Goal: Task Accomplishment & Management: Manage account settings

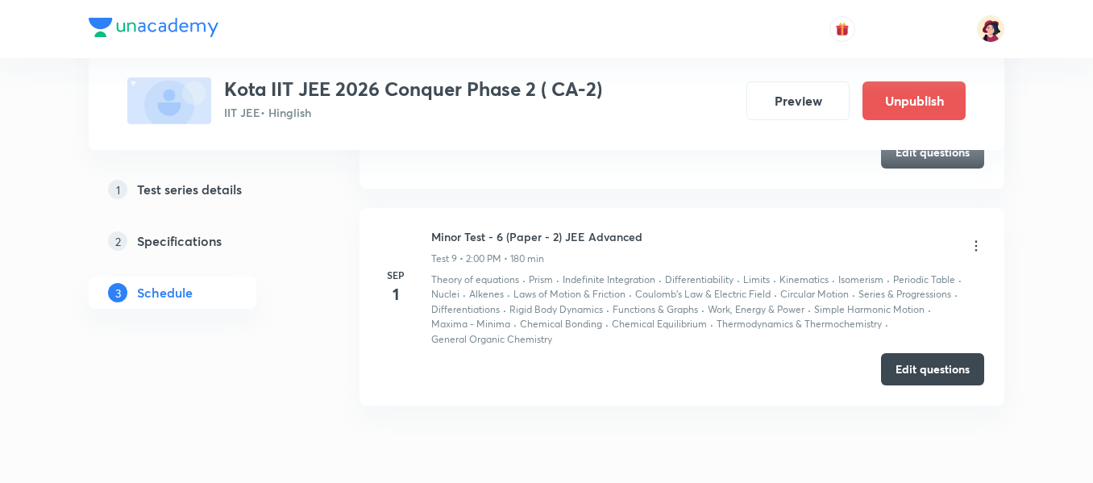
scroll to position [2713, 0]
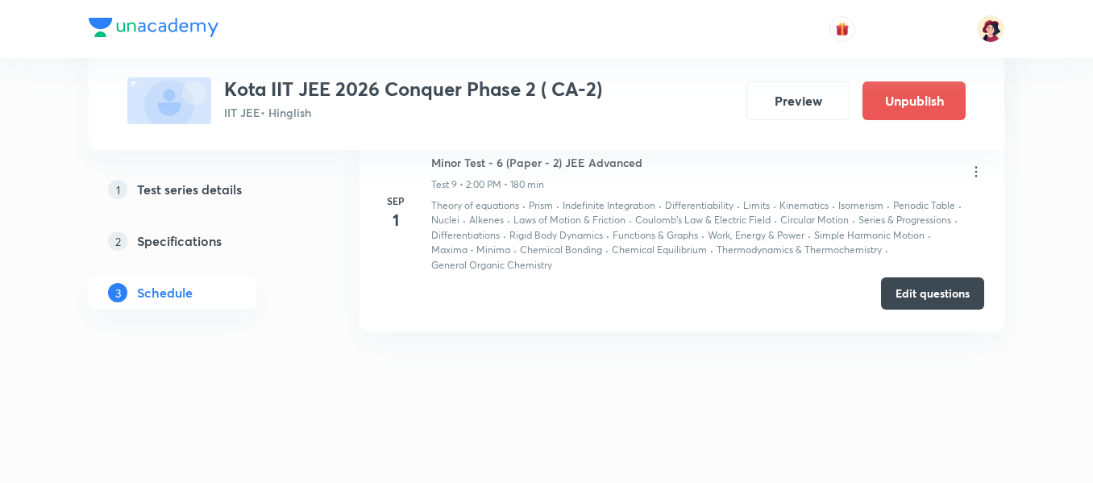
click at [942, 289] on button "Edit questions" at bounding box center [932, 293] width 103 height 32
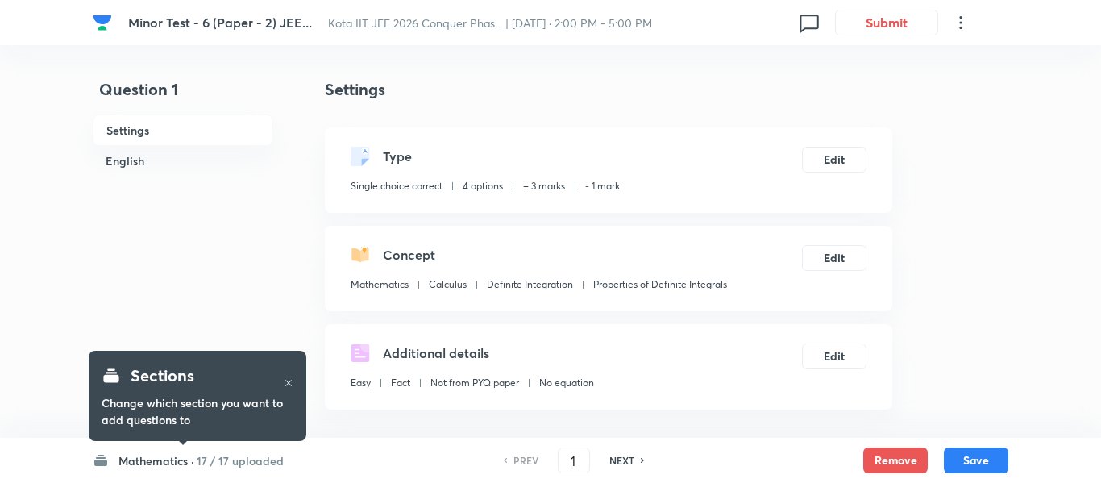
checkbox input "true"
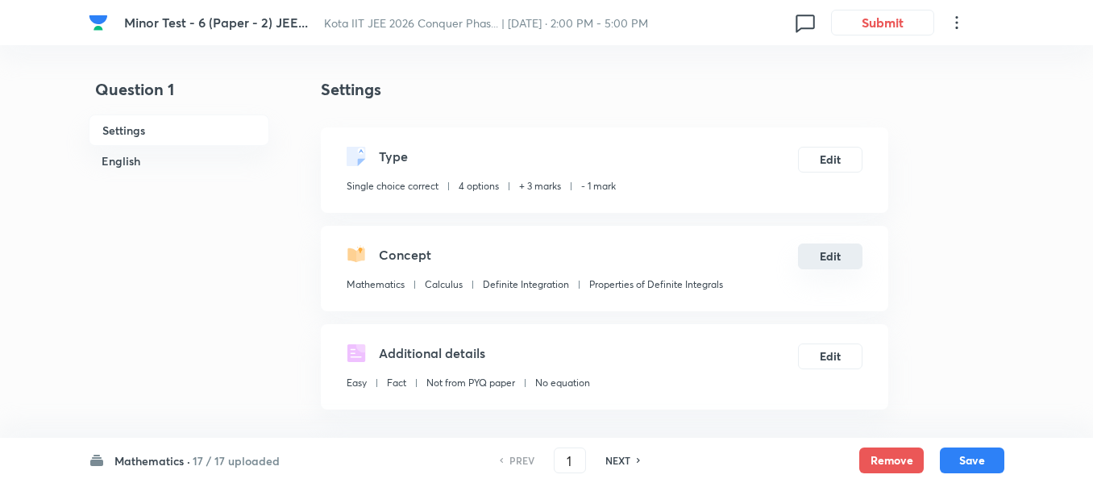
click at [846, 264] on button "Edit" at bounding box center [830, 256] width 64 height 26
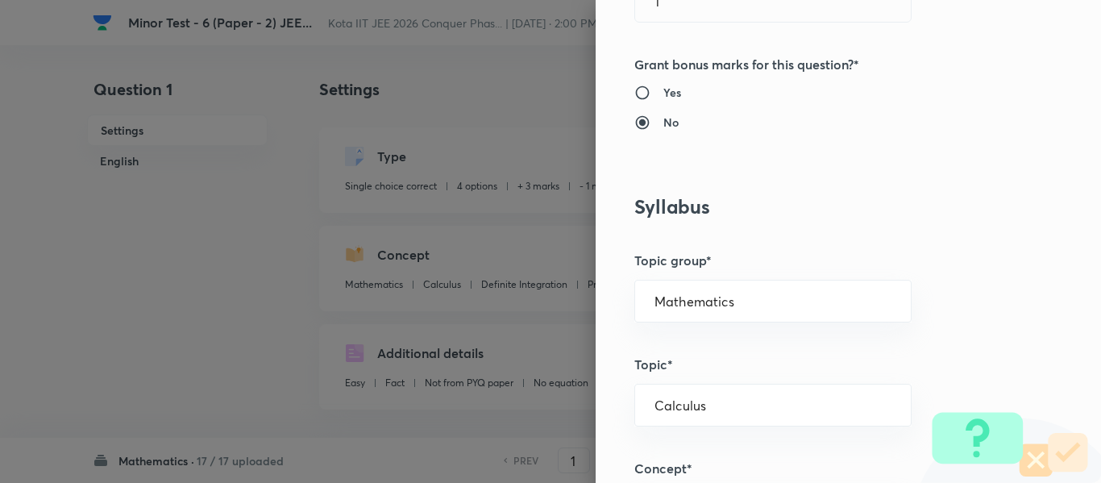
scroll to position [725, 0]
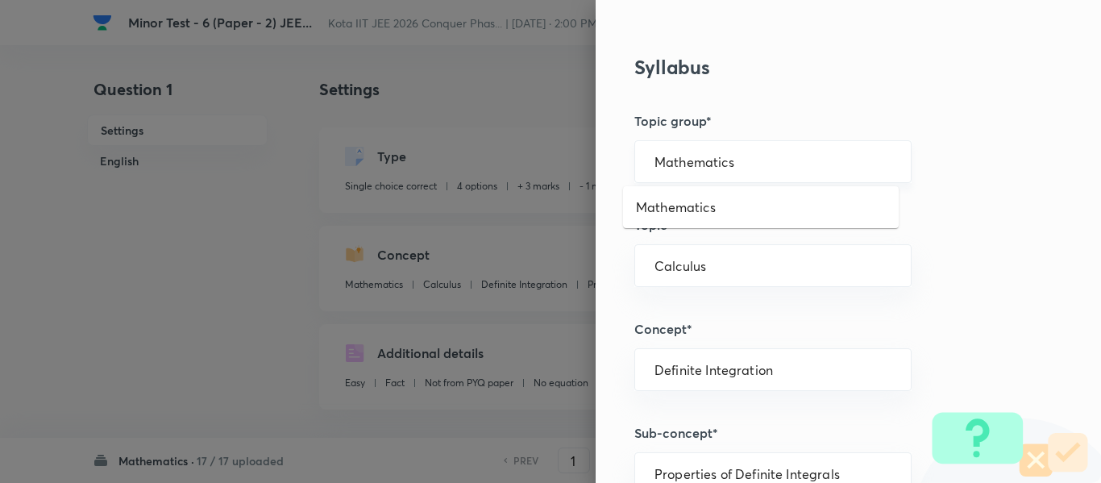
click at [675, 157] on input "Mathematics" at bounding box center [772, 161] width 237 height 15
click at [677, 218] on li "Mathematics" at bounding box center [761, 207] width 276 height 29
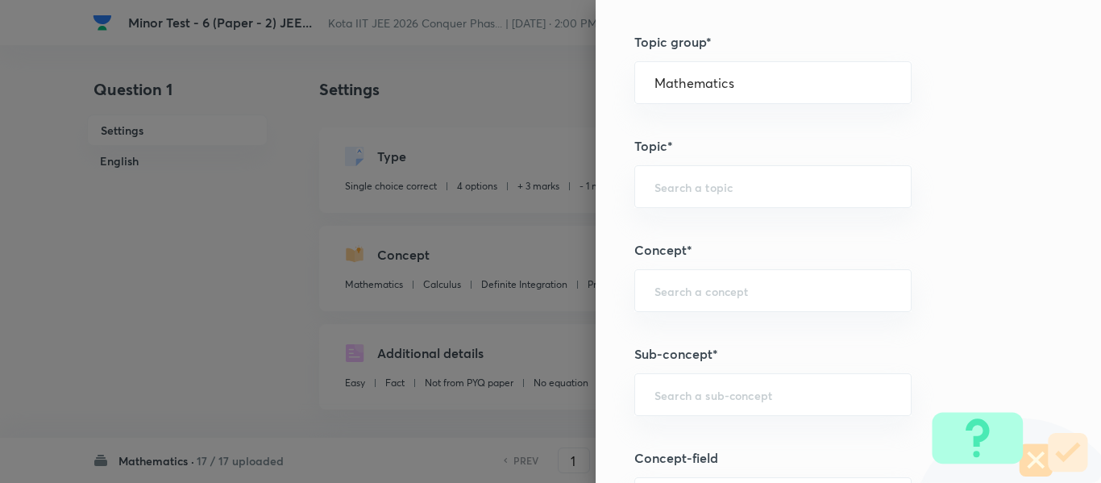
scroll to position [967, 0]
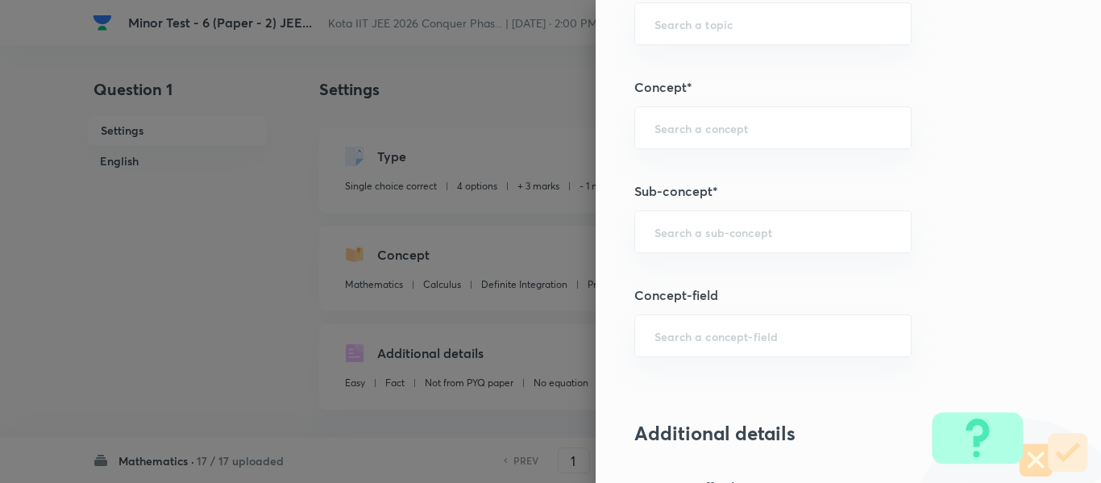
click at [676, 217] on div "​" at bounding box center [772, 231] width 277 height 43
paste input "Integration by Substitutions"
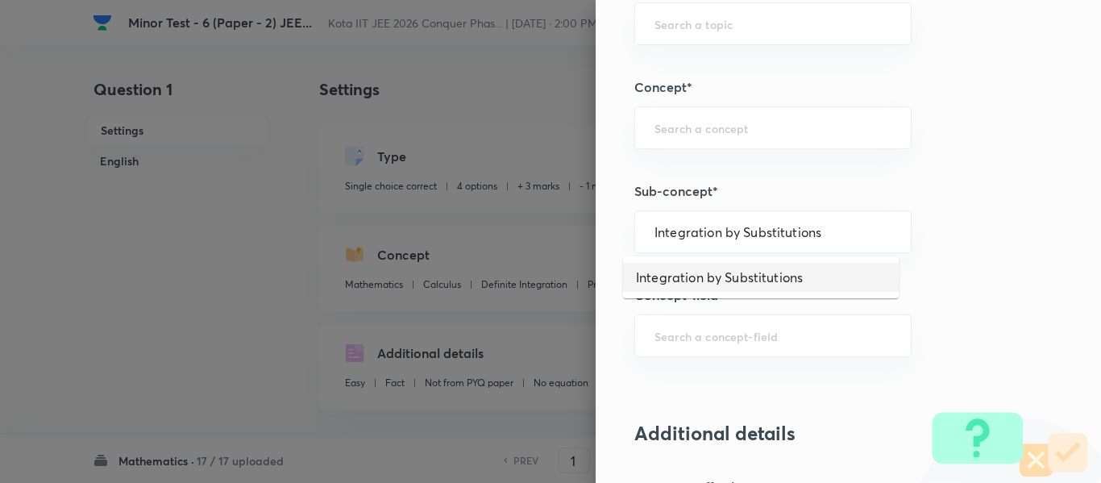
click at [674, 266] on li "Integration by Substitutions" at bounding box center [761, 277] width 276 height 29
type input "Integration by Substitutions"
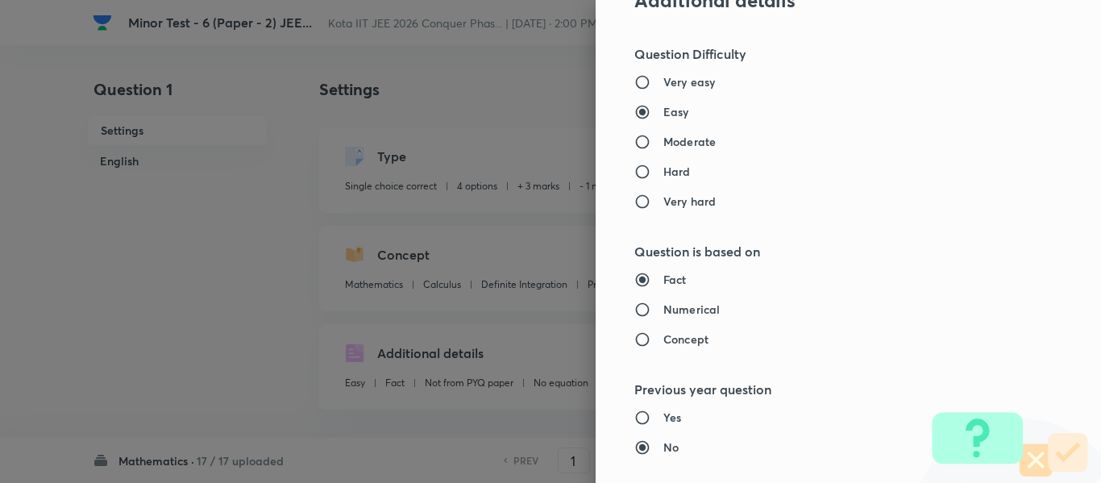
type input "Calculus"
type input "Indefinite Integration"
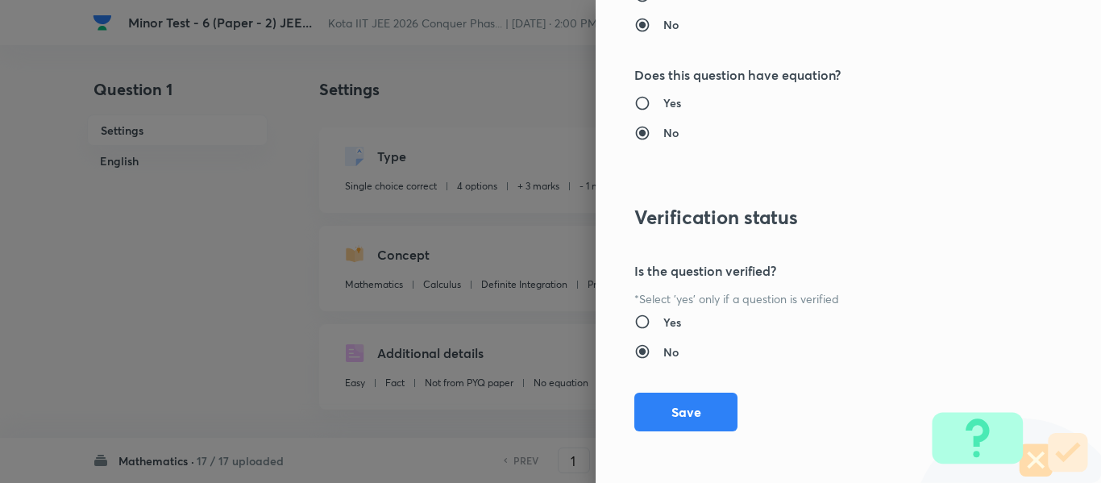
drag, startPoint x: 708, startPoint y: 410, endPoint x: 803, endPoint y: 424, distance: 95.3
click at [709, 410] on button "Save" at bounding box center [685, 411] width 103 height 39
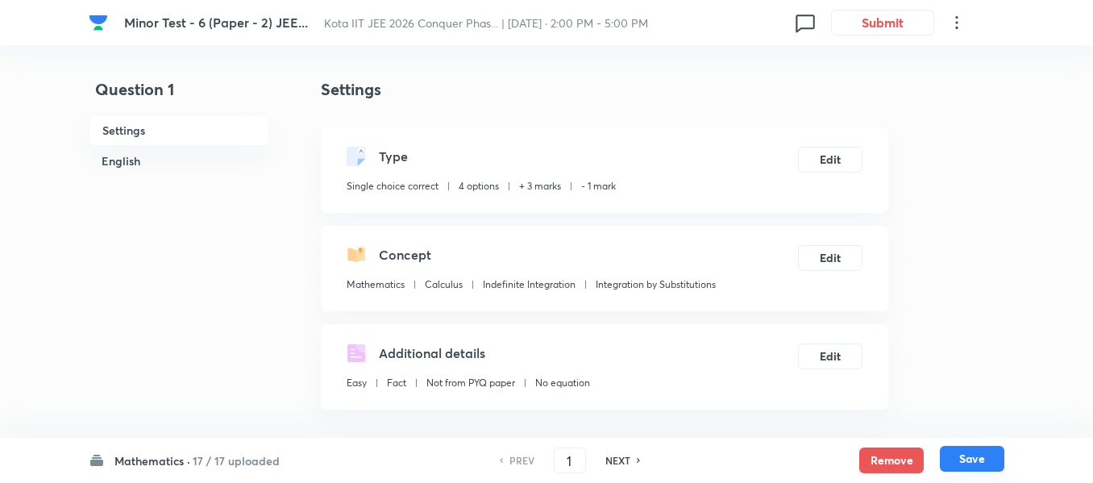
click at [995, 457] on button "Save" at bounding box center [972, 459] width 64 height 26
type input "2"
checkbox input "true"
click at [836, 257] on button "Edit" at bounding box center [830, 256] width 64 height 26
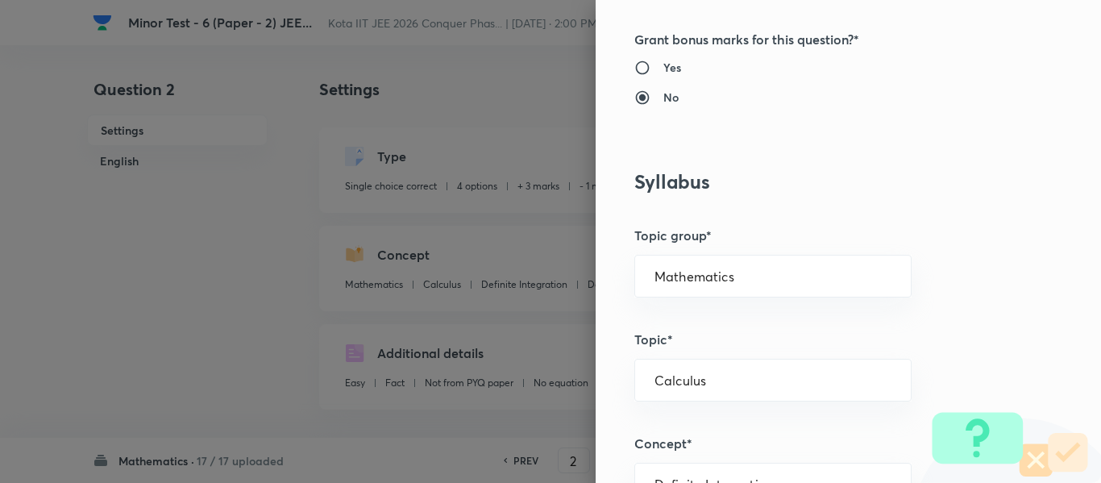
scroll to position [806, 0]
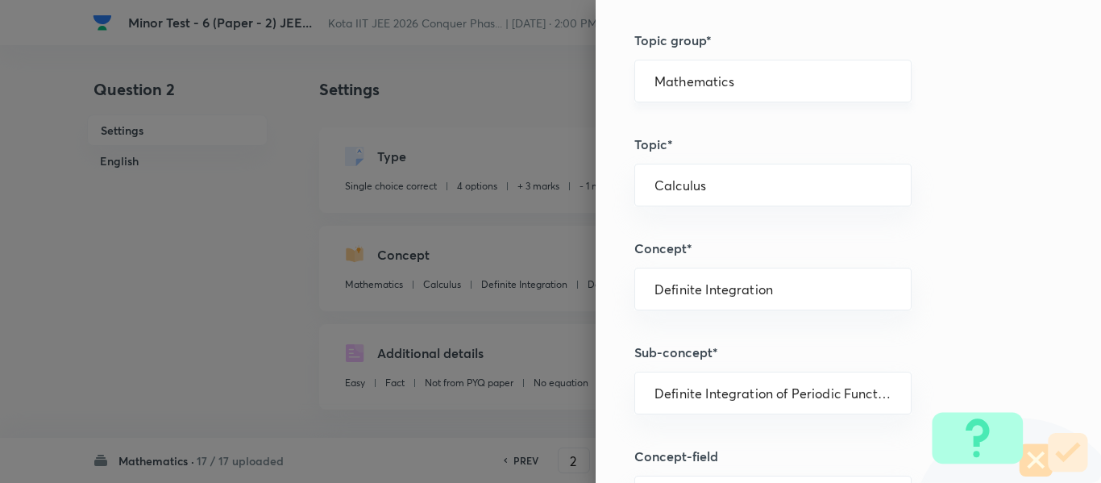
click at [666, 82] on input "Mathematics" at bounding box center [772, 80] width 237 height 15
click at [666, 123] on li "Mathematics" at bounding box center [761, 126] width 276 height 29
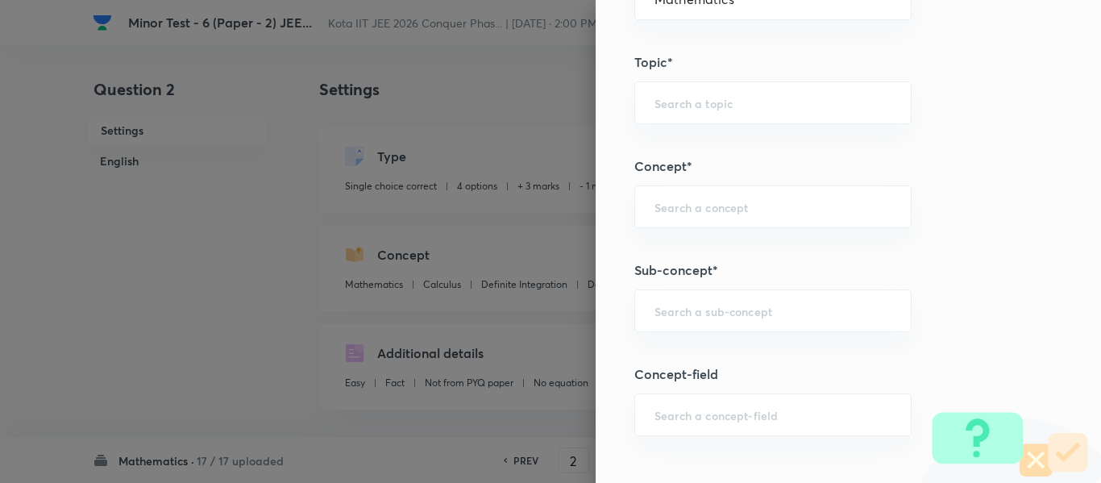
scroll to position [1048, 0]
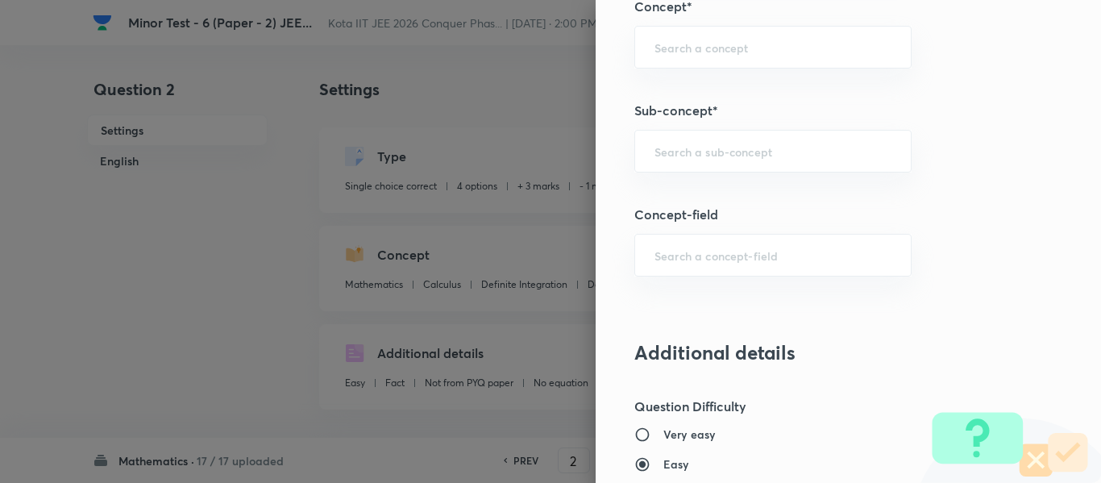
click at [704, 221] on h5 "Concept-field" at bounding box center [821, 214] width 374 height 19
click at [693, 152] on input "text" at bounding box center [772, 150] width 237 height 15
paste input "Evaluation of Algebraic Limits"
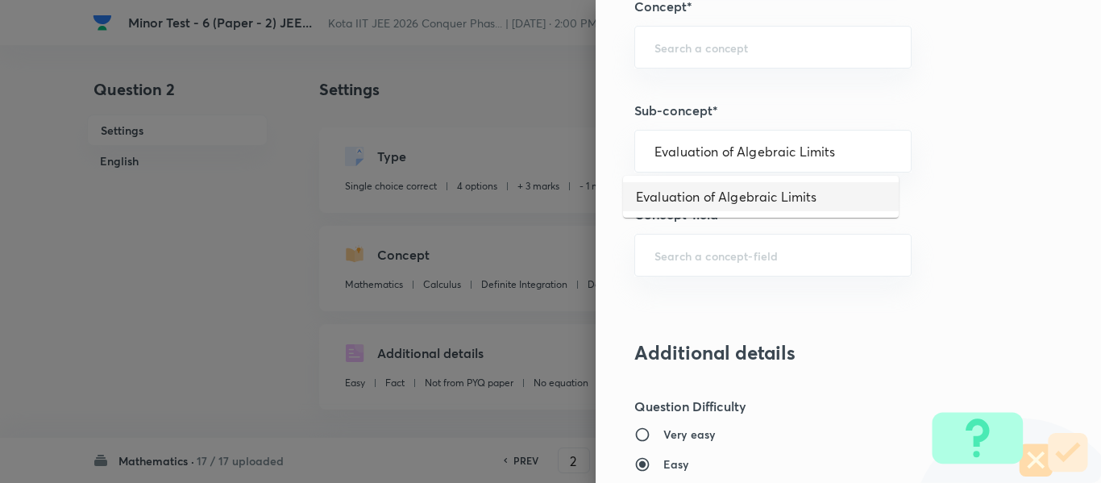
click at [704, 208] on li "Evaluation of Algebraic Limits" at bounding box center [761, 196] width 276 height 29
type input "Evaluation of Algebraic Limits"
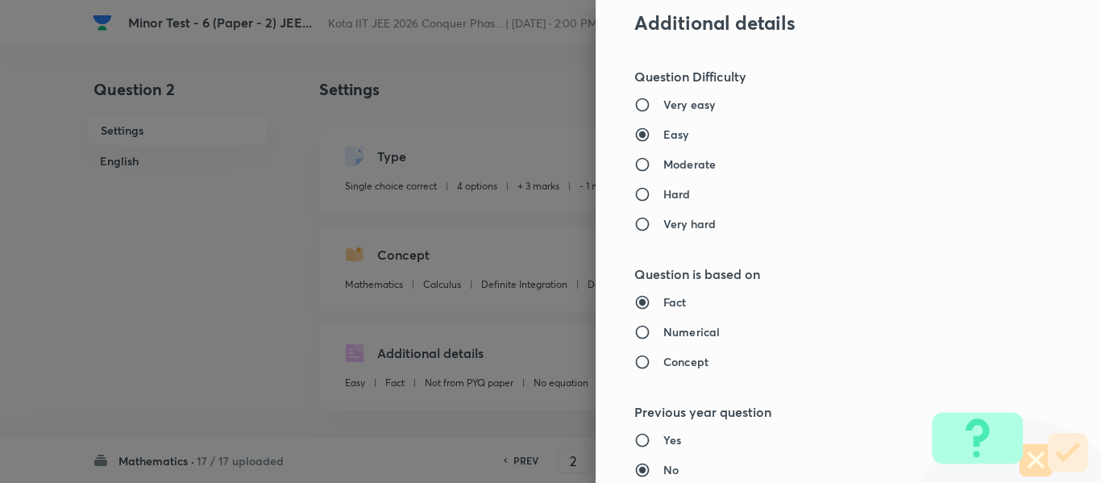
type input "Calculus"
type input "Limits"
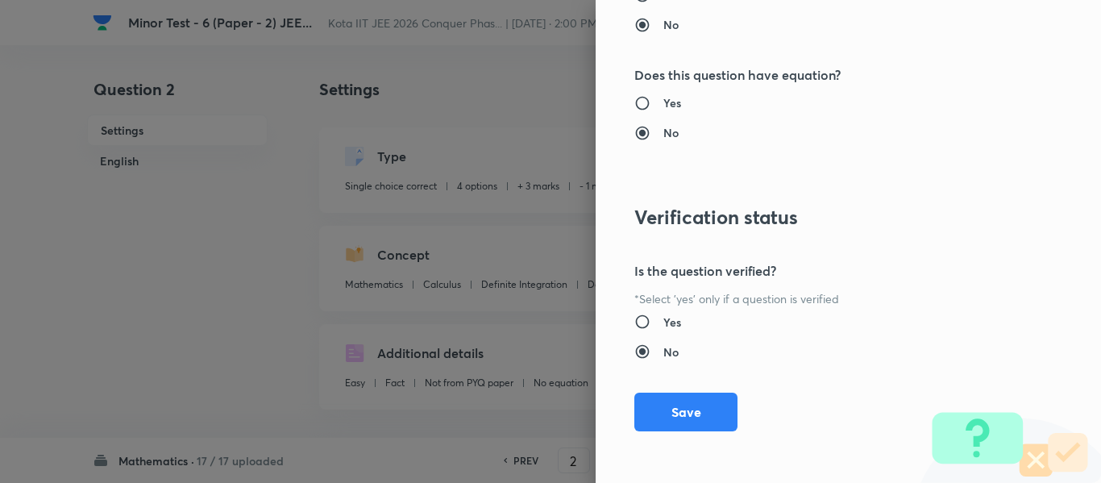
scroll to position [1500, 0]
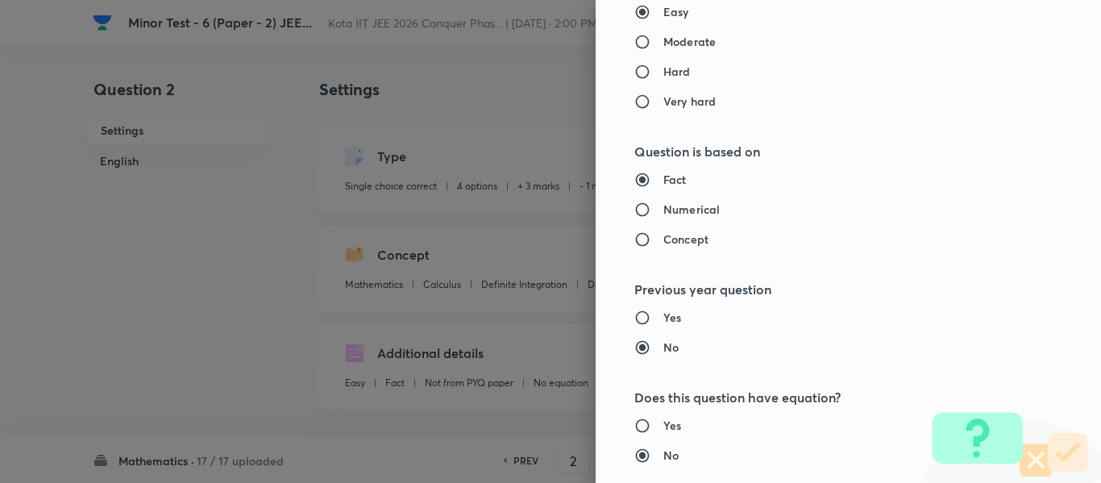
click at [669, 204] on h6 "Numerical" at bounding box center [691, 209] width 56 height 17
click at [663, 204] on input "Numerical" at bounding box center [648, 209] width 29 height 16
radio input "true"
radio input "false"
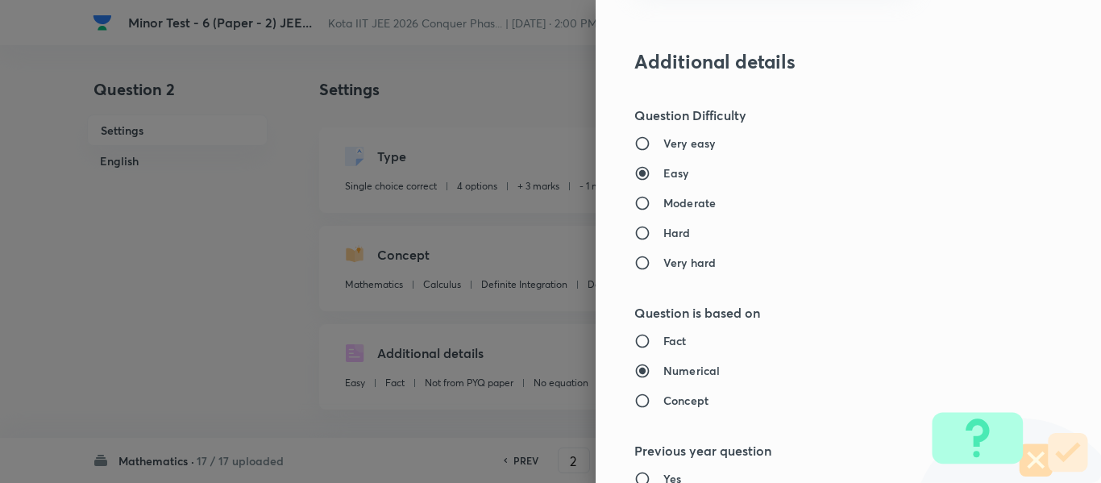
click at [670, 193] on div "Very easy Easy Moderate Hard Very hard" at bounding box center [821, 203] width 374 height 136
click at [670, 201] on h6 "Moderate" at bounding box center [689, 202] width 52 height 17
click at [663, 201] on input "Moderate" at bounding box center [648, 203] width 29 height 16
radio input "true"
radio input "false"
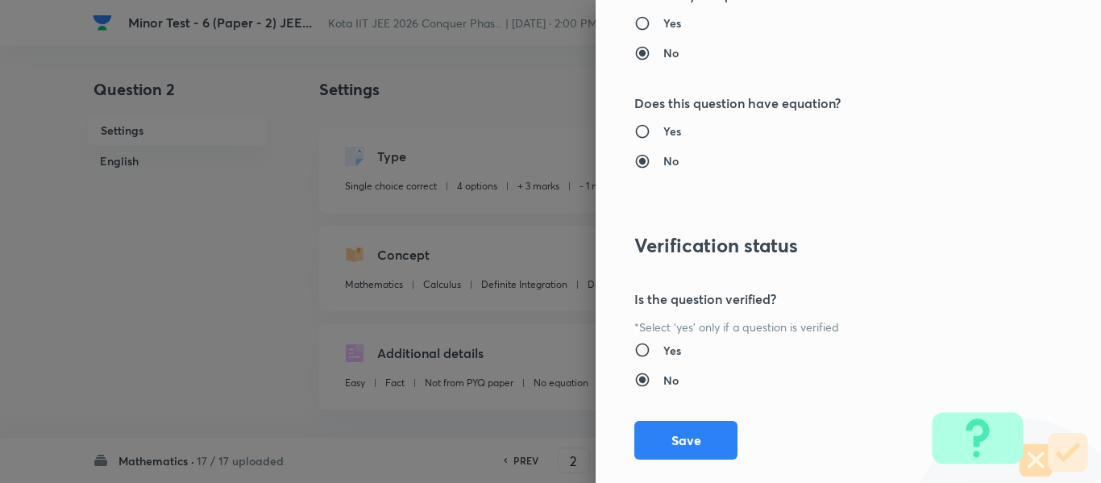
scroll to position [1822, 0]
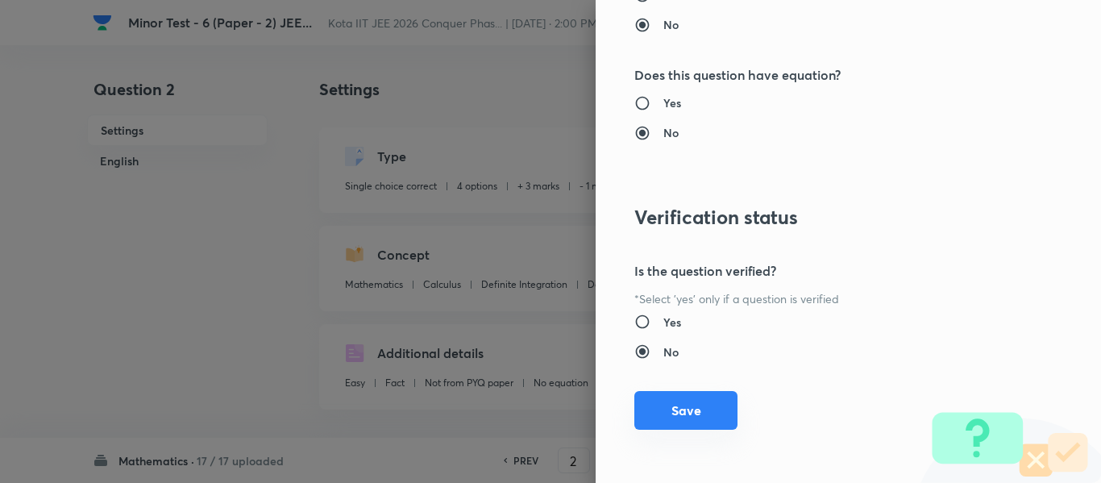
click at [680, 408] on button "Save" at bounding box center [685, 410] width 103 height 39
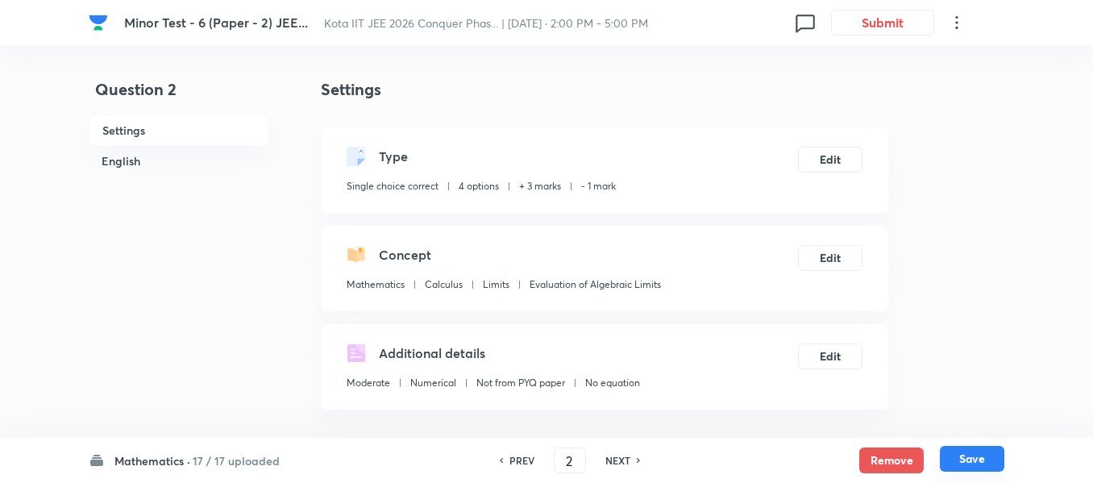
click at [962, 450] on button "Save" at bounding box center [972, 459] width 64 height 26
type input "3"
checkbox input "true"
click at [824, 255] on button "Edit" at bounding box center [830, 256] width 64 height 26
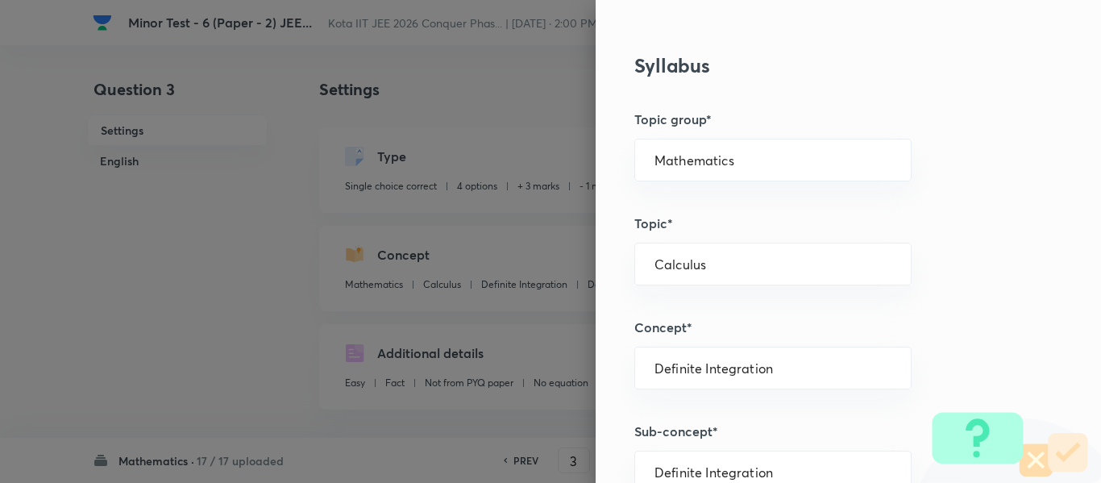
scroll to position [725, 0]
click at [675, 152] on div "Mathematics ​" at bounding box center [772, 161] width 277 height 43
click at [683, 161] on input "Mathematics" at bounding box center [772, 161] width 237 height 15
click at [679, 194] on li "Mathematics" at bounding box center [761, 207] width 276 height 29
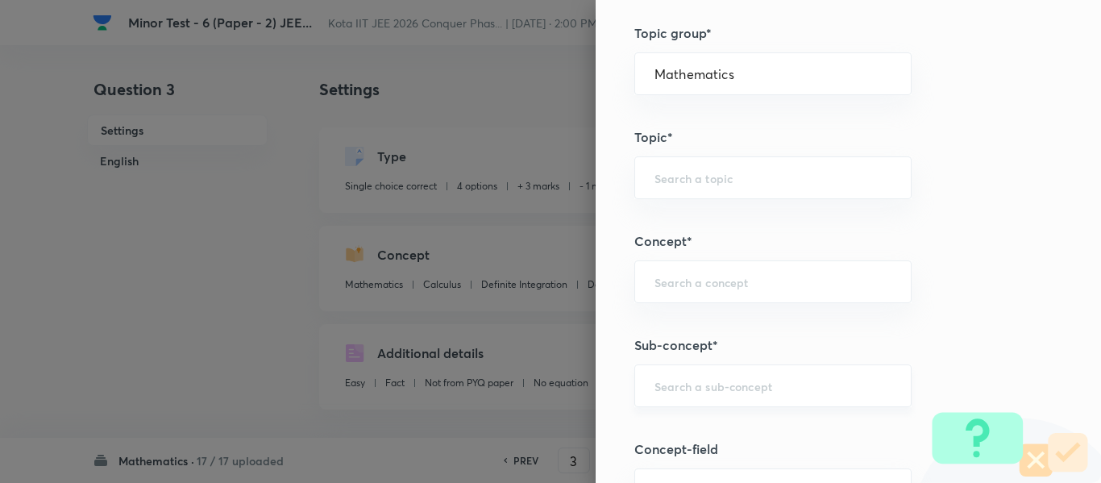
scroll to position [967, 0]
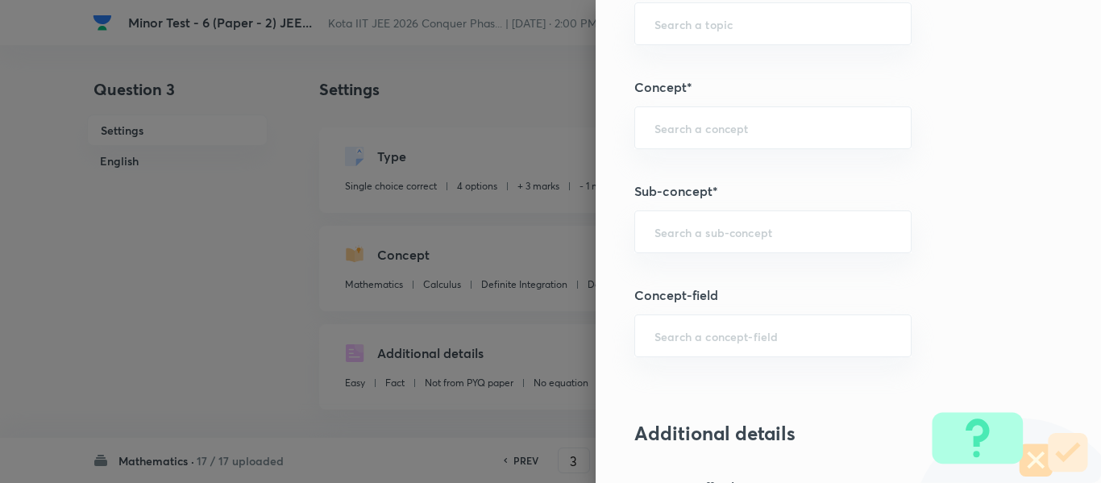
click at [687, 201] on div "Question settings Question type* Single choice correct Number of options* 2 3 4…" at bounding box center [848, 241] width 505 height 483
click at [682, 230] on input "text" at bounding box center [772, 231] width 237 height 15
paste input "Application of Maxima/Minima"
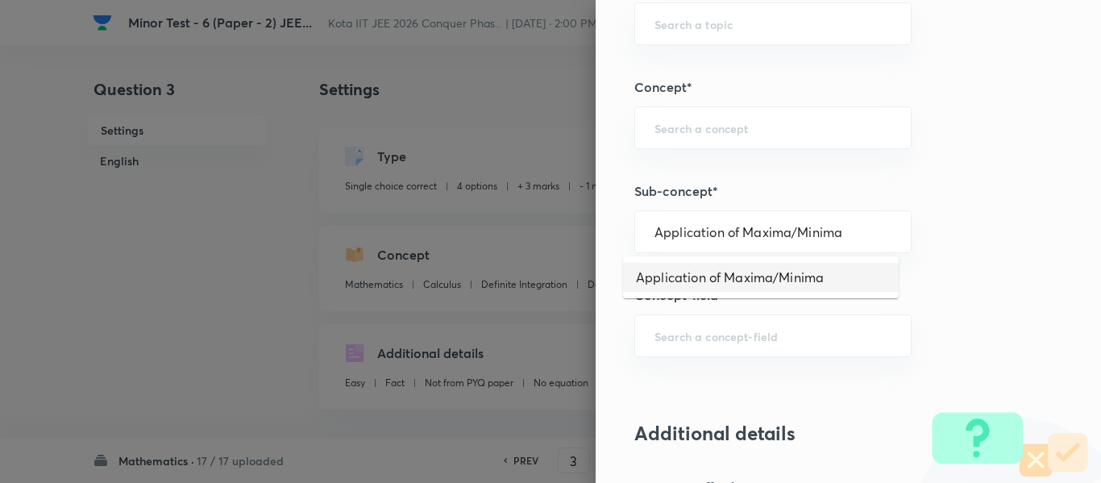
click at [693, 267] on li "Application of Maxima/Minima" at bounding box center [761, 277] width 276 height 29
type input "Application of Maxima/Minima"
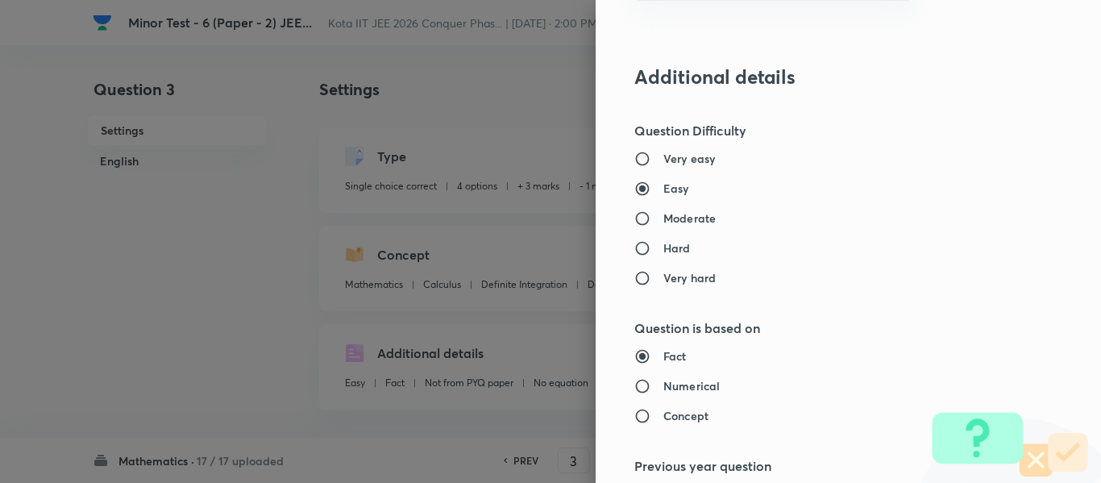
type input "Calculus"
type input "Maxima - Minima"
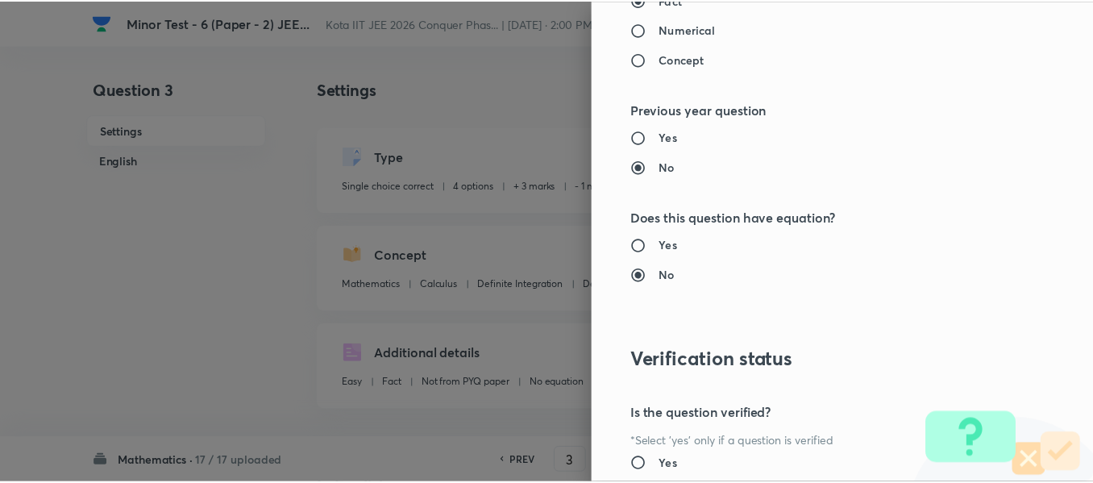
scroll to position [1822, 0]
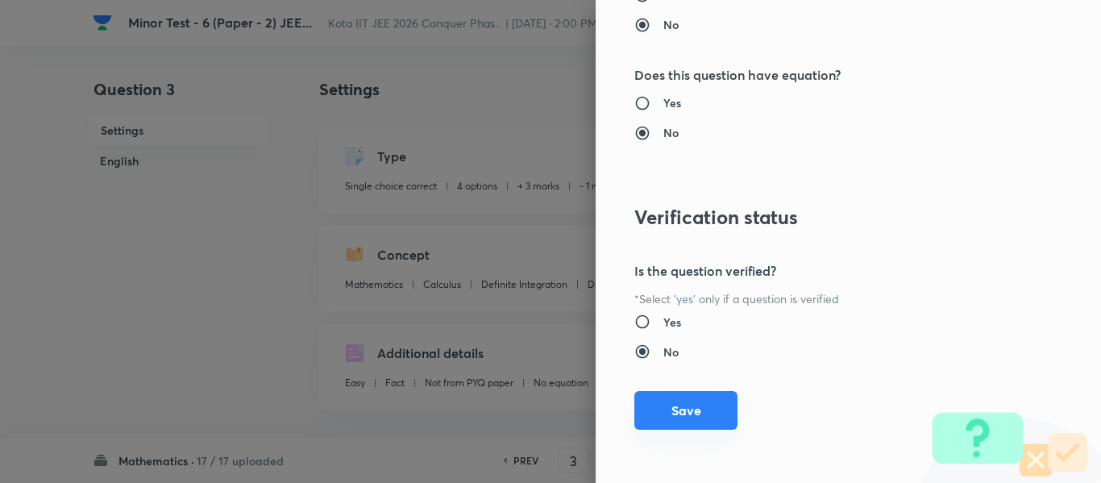
click at [698, 411] on button "Save" at bounding box center [685, 410] width 103 height 39
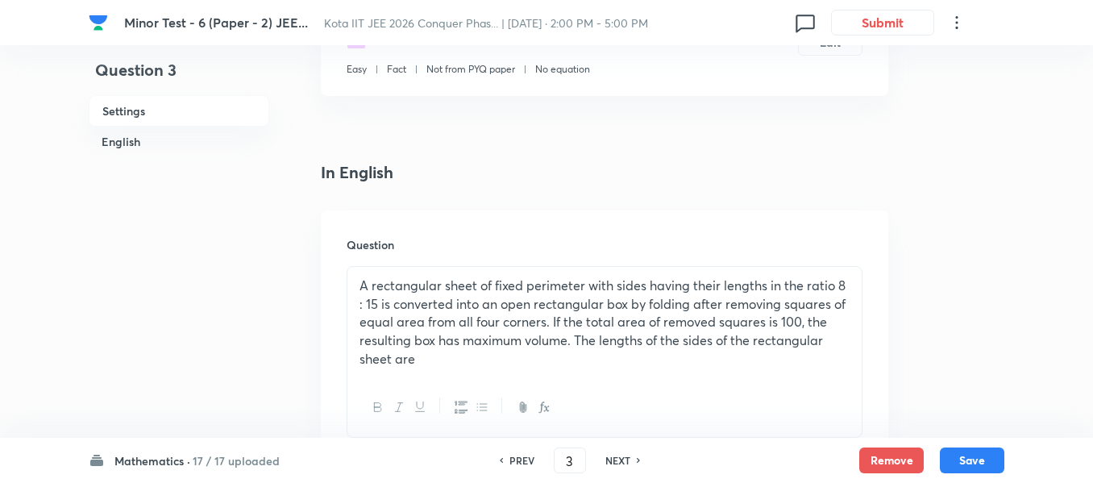
scroll to position [322, 0]
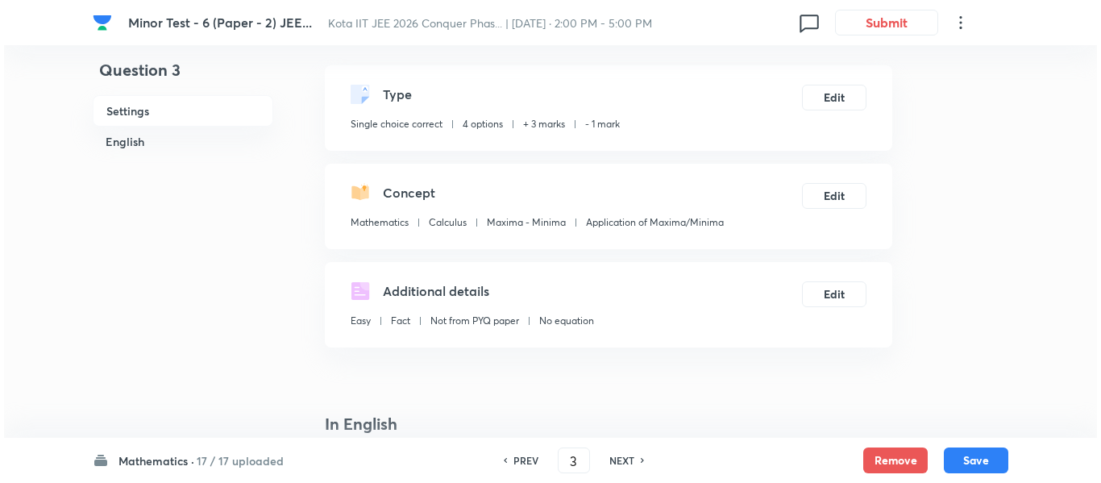
scroll to position [0, 0]
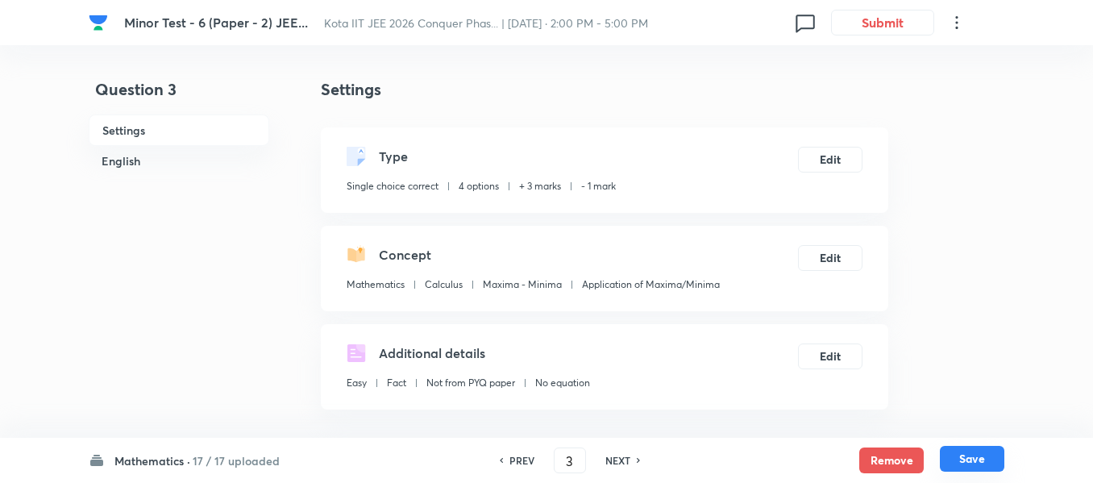
click at [957, 460] on button "Save" at bounding box center [972, 459] width 64 height 26
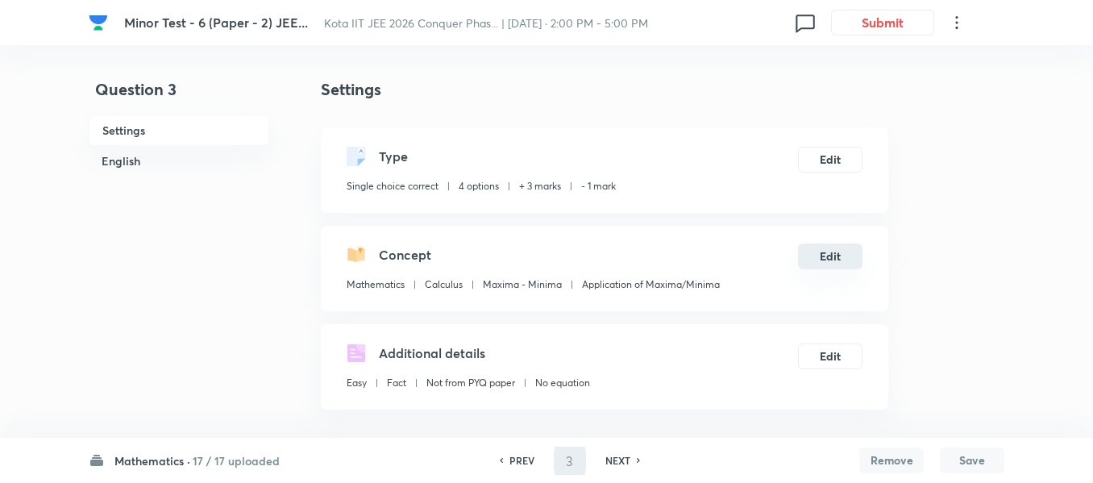
checkbox input "false"
type input "4"
checkbox input "true"
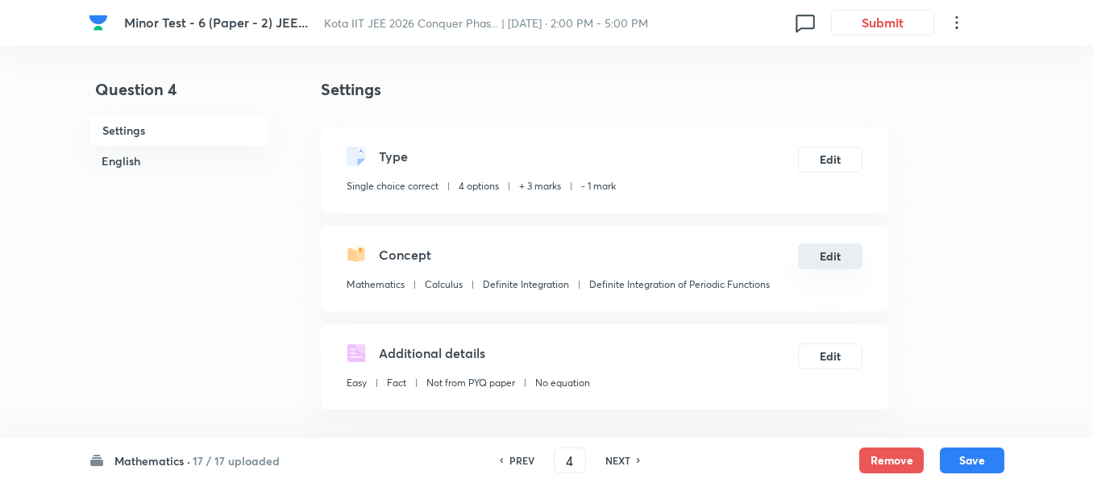
click at [819, 251] on button "Edit" at bounding box center [830, 256] width 64 height 26
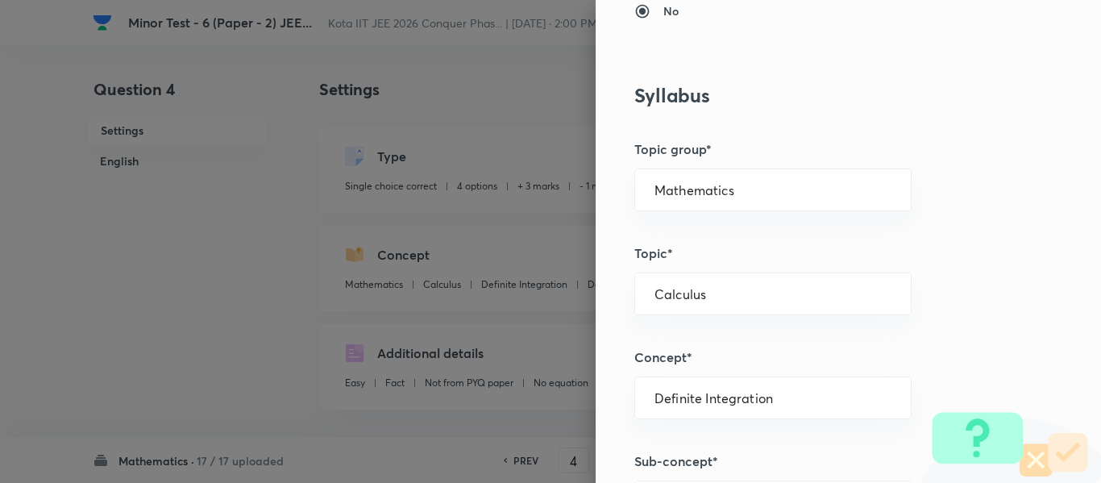
scroll to position [725, 0]
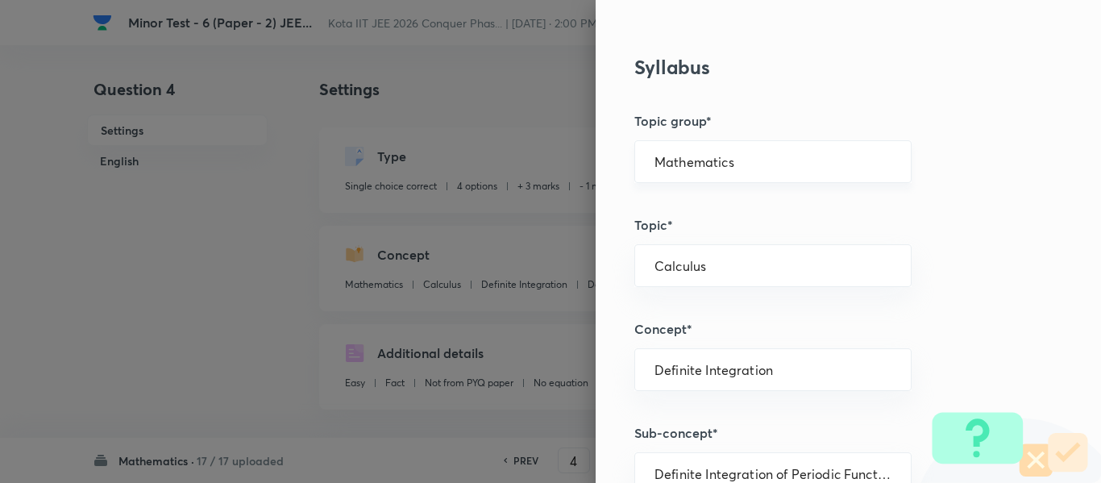
click at [683, 156] on input "Mathematics" at bounding box center [772, 161] width 237 height 15
click at [689, 210] on li "Mathematics" at bounding box center [761, 207] width 276 height 29
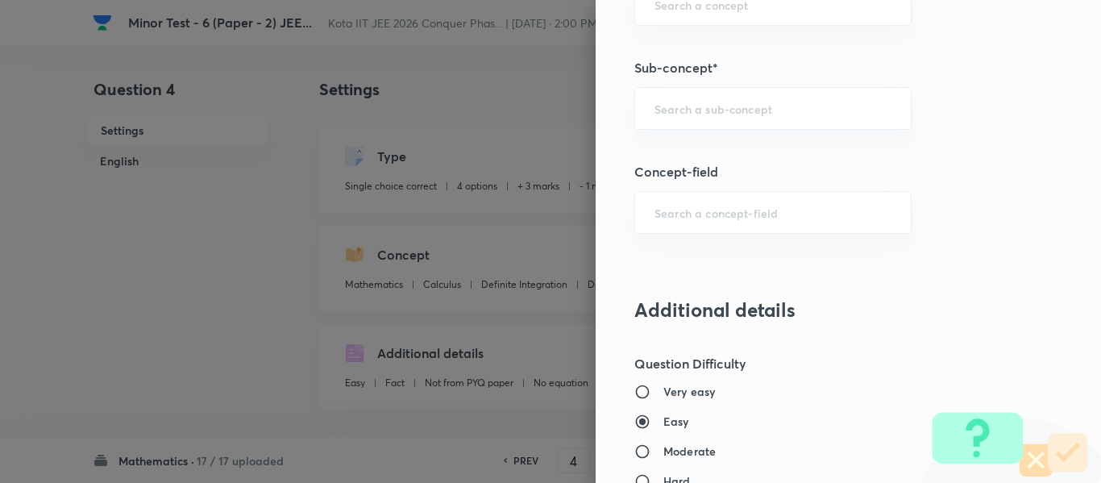
scroll to position [1128, 0]
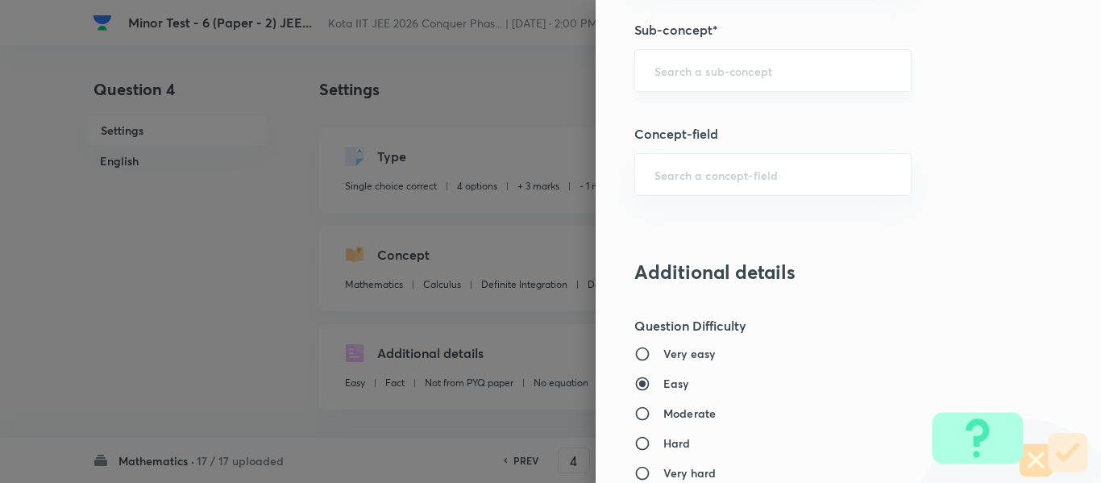
click at [694, 79] on div "​" at bounding box center [772, 70] width 277 height 43
paste input "Differentiability"
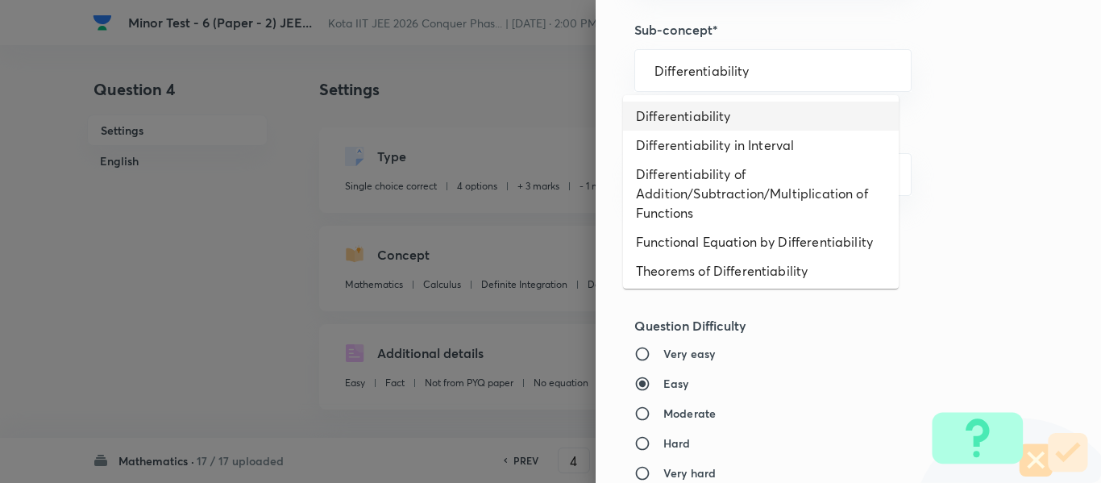
click at [707, 116] on li "Differentiability" at bounding box center [761, 116] width 276 height 29
type input "Differentiability"
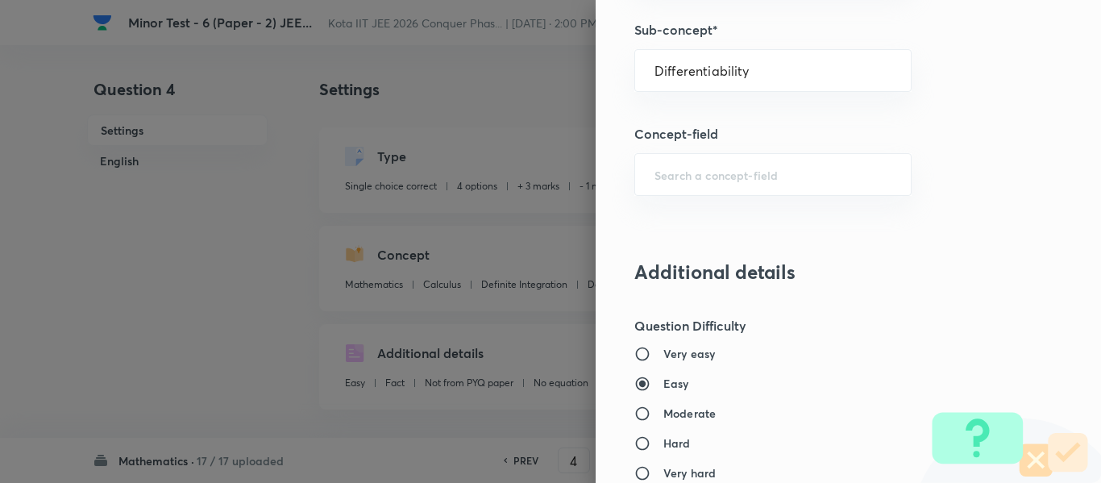
type input "Calculus"
type input "Differentiability"
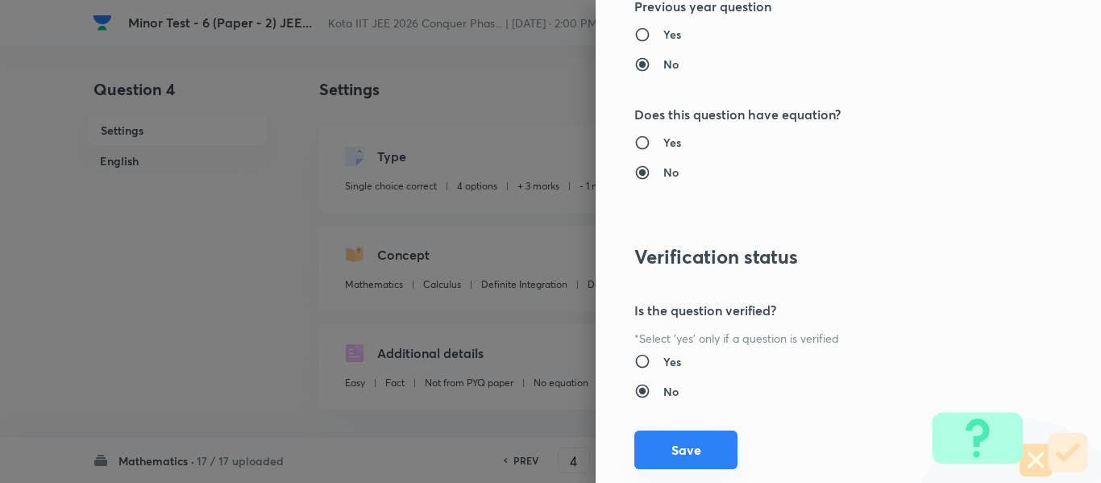
scroll to position [1822, 0]
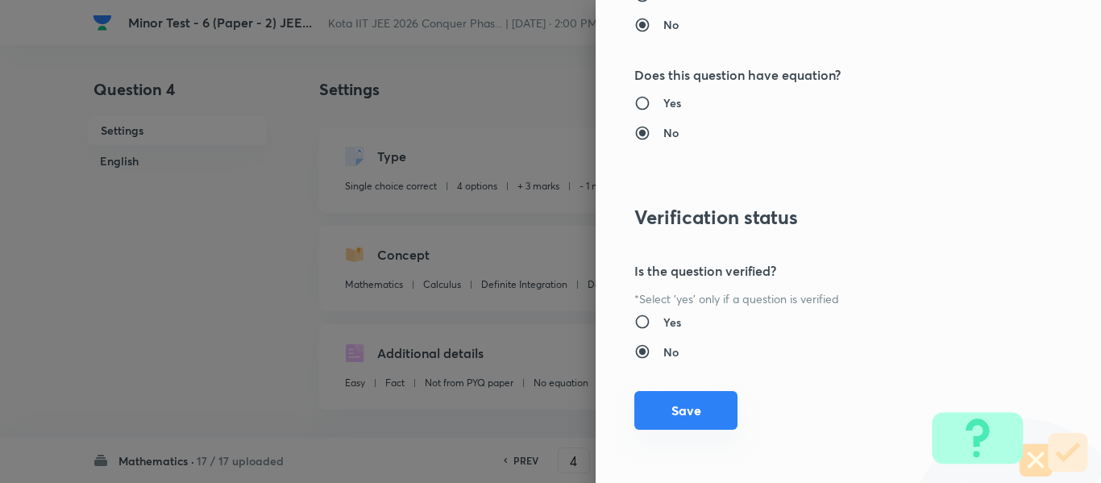
click at [706, 415] on button "Save" at bounding box center [685, 410] width 103 height 39
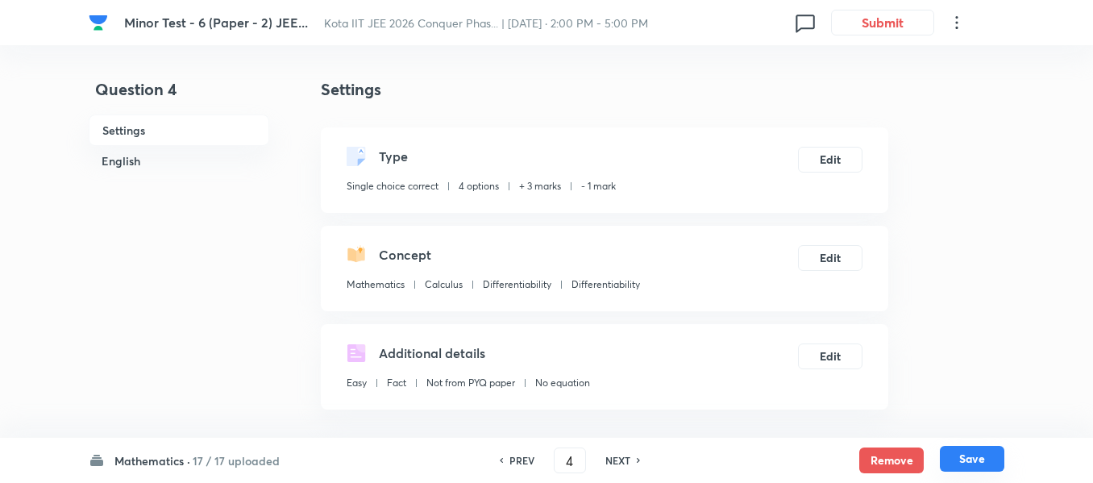
click at [1003, 472] on div "Remove Save" at bounding box center [931, 460] width 145 height 26
click at [999, 466] on button "Save" at bounding box center [972, 459] width 64 height 26
checkbox input "true"
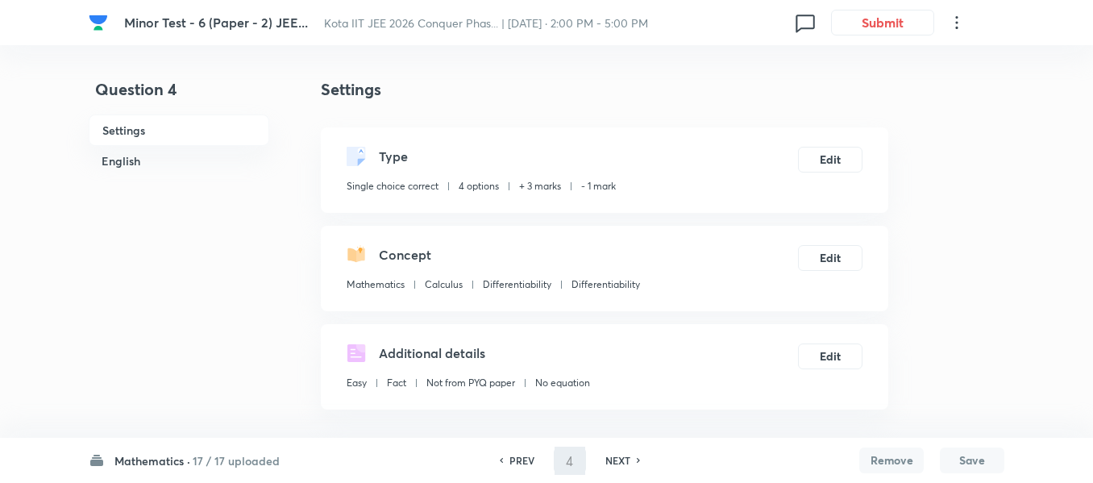
checkbox input "true"
type input "5"
checkbox input "false"
checkbox input "true"
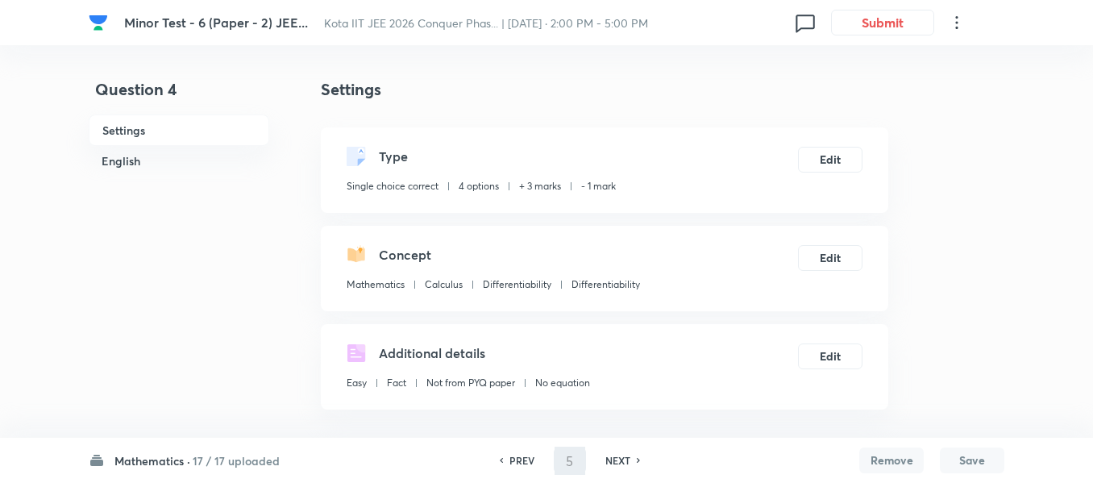
checkbox input "false"
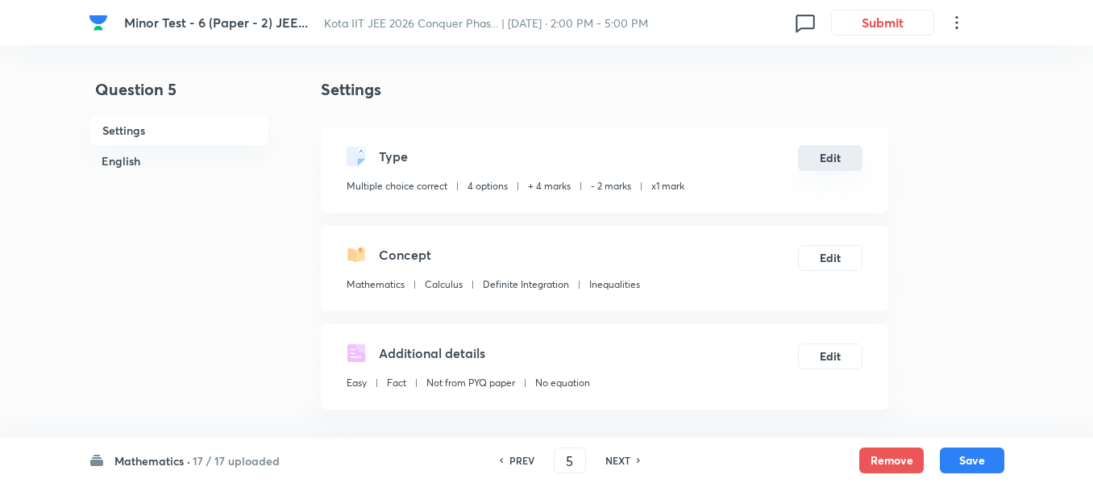
click at [803, 149] on button "Edit" at bounding box center [830, 158] width 64 height 26
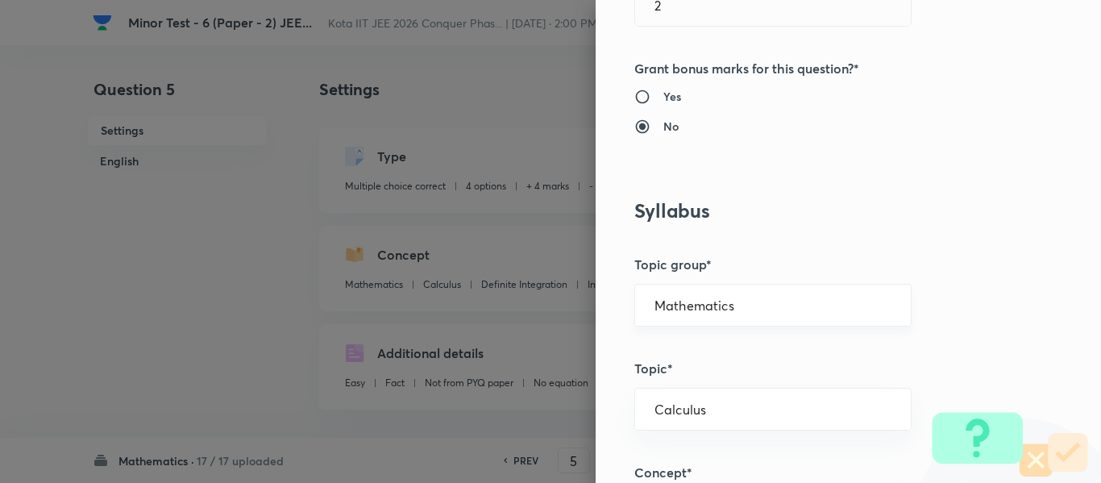
scroll to position [967, 0]
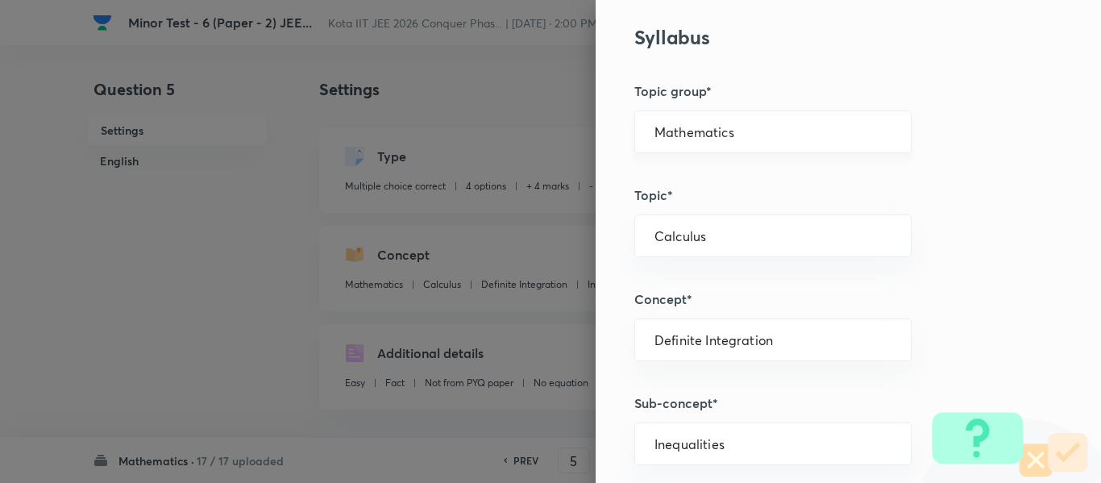
click at [687, 128] on input "Mathematics" at bounding box center [772, 131] width 237 height 15
click at [690, 172] on li "Mathematics" at bounding box center [761, 177] width 276 height 29
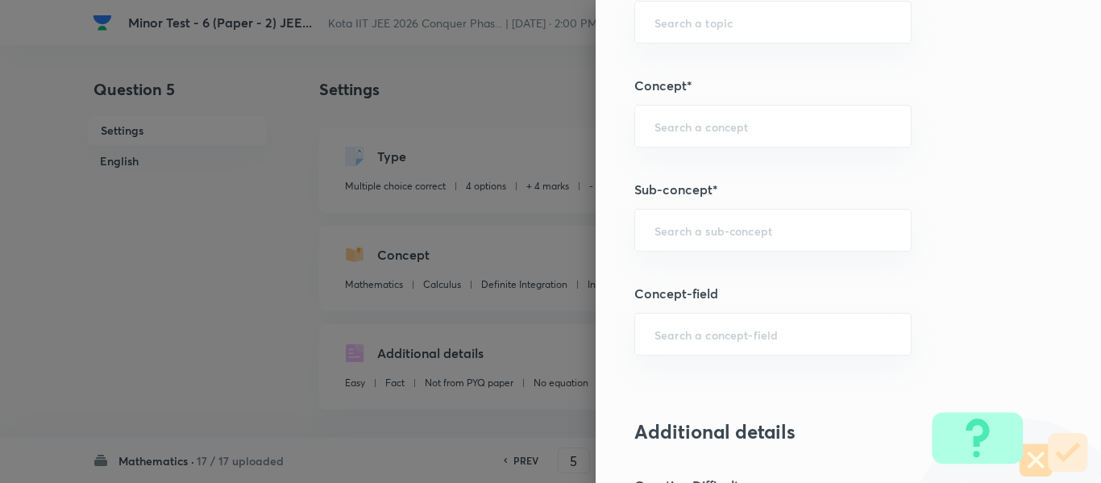
scroll to position [1209, 0]
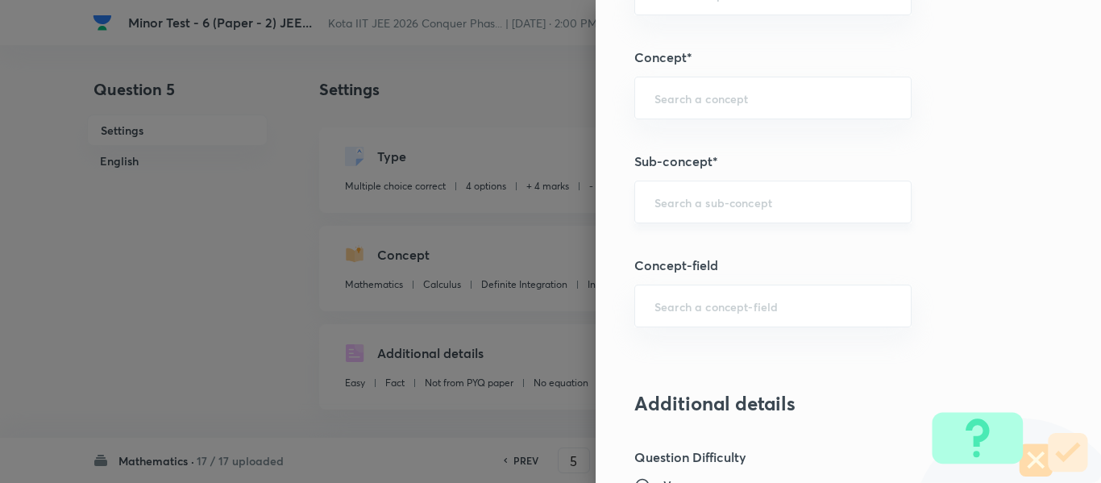
click at [710, 221] on div "​" at bounding box center [772, 202] width 277 height 43
paste input "Integration by Substitutions"
click at [709, 236] on li "Integration by Substitutions" at bounding box center [761, 247] width 276 height 29
type input "Integration by Substitutions"
type input "Calculus"
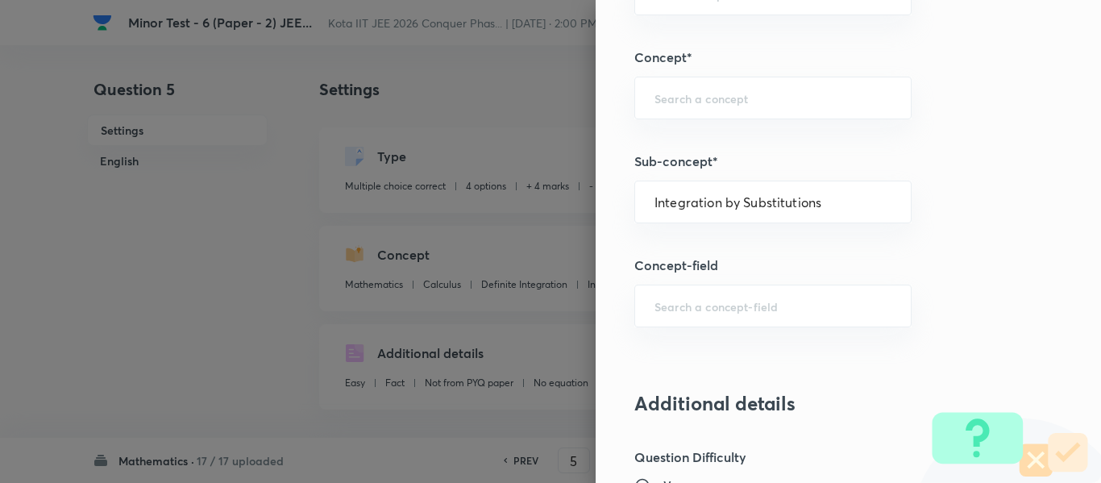
type input "Indefinite Integration"
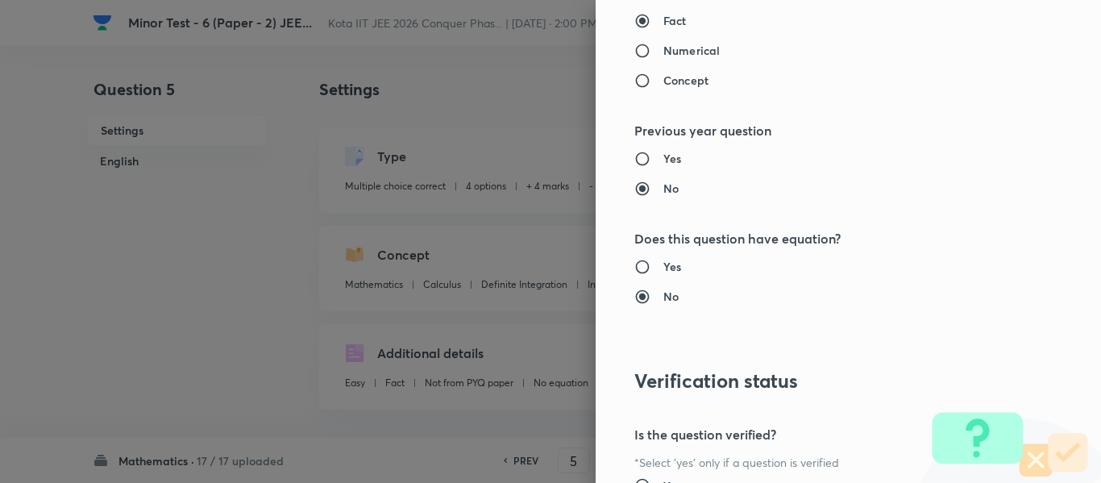
scroll to position [2034, 0]
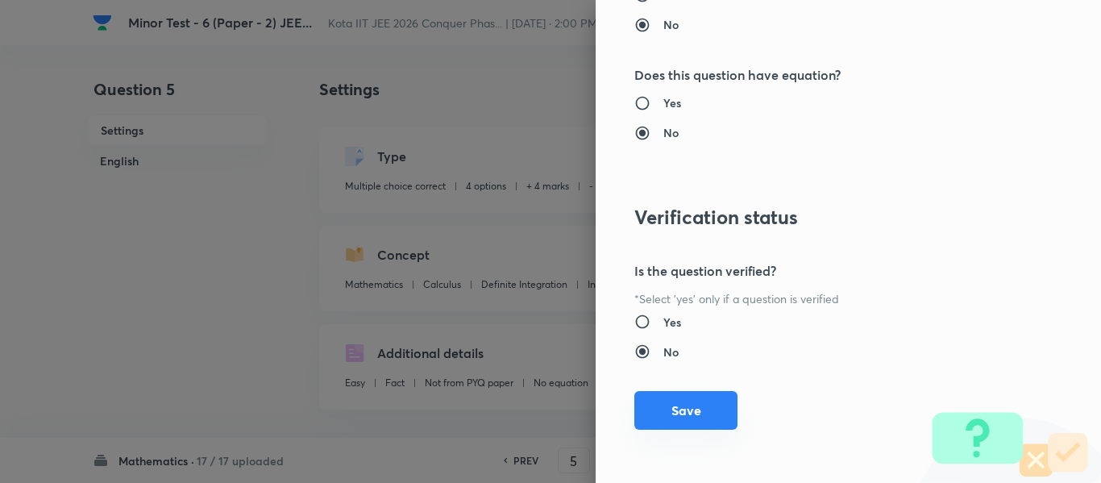
click at [694, 427] on button "Save" at bounding box center [685, 410] width 103 height 39
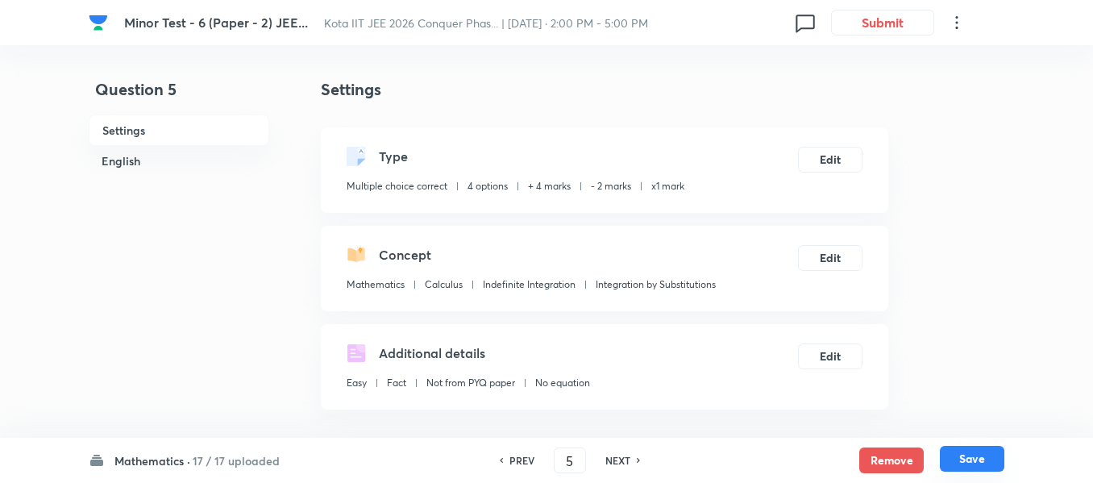
click at [964, 465] on button "Save" at bounding box center [972, 459] width 64 height 26
type input "6"
checkbox input "true"
checkbox input "false"
checkbox input "true"
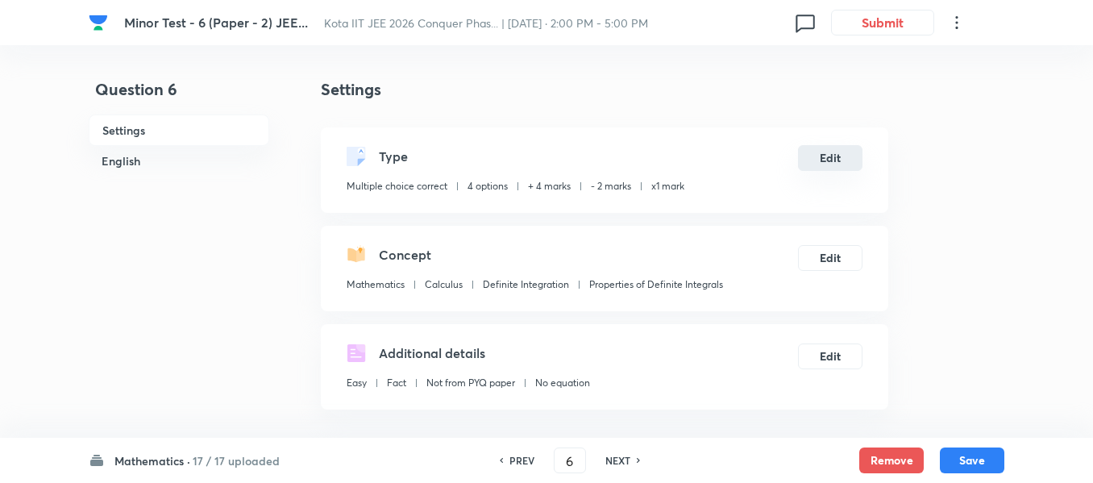
click at [861, 158] on button "Edit" at bounding box center [830, 158] width 64 height 26
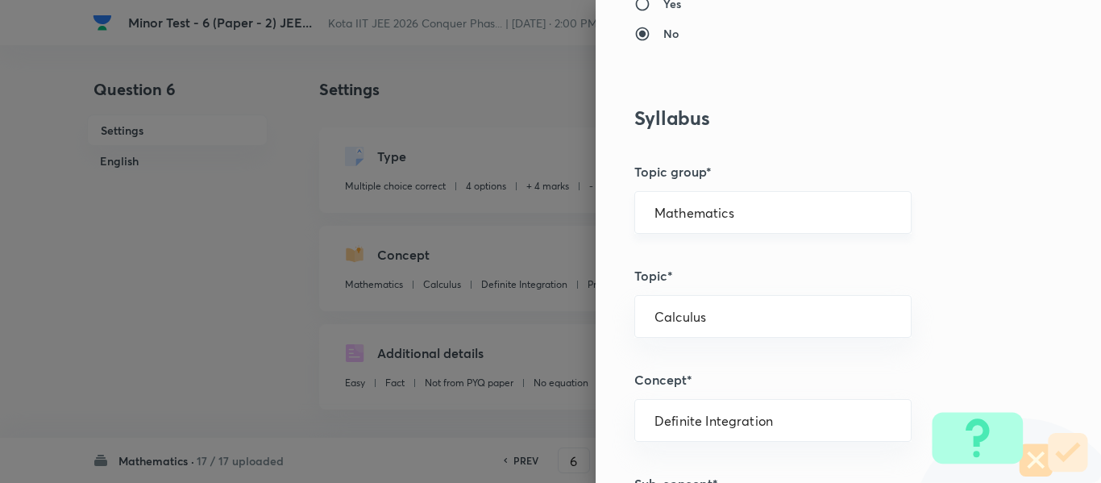
scroll to position [967, 0]
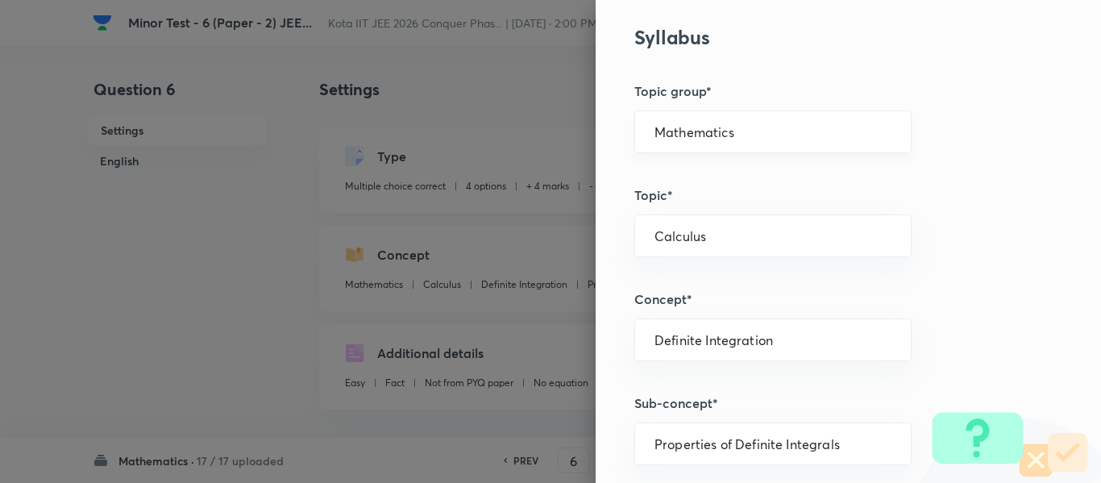
click at [674, 111] on div "Mathematics ​" at bounding box center [772, 131] width 277 height 43
click at [672, 121] on div "Mathematics ​" at bounding box center [772, 131] width 277 height 43
click at [675, 135] on input "Mathematics" at bounding box center [772, 131] width 237 height 15
click at [676, 166] on li "Mathematics" at bounding box center [761, 177] width 276 height 29
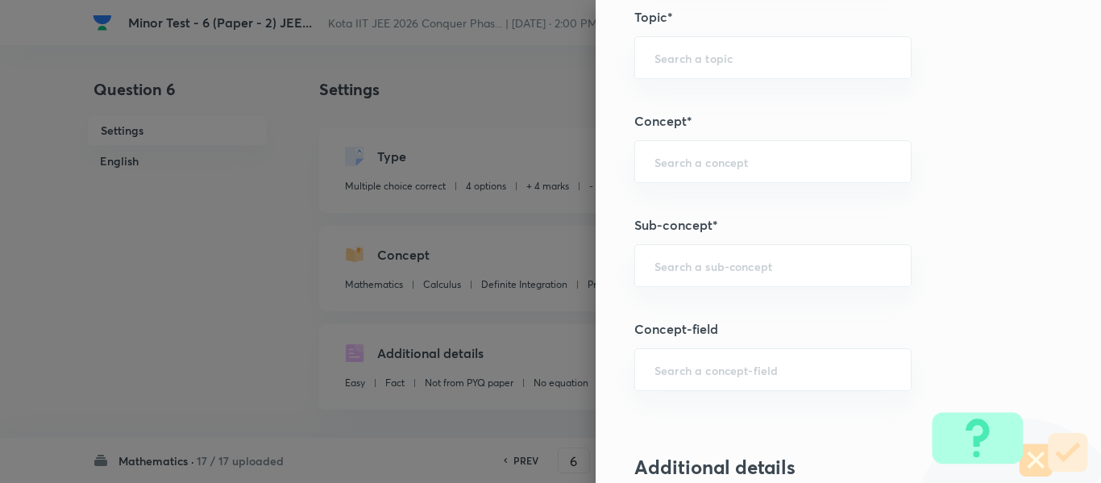
scroll to position [1128, 0]
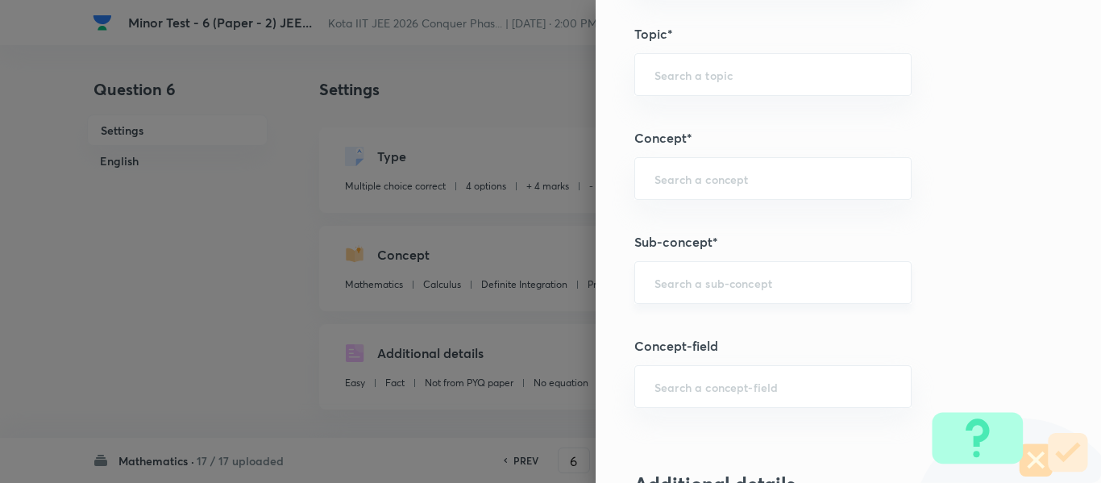
click at [705, 290] on input "text" at bounding box center [772, 282] width 237 height 15
paste input "Different Types of Mappings (Functions)"
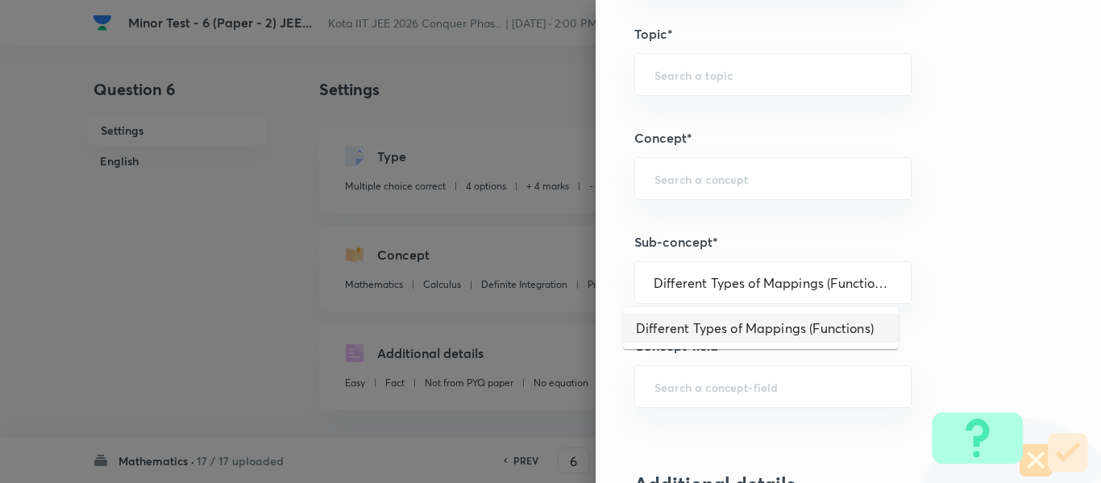
click at [717, 328] on li "Different Types of Mappings (Functions)" at bounding box center [761, 327] width 276 height 29
type input "Different Types of Mappings (Functions)"
type input "Functions and Their Graphs"
type input "Functions & Graphs"
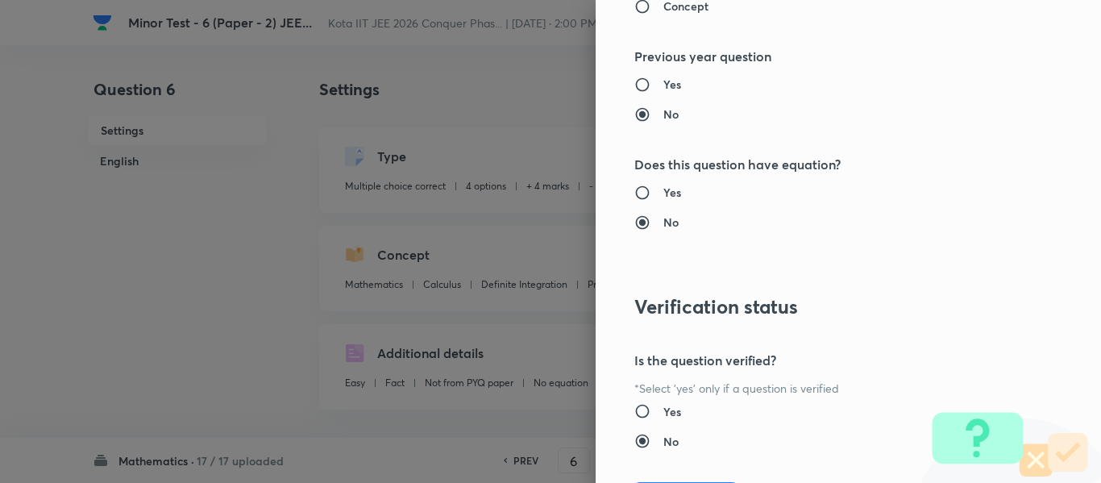
scroll to position [2034, 0]
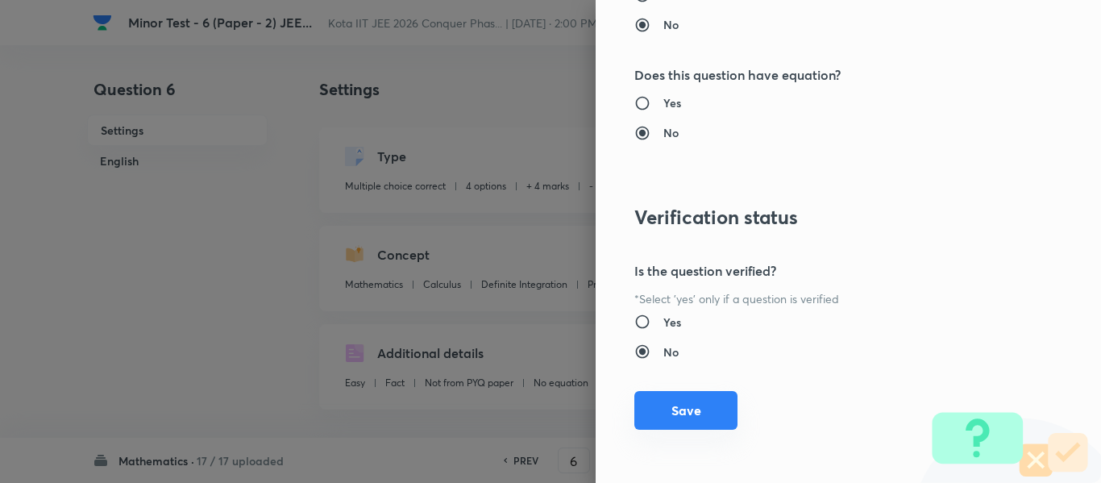
click at [704, 398] on button "Save" at bounding box center [685, 410] width 103 height 39
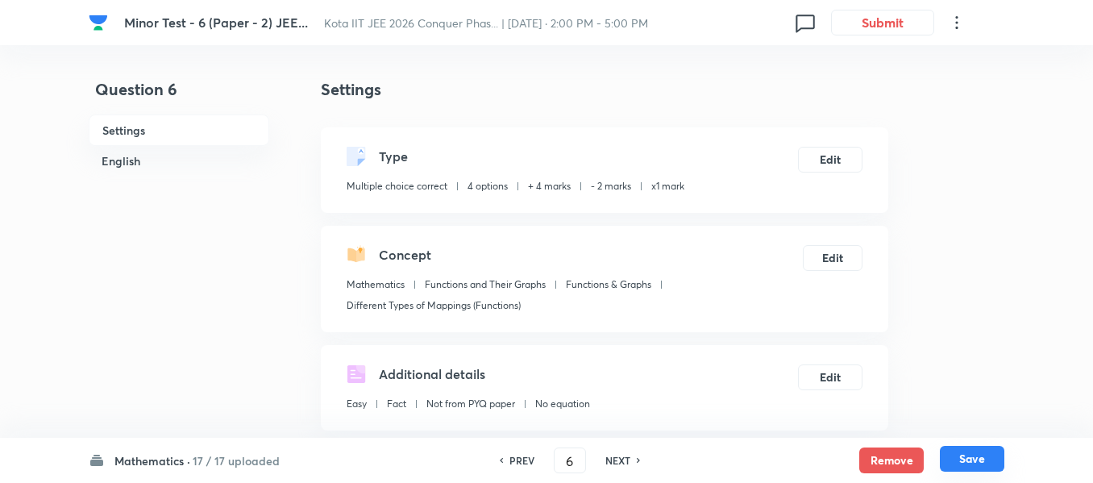
click at [970, 451] on button "Save" at bounding box center [972, 459] width 64 height 26
type input "7"
checkbox input "true"
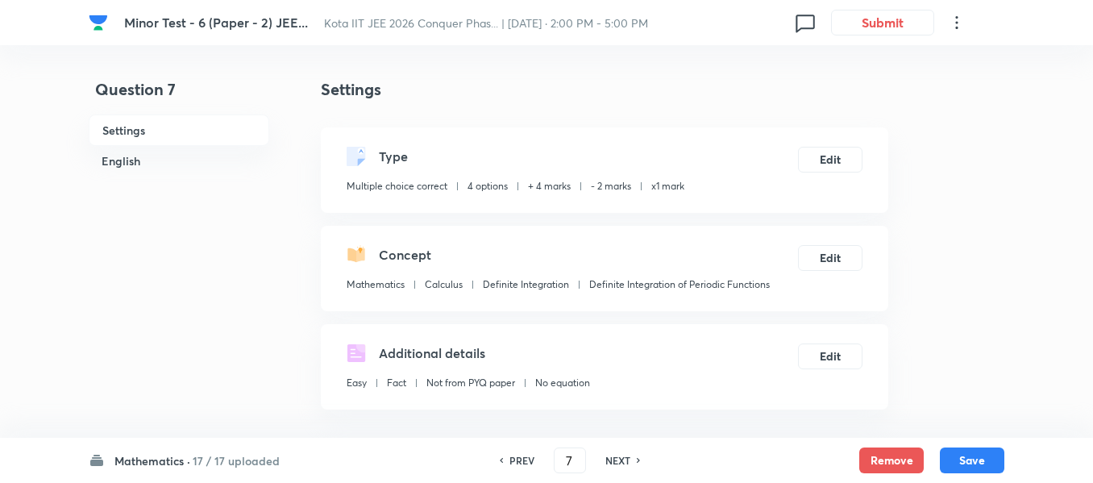
click at [825, 240] on div "Concept Mathematics Calculus Definite Integration Definite Integration of Perio…" at bounding box center [604, 268] width 567 height 85
click at [828, 247] on button "Edit" at bounding box center [830, 256] width 64 height 26
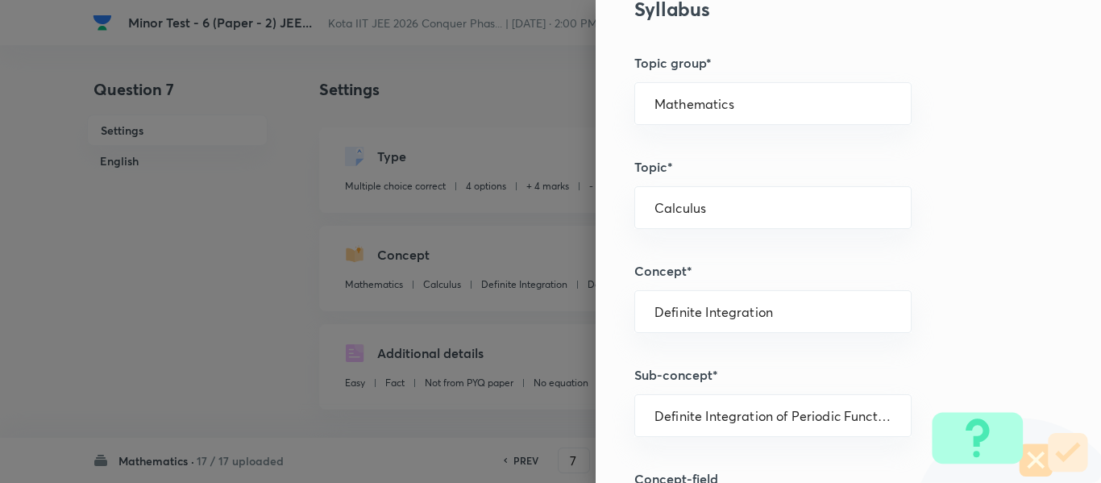
scroll to position [967, 0]
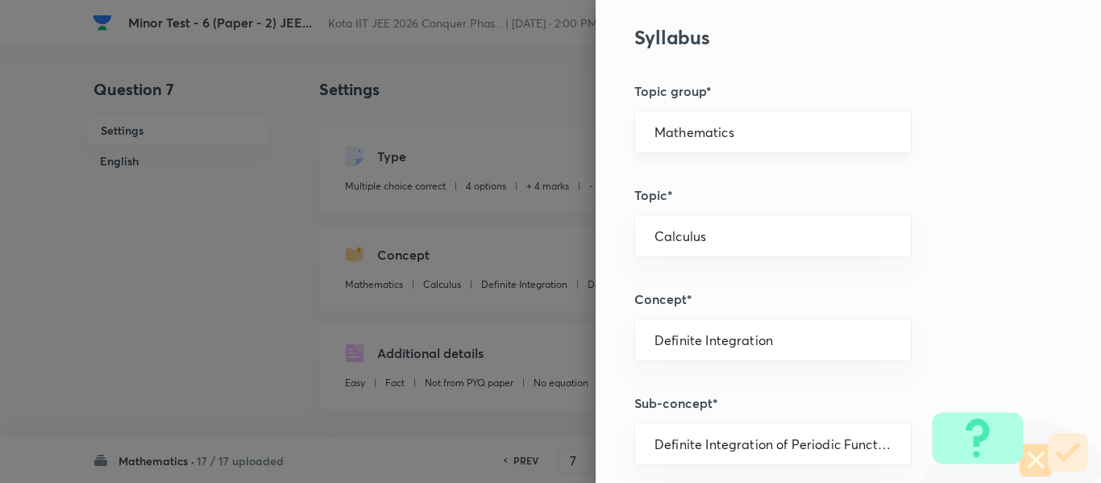
click at [666, 130] on input "Mathematics" at bounding box center [772, 131] width 237 height 15
click at [680, 169] on li "Mathematics" at bounding box center [761, 177] width 276 height 29
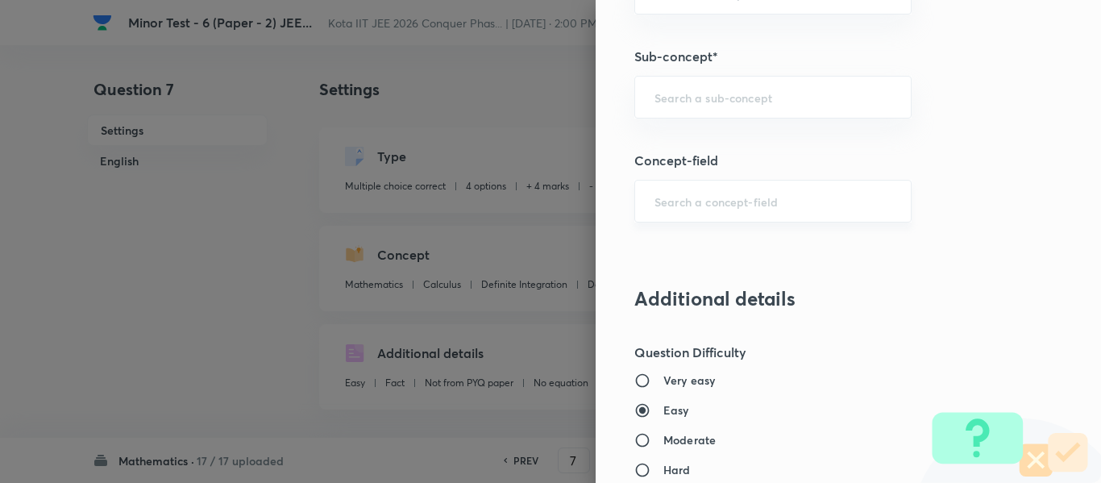
scroll to position [1209, 0]
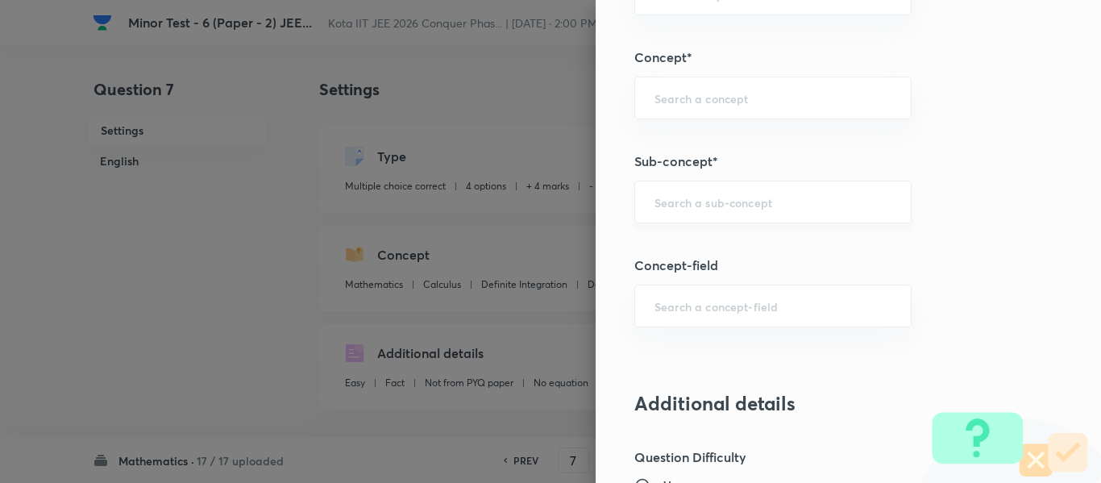
click at [724, 217] on div "​" at bounding box center [772, 202] width 277 height 43
paste input "Different Types of Mappings (Functions)"
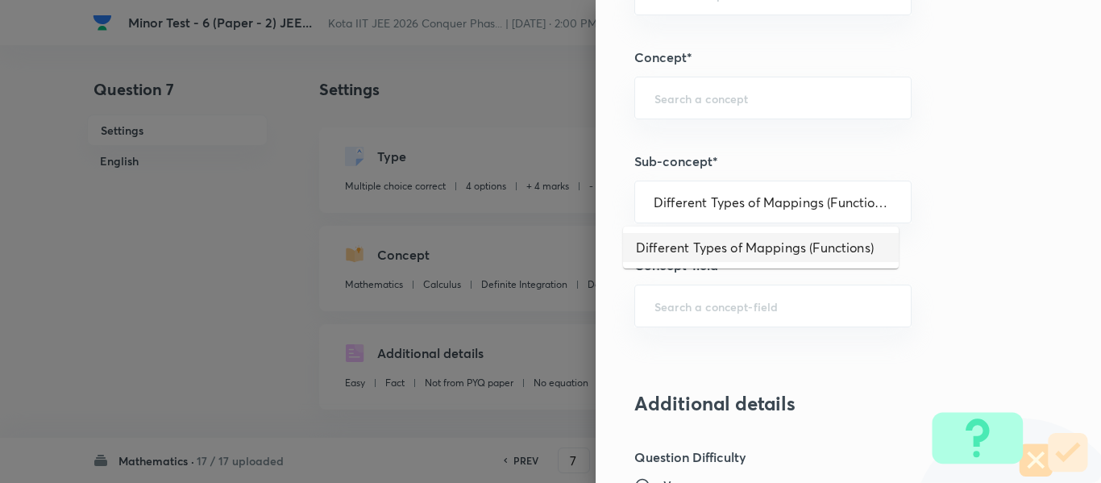
click at [724, 236] on li "Different Types of Mappings (Functions)" at bounding box center [761, 247] width 276 height 29
type input "Different Types of Mappings (Functions)"
type input "Functions and Their Graphs"
type input "Functions & Graphs"
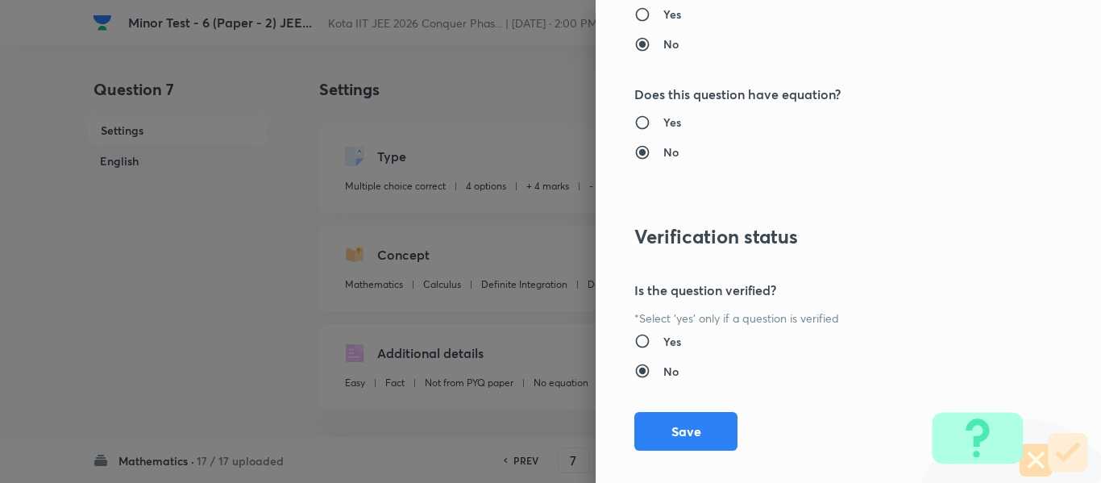
scroll to position [2034, 0]
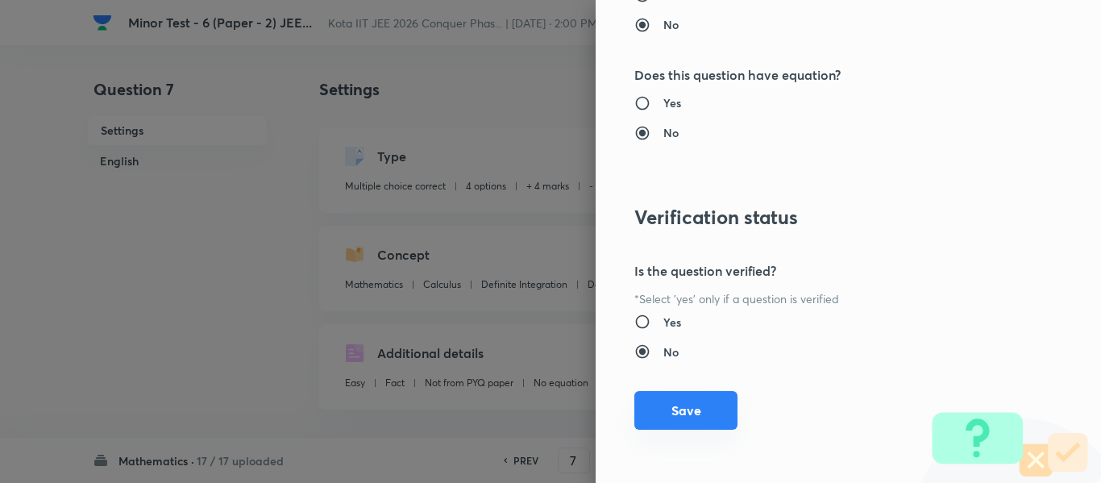
click at [686, 426] on button "Save" at bounding box center [685, 410] width 103 height 39
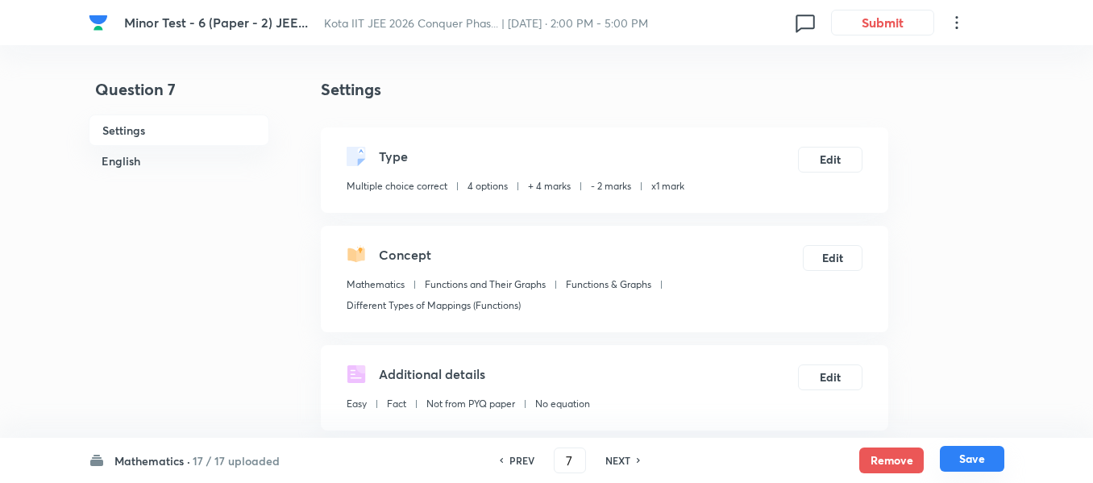
click at [952, 449] on button "Save" at bounding box center [972, 459] width 64 height 26
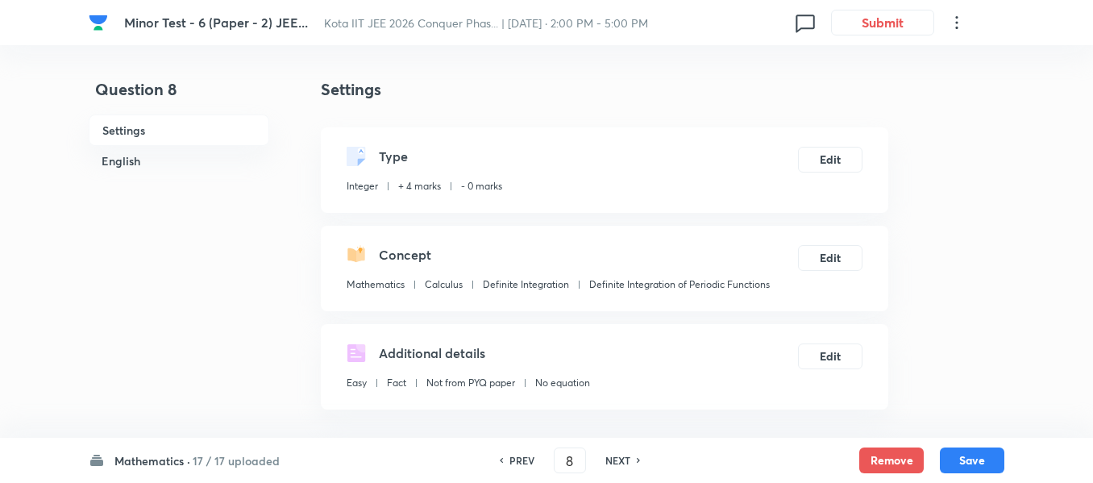
click at [504, 464] on div "PREV" at bounding box center [519, 460] width 43 height 15
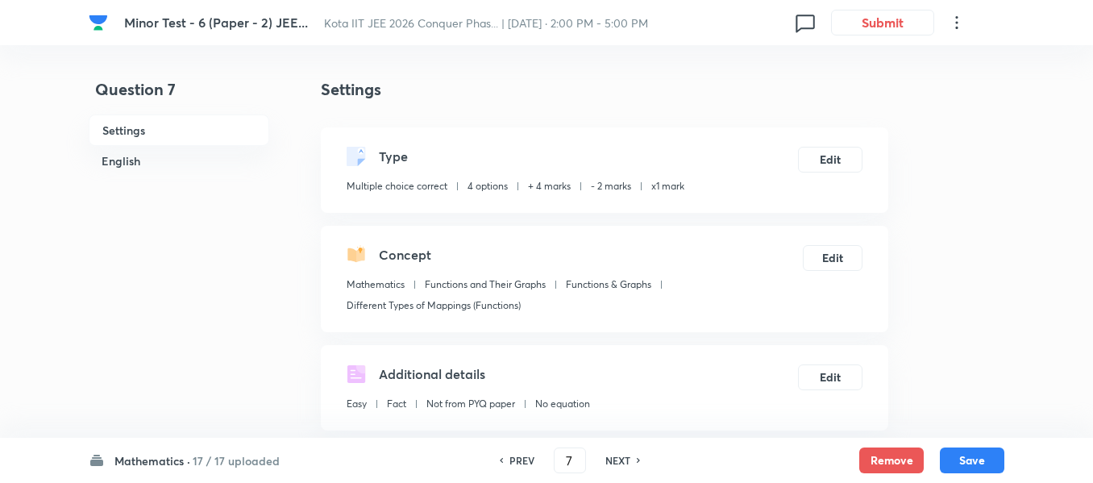
click at [509, 463] on h6 "PREV" at bounding box center [521, 460] width 25 height 15
type input "6"
checkbox input "false"
checkbox input "true"
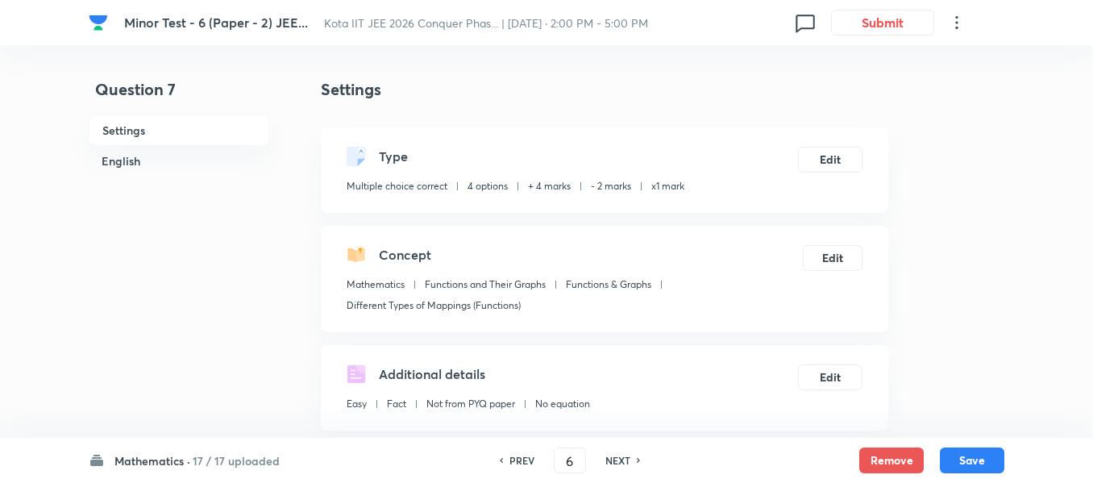
checkbox input "true"
click at [624, 453] on div "PREV 6 ​ NEXT" at bounding box center [570, 460] width 208 height 26
click at [624, 455] on h6 "NEXT" at bounding box center [617, 460] width 25 height 15
type input "7"
checkbox input "false"
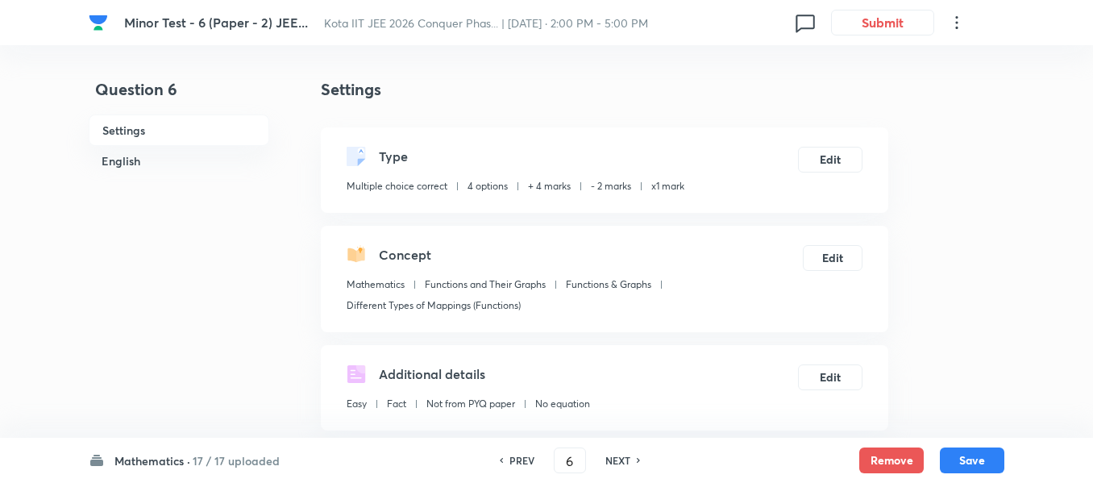
checkbox input "false"
checkbox input "true"
click at [843, 239] on div "Concept Mathematics Functions and Their Graphs Functions & Graphs Different Typ…" at bounding box center [604, 279] width 567 height 106
click at [835, 255] on button "Edit" at bounding box center [833, 256] width 60 height 26
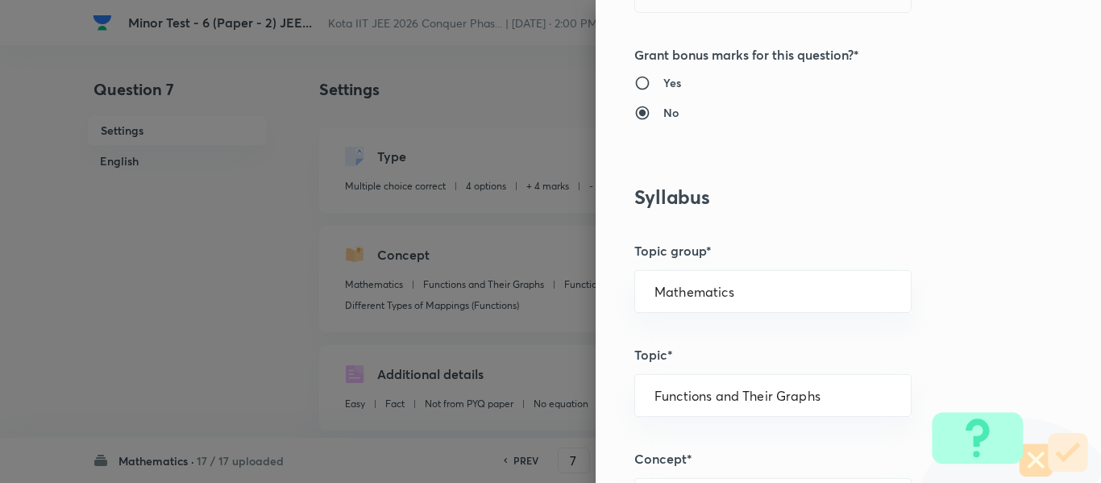
scroll to position [967, 0]
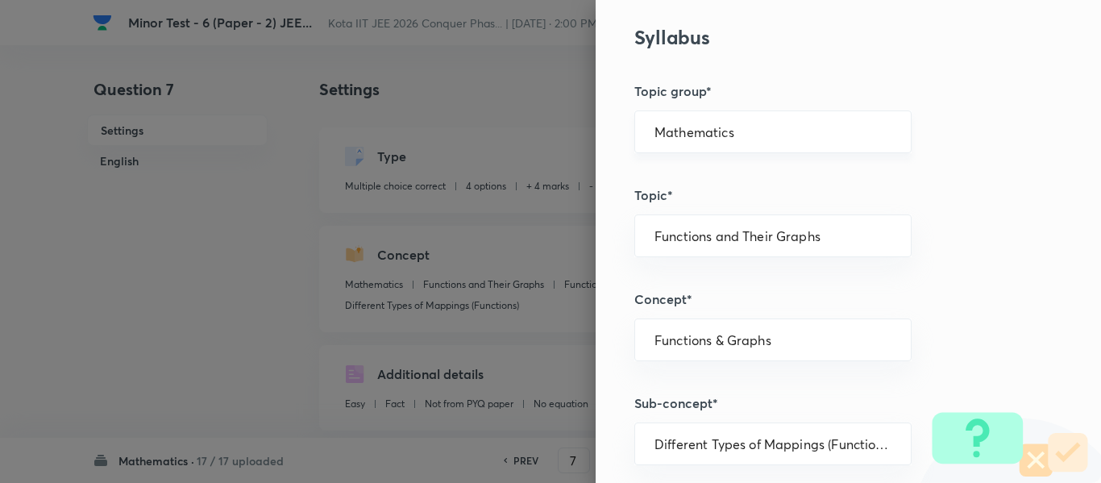
click at [671, 135] on input "Mathematics" at bounding box center [772, 131] width 237 height 15
click at [673, 164] on li "Mathematics" at bounding box center [761, 177] width 276 height 29
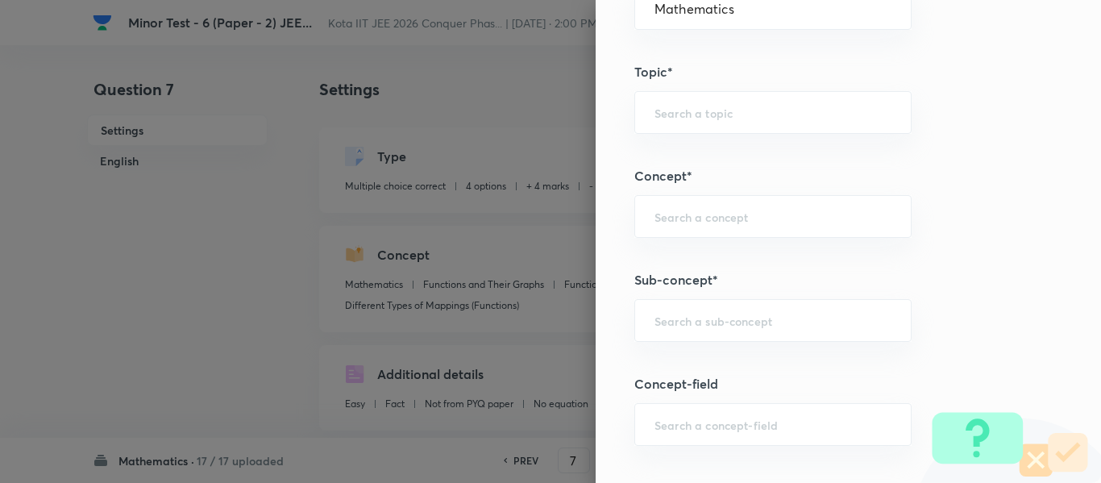
scroll to position [1128, 0]
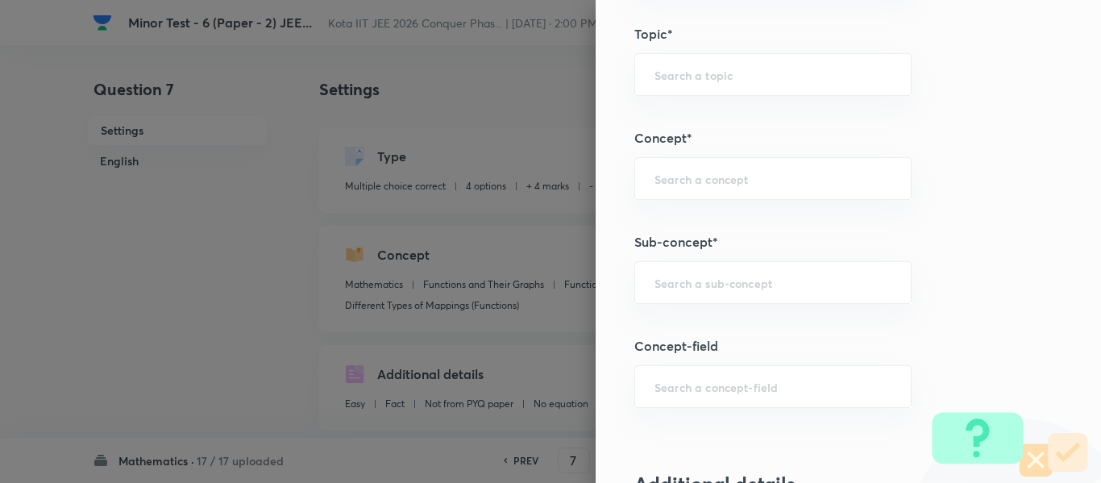
click at [691, 233] on h5 "Sub-concept*" at bounding box center [821, 241] width 374 height 19
click at [695, 272] on div "​" at bounding box center [772, 282] width 277 height 43
paste input "Differentiability"
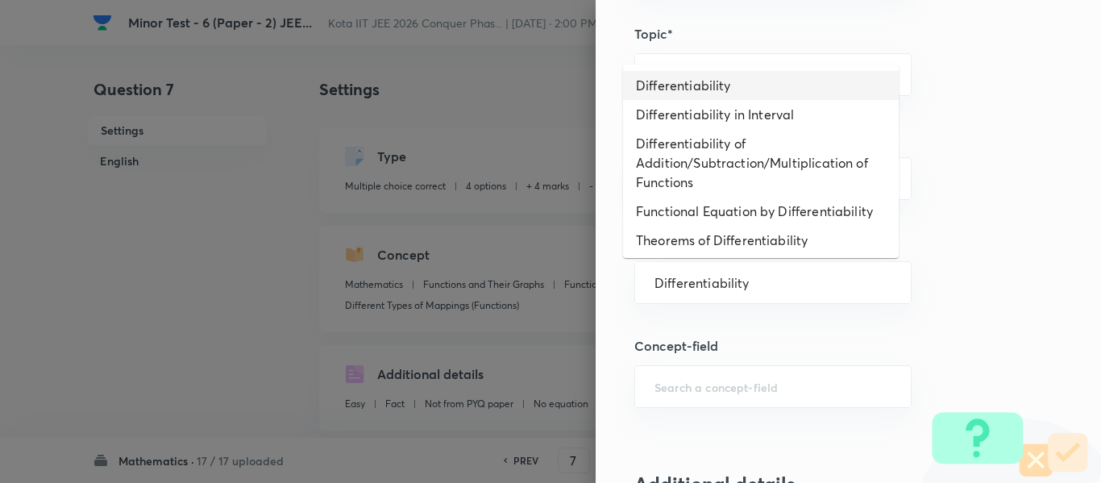
click at [686, 82] on li "Differentiability" at bounding box center [761, 85] width 276 height 29
type input "Differentiability"
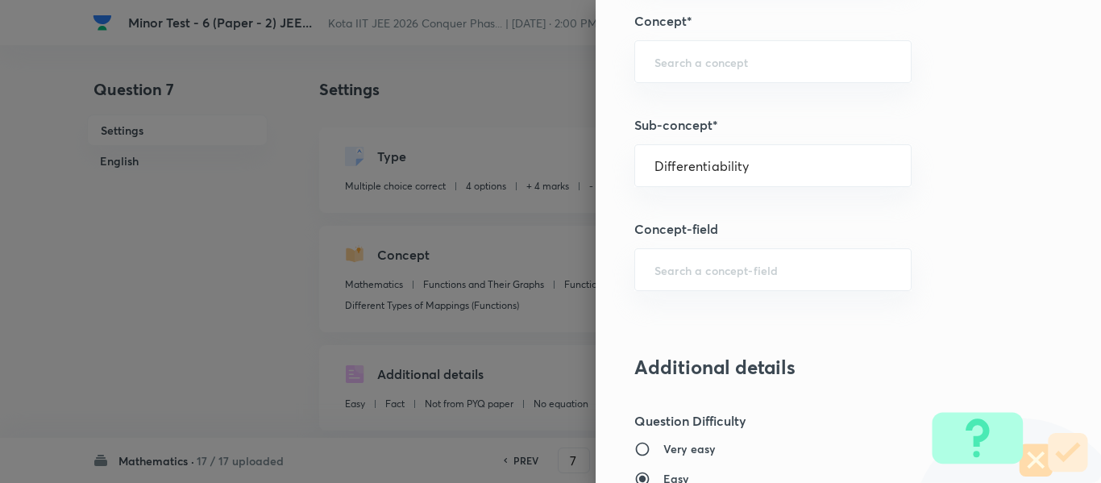
type input "Calculus"
type input "Differentiability"
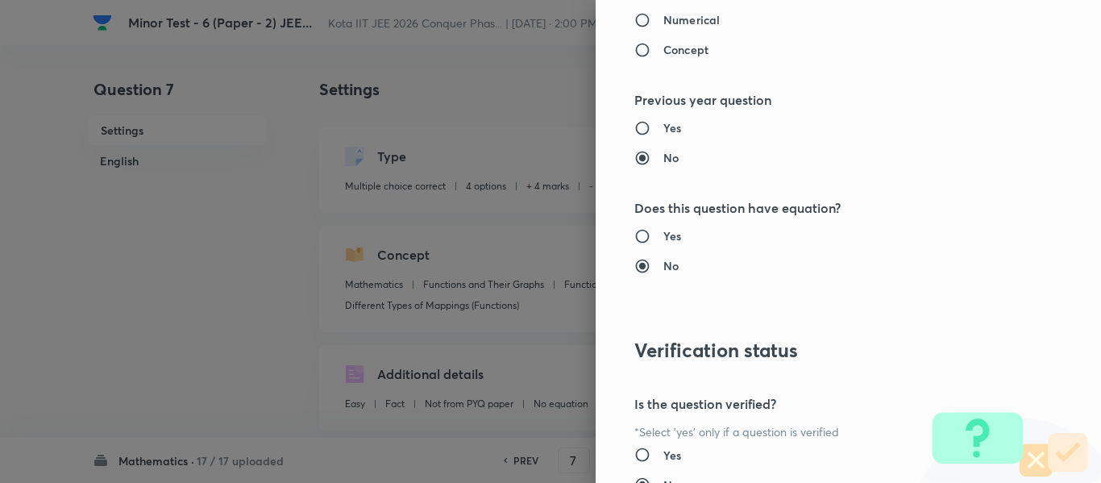
scroll to position [2034, 0]
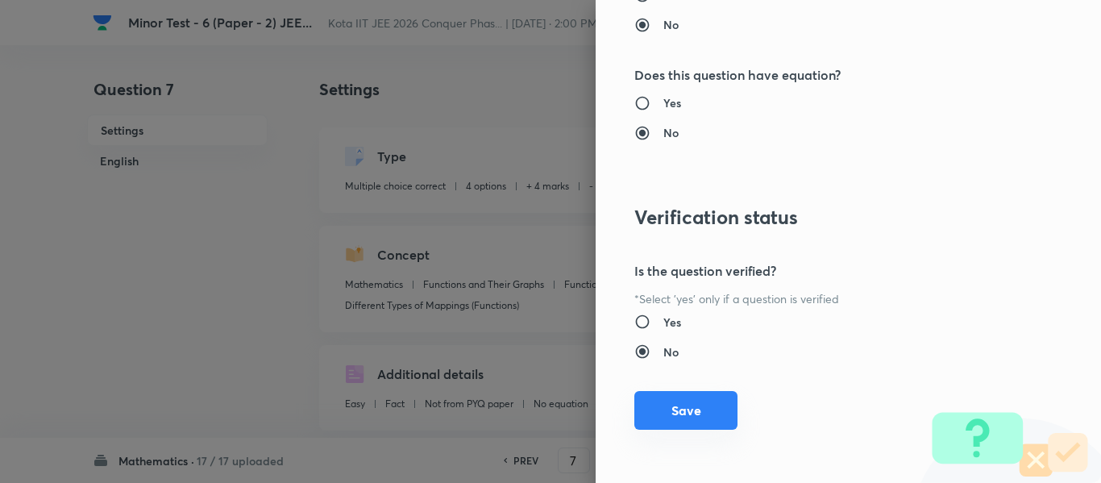
click at [696, 424] on button "Save" at bounding box center [685, 410] width 103 height 39
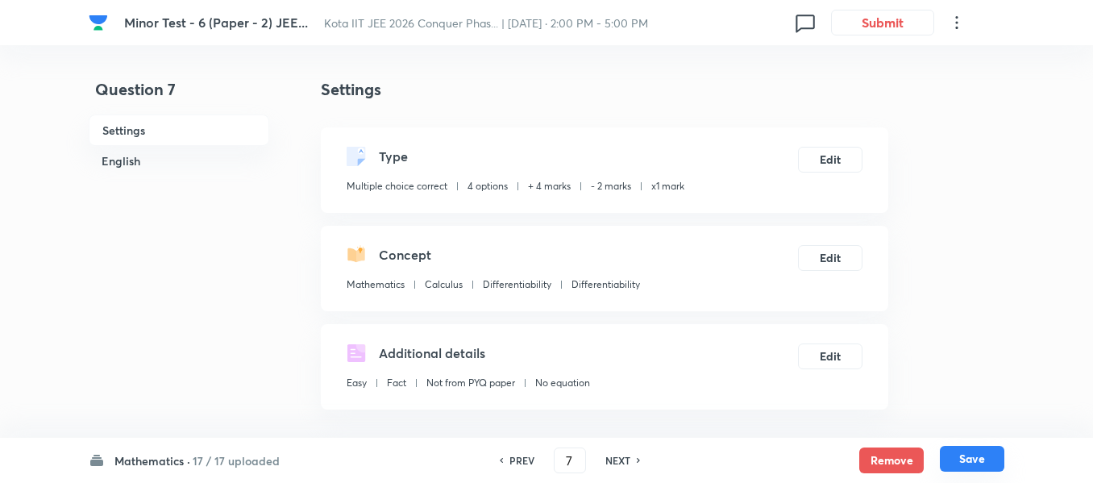
click at [972, 457] on button "Save" at bounding box center [972, 459] width 64 height 26
type input "8"
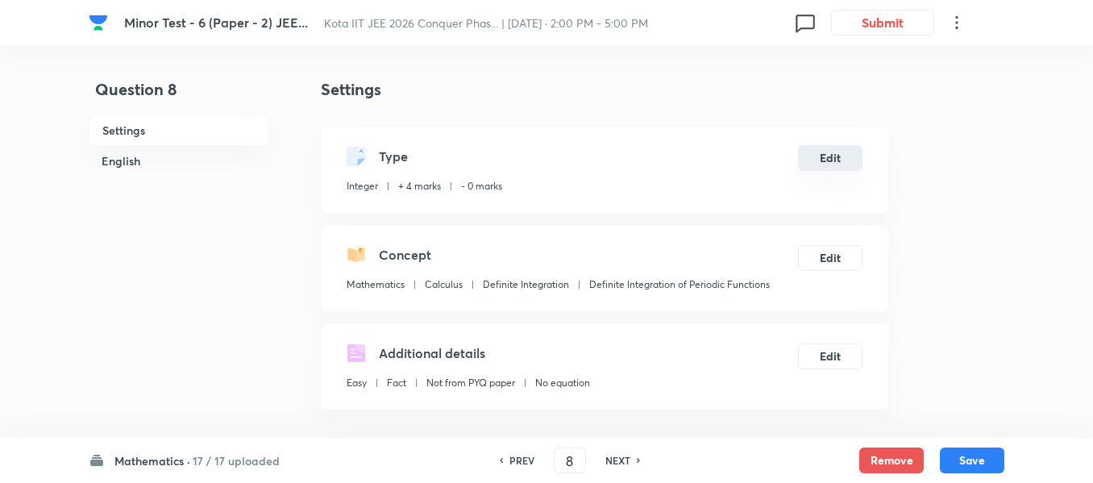
click at [827, 152] on button "Edit" at bounding box center [830, 158] width 64 height 26
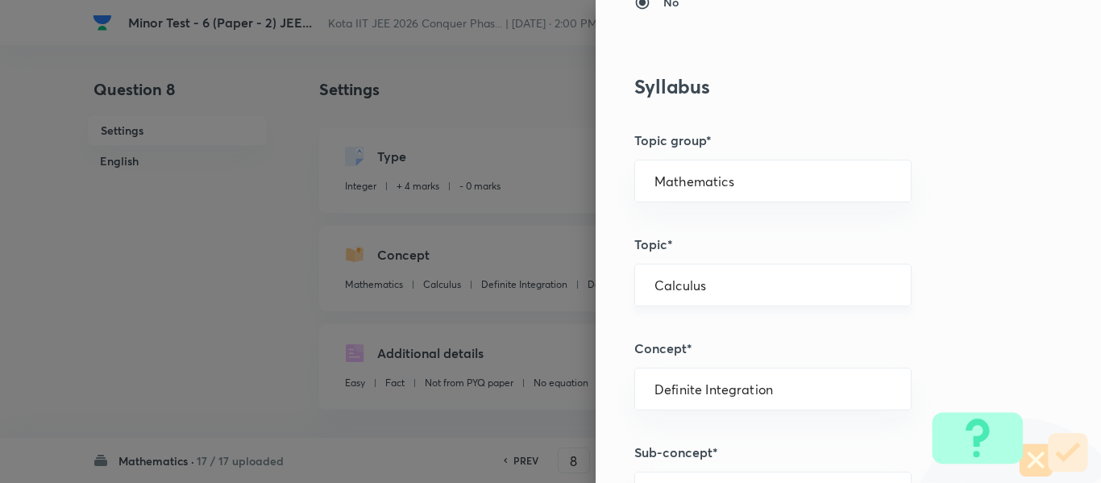
scroll to position [725, 0]
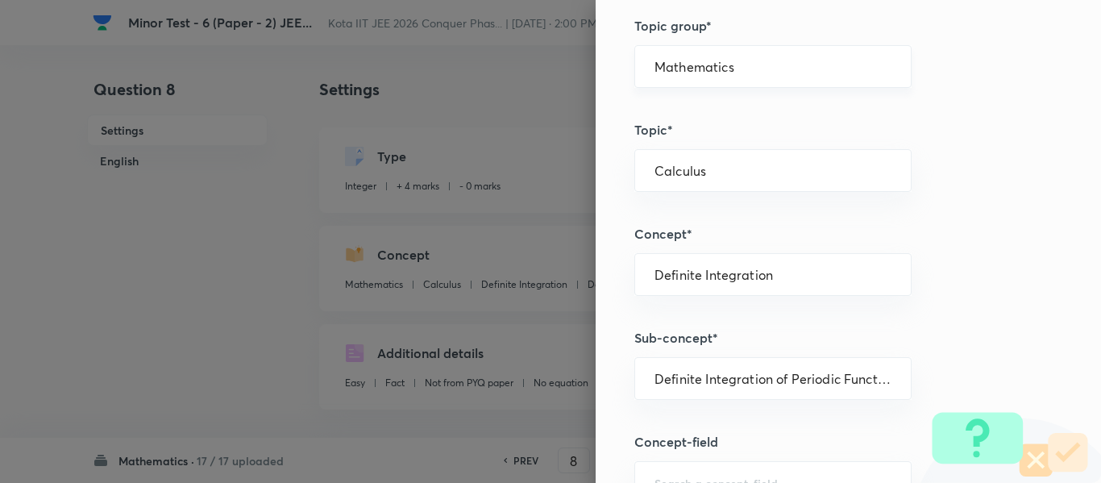
click at [678, 67] on input "Mathematics" at bounding box center [772, 66] width 237 height 15
drag, startPoint x: 679, startPoint y: 97, endPoint x: 683, endPoint y: 118, distance: 22.1
click at [683, 118] on ul "Mathematics" at bounding box center [761, 112] width 276 height 42
click at [683, 118] on li "Mathematics" at bounding box center [761, 112] width 276 height 29
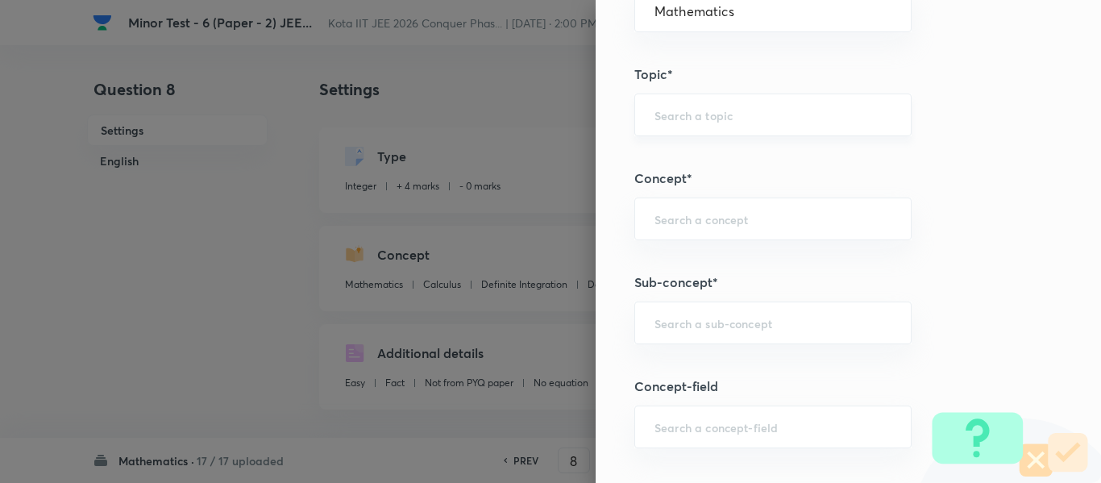
scroll to position [886, 0]
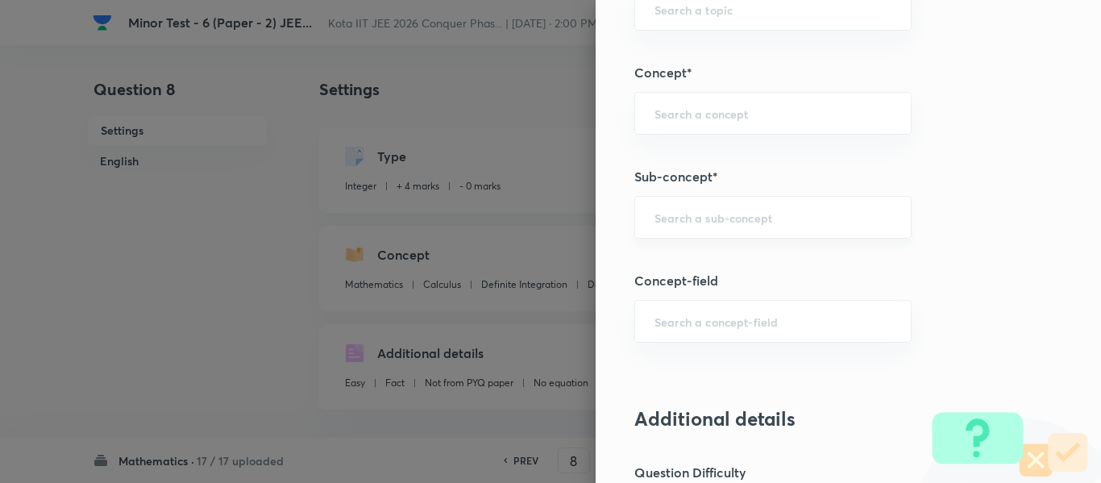
click at [691, 233] on div "​" at bounding box center [772, 217] width 277 height 43
paste input "Continuity"
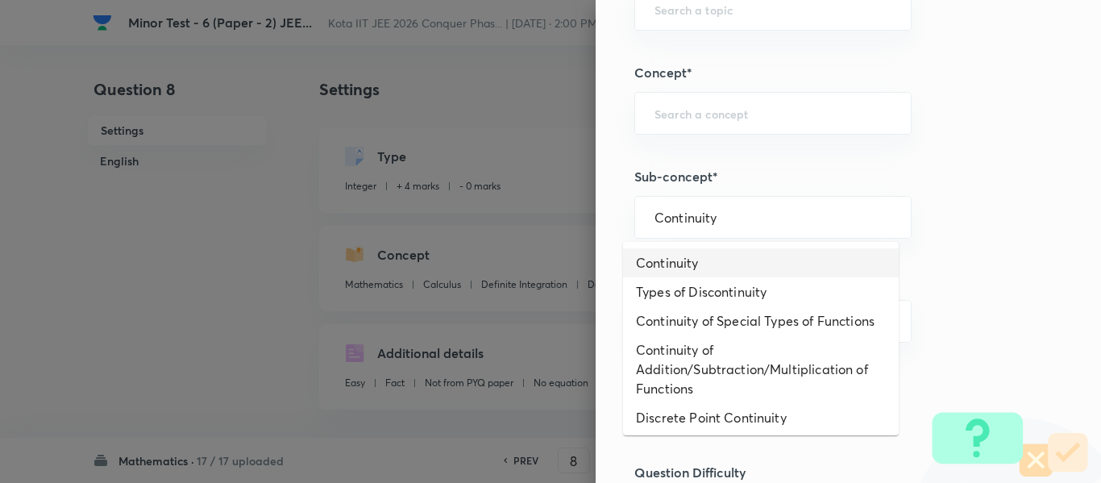
click at [691, 266] on li "Continuity" at bounding box center [761, 262] width 276 height 29
type input "Continuity"
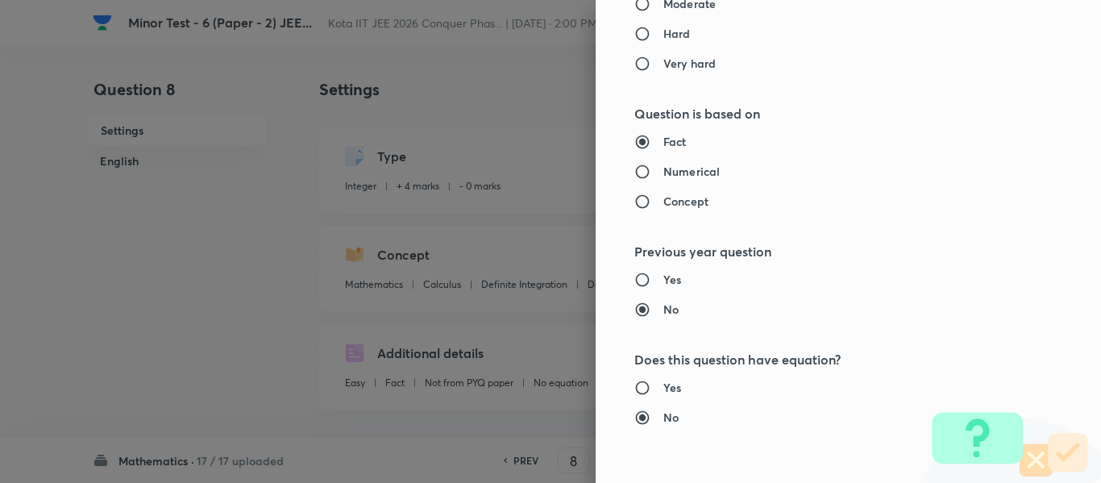
type input "Calculus"
type input "Continuity"
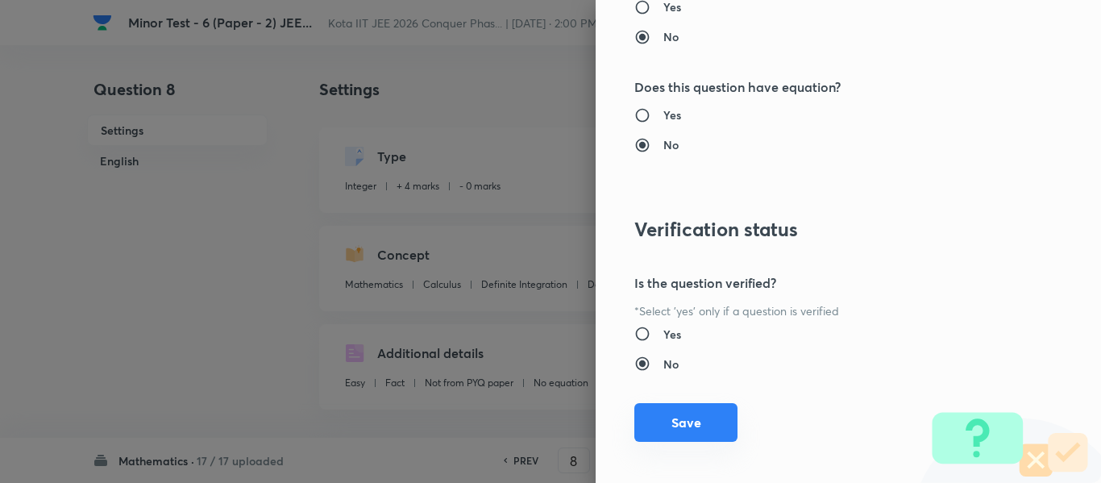
scroll to position [1727, 0]
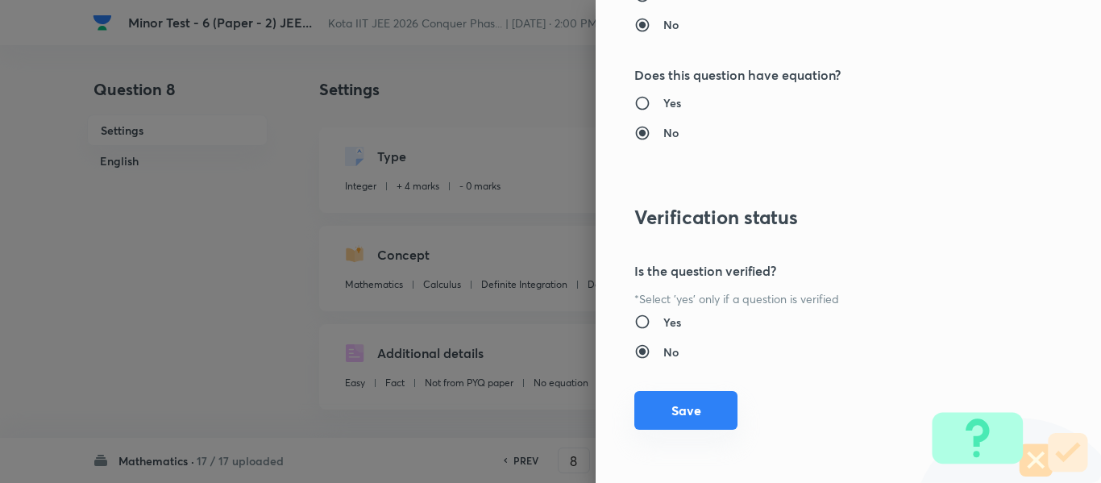
click at [675, 410] on button "Save" at bounding box center [685, 410] width 103 height 39
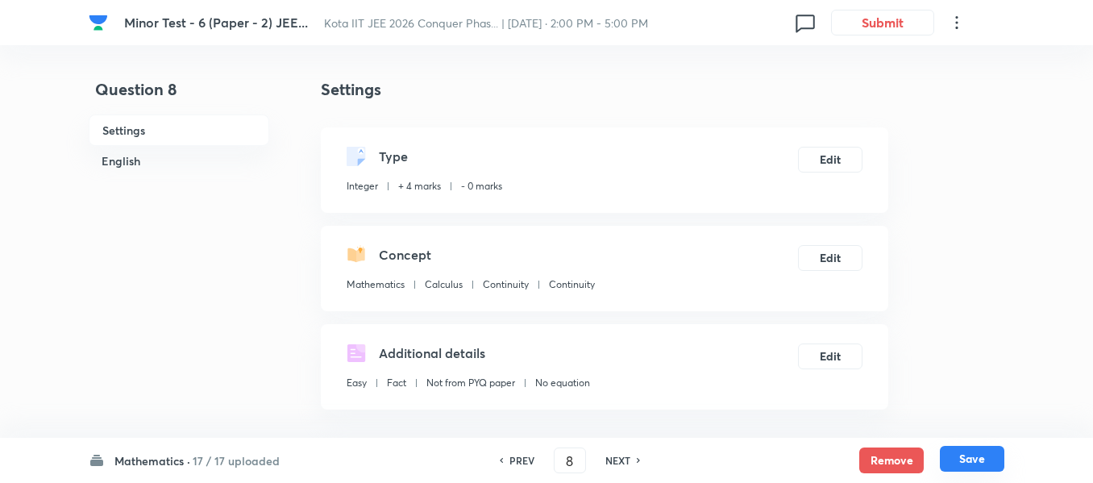
click at [961, 456] on button "Save" at bounding box center [972, 459] width 64 height 26
type input "9"
type input "1"
click at [839, 253] on button "Edit" at bounding box center [830, 256] width 64 height 26
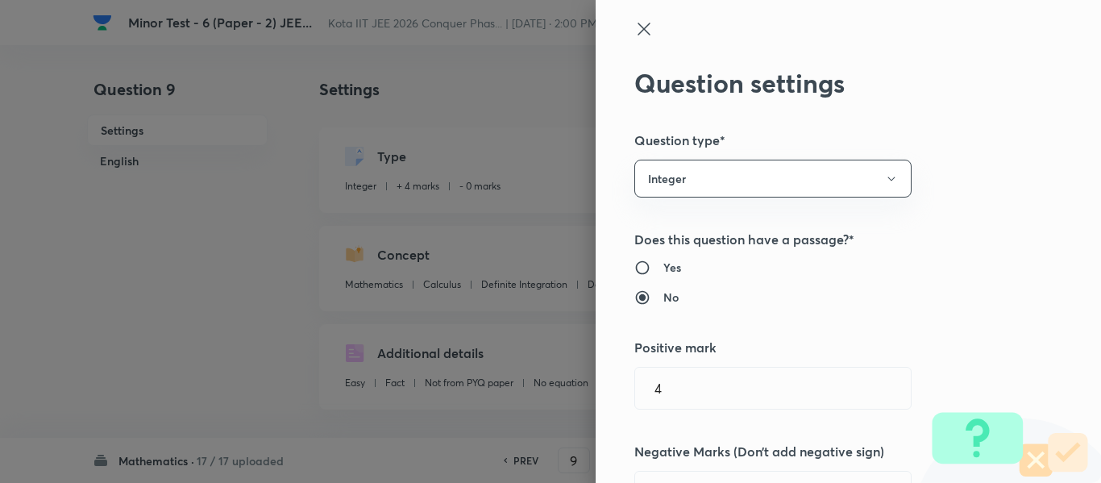
scroll to position [645, 0]
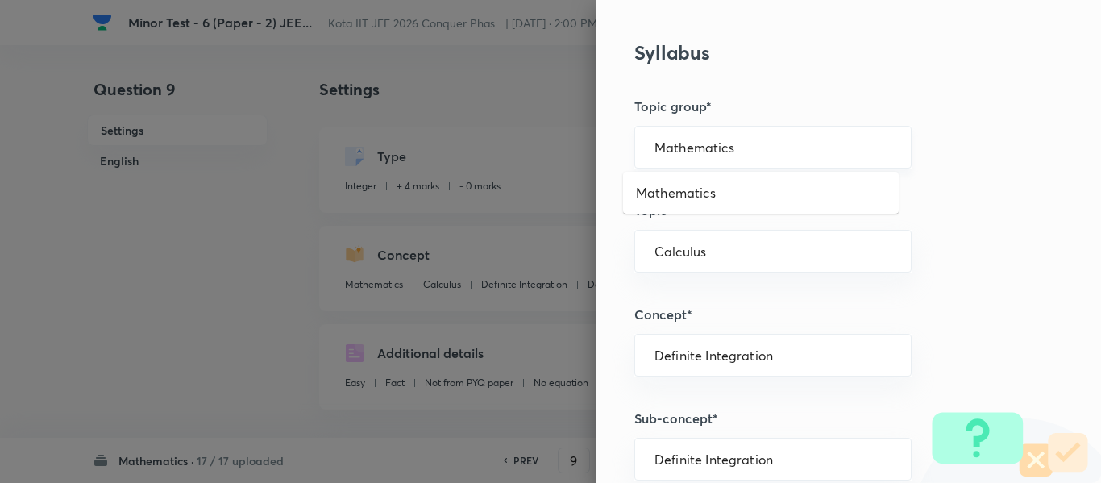
click at [668, 147] on input "Mathematics" at bounding box center [772, 146] width 237 height 15
click at [670, 175] on ul "Mathematics" at bounding box center [761, 193] width 276 height 42
click at [675, 186] on li "Mathematics" at bounding box center [761, 192] width 276 height 29
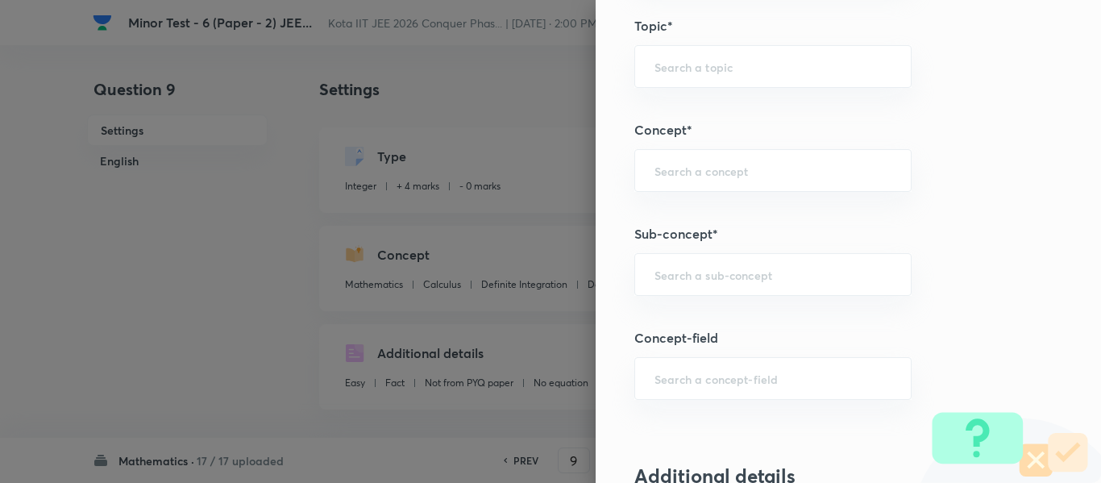
scroll to position [886, 0]
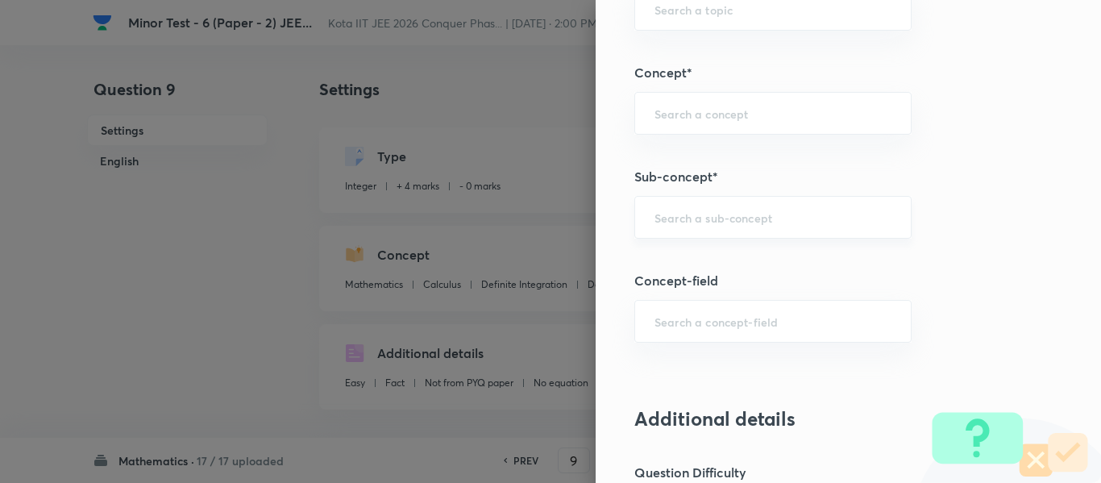
click at [685, 232] on div "​" at bounding box center [772, 217] width 277 height 43
paste input "Integration by Substitutions"
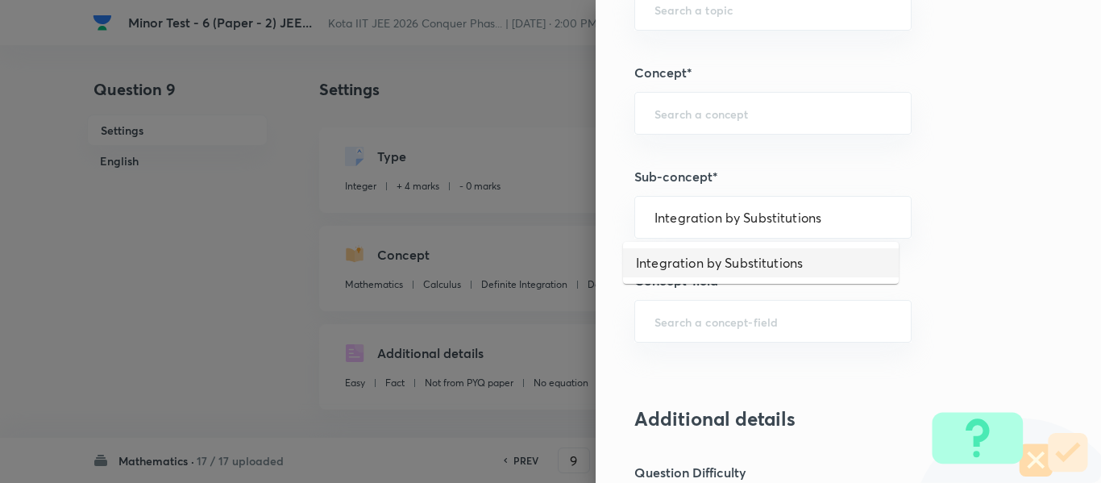
click at [694, 255] on li "Integration by Substitutions" at bounding box center [761, 262] width 276 height 29
type input "Integration by Substitutions"
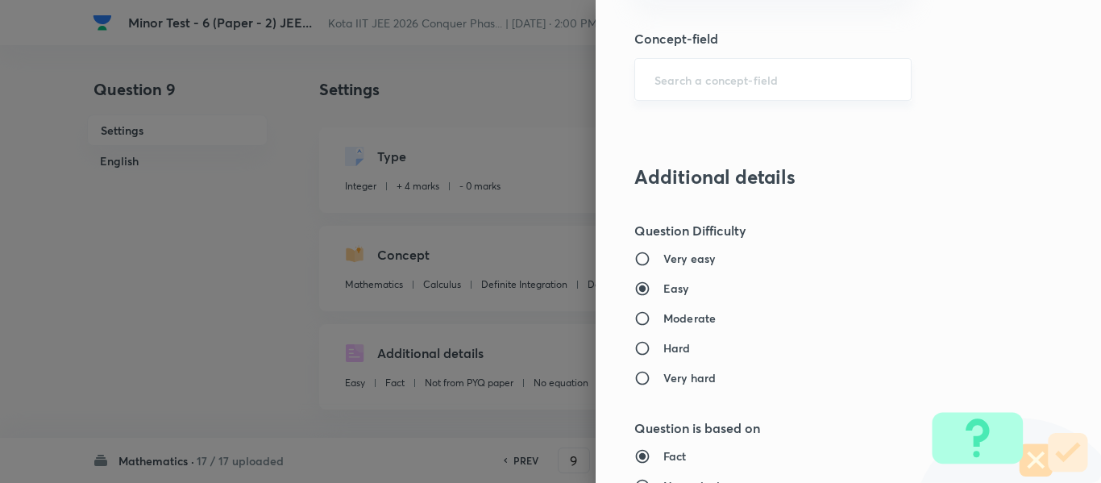
type input "Calculus"
type input "Indefinite Integration"
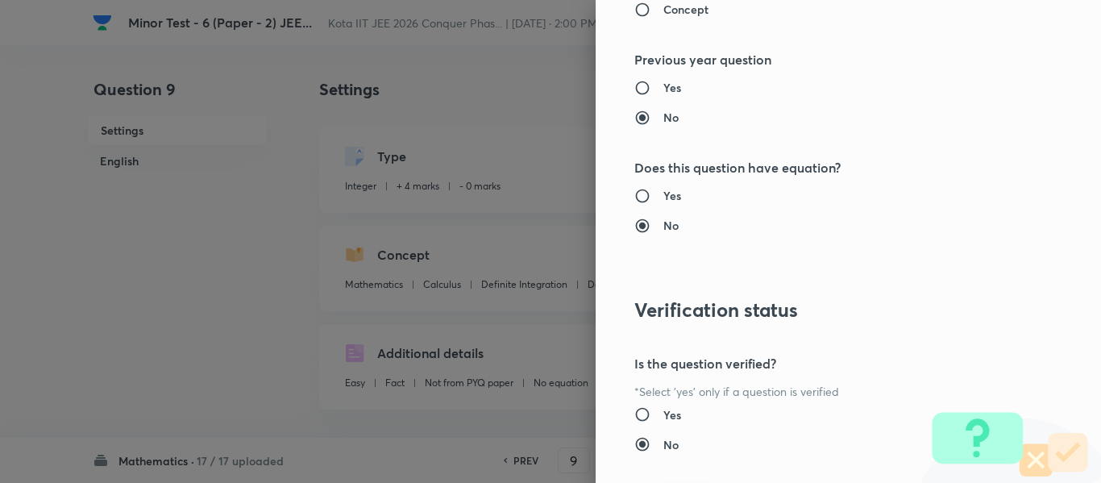
scroll to position [1727, 0]
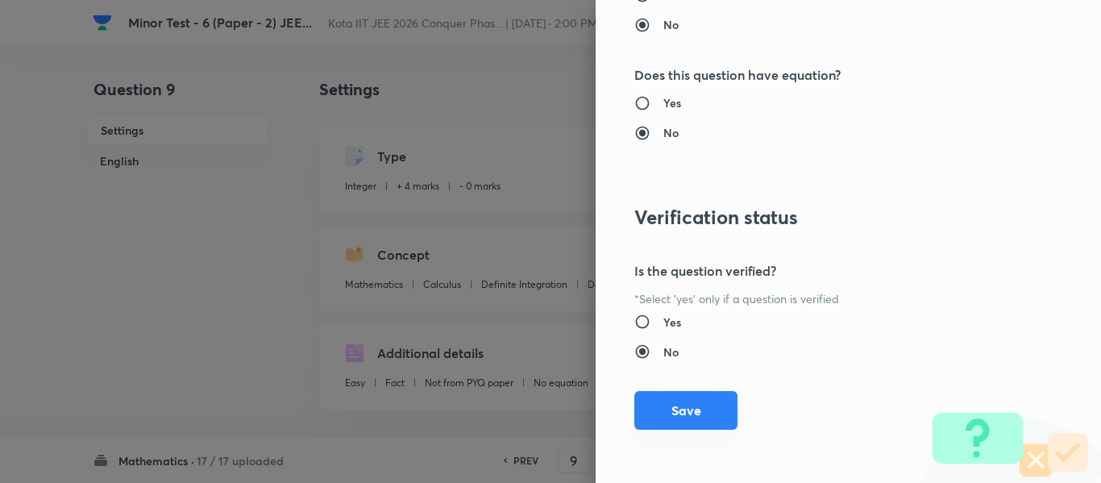
click at [687, 407] on button "Save" at bounding box center [685, 410] width 103 height 39
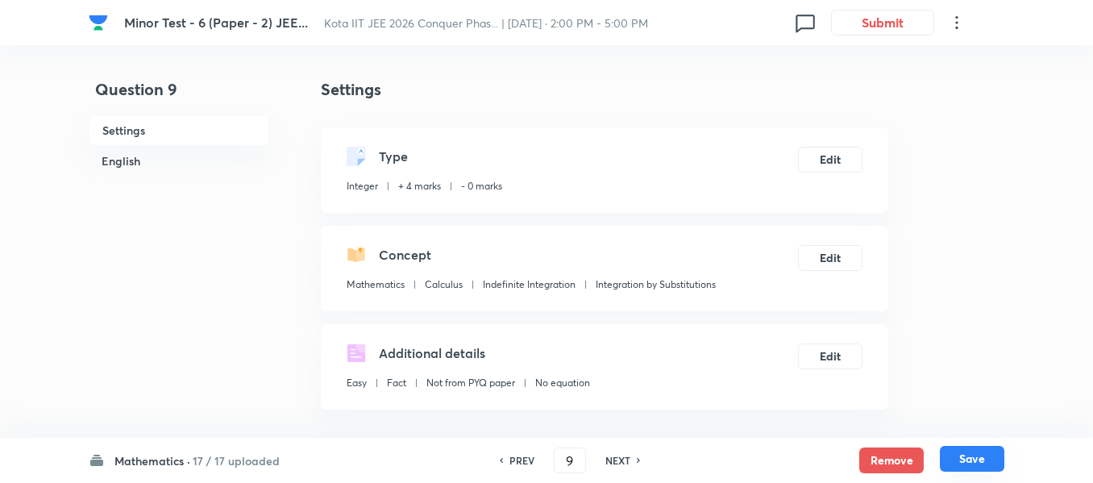
click at [983, 463] on button "Save" at bounding box center [972, 459] width 64 height 26
type input "10"
type input "6"
click at [835, 157] on button "Edit" at bounding box center [830, 158] width 64 height 26
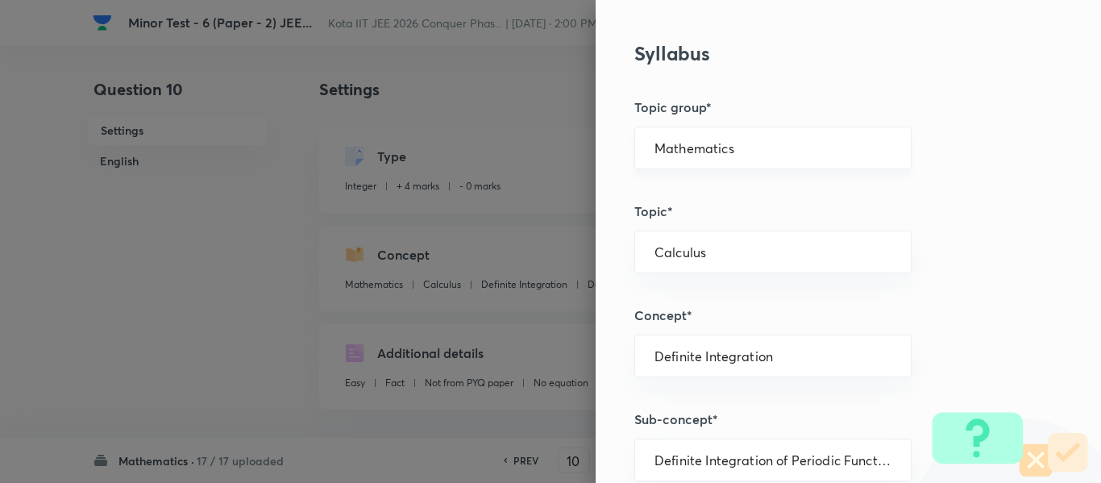
scroll to position [645, 0]
click at [690, 156] on div "Mathematics ​" at bounding box center [772, 147] width 277 height 43
click at [689, 147] on input "Mathematics" at bounding box center [772, 146] width 237 height 15
click at [690, 185] on li "Mathematics" at bounding box center [761, 192] width 276 height 29
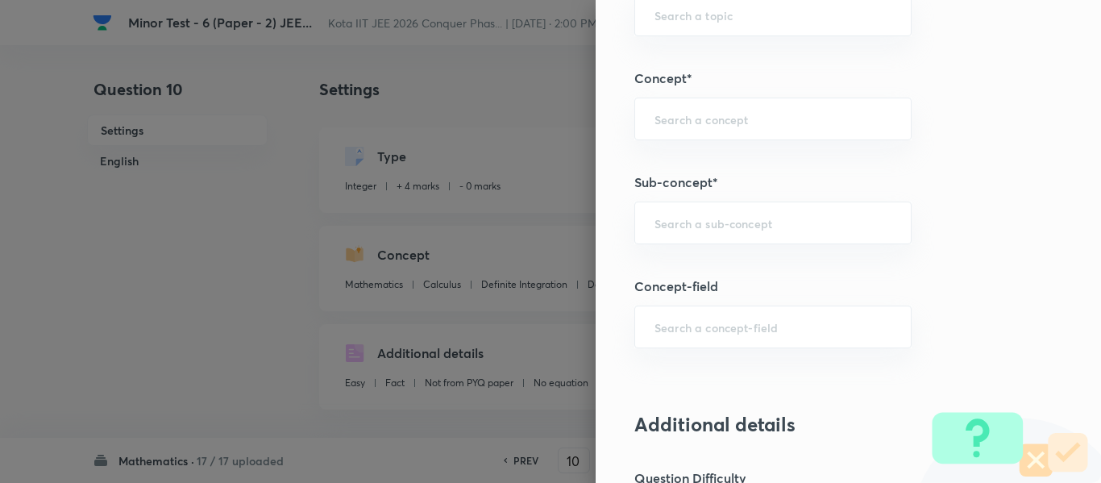
scroll to position [886, 0]
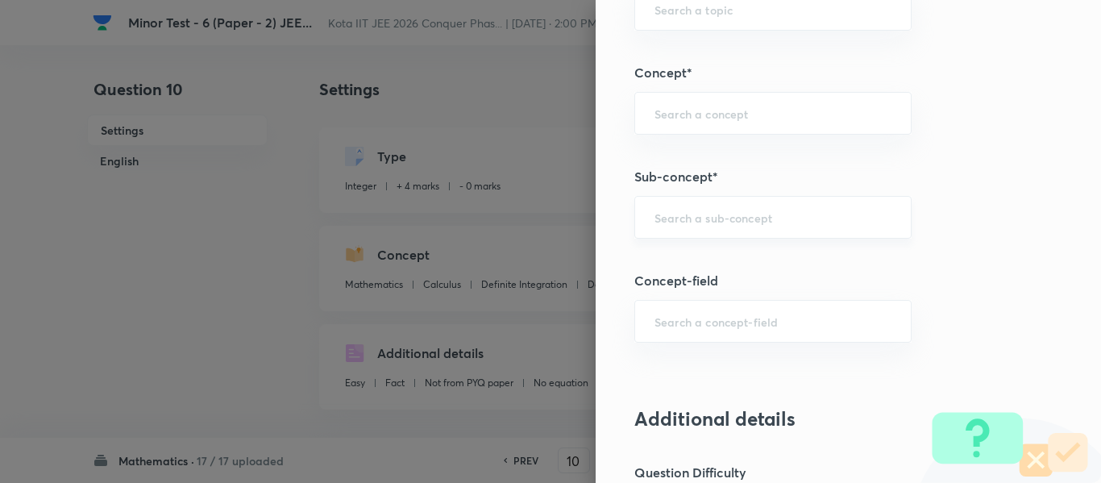
click at [695, 220] on input "text" at bounding box center [772, 217] width 237 height 15
paste input "Application of Maxima/Minima"
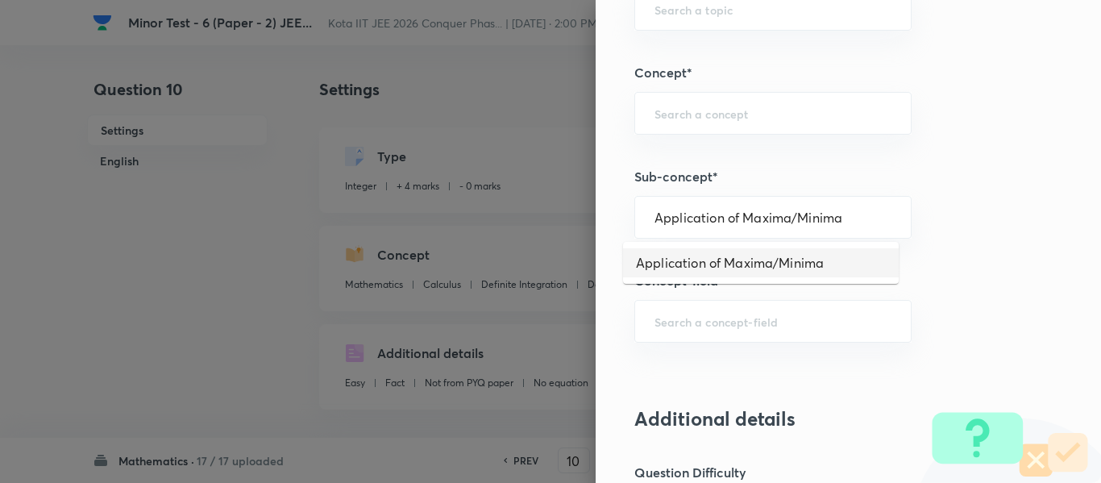
click at [708, 259] on li "Application of Maxima/Minima" at bounding box center [761, 262] width 276 height 29
type input "Application of Maxima/Minima"
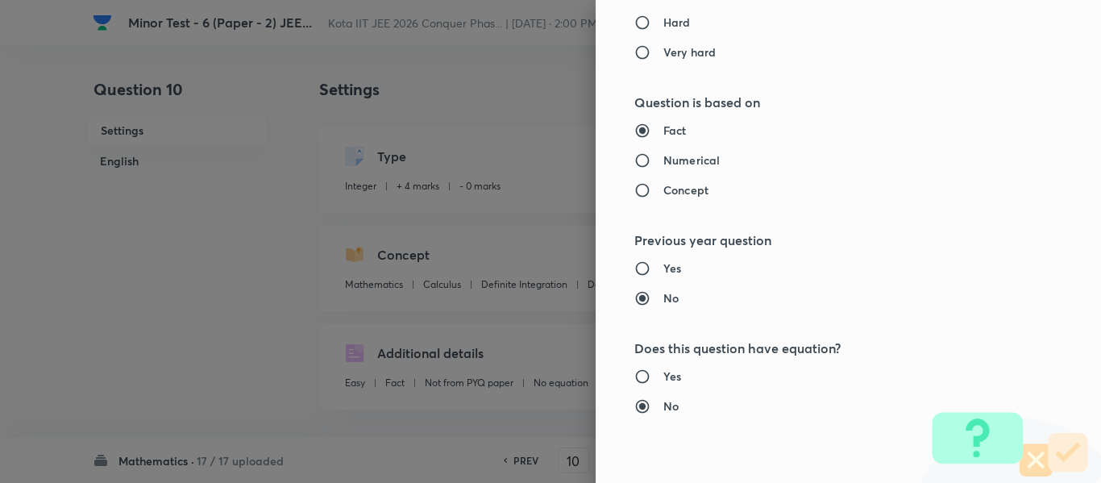
type input "Calculus"
type input "Maxima - Minima"
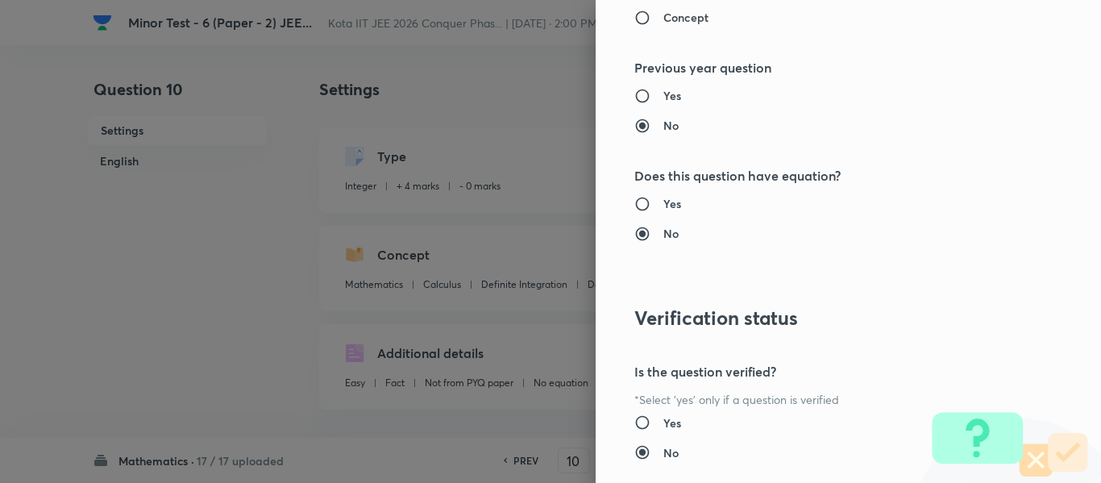
scroll to position [1727, 0]
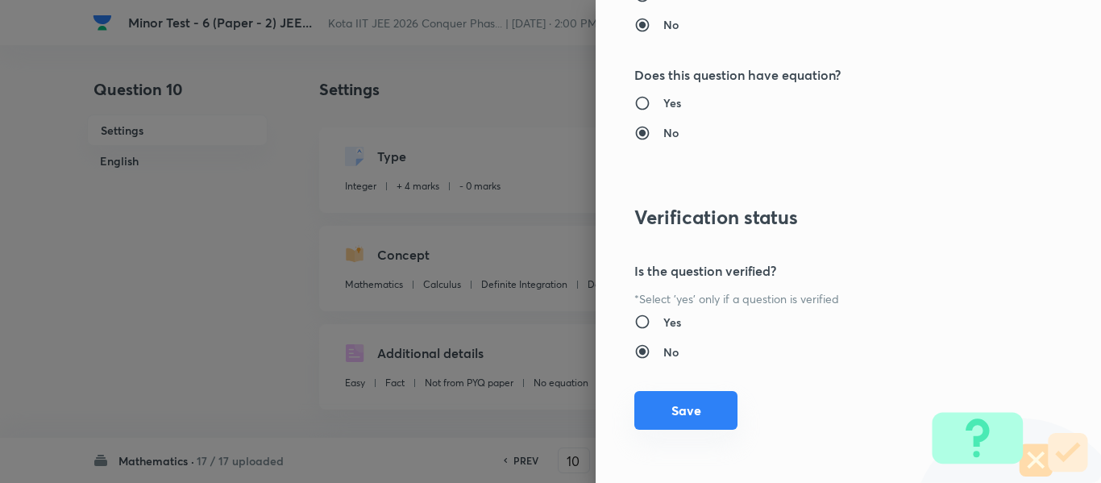
click at [683, 421] on button "Save" at bounding box center [685, 410] width 103 height 39
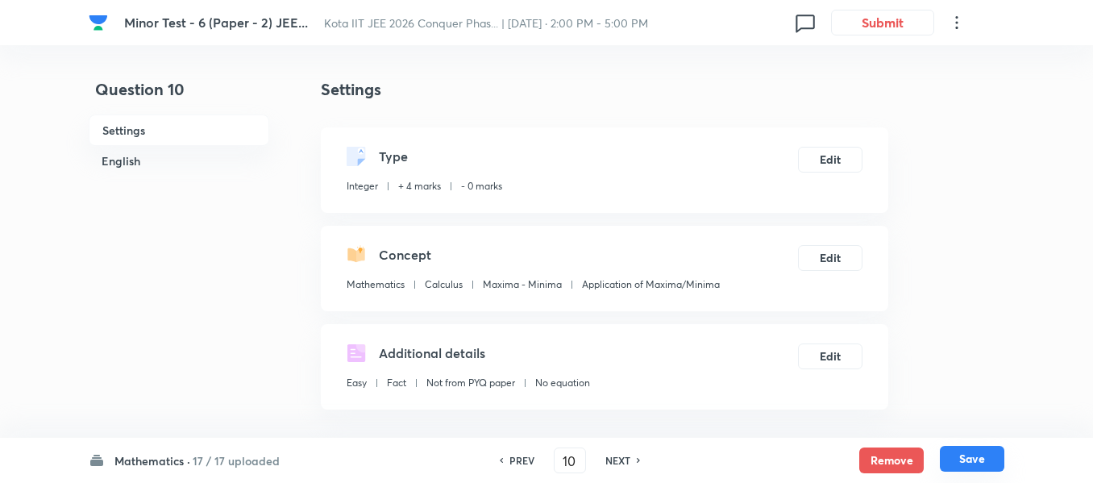
click at [961, 450] on button "Save" at bounding box center [972, 459] width 64 height 26
type input "11"
type input "4"
click at [832, 247] on button "Edit" at bounding box center [830, 256] width 64 height 26
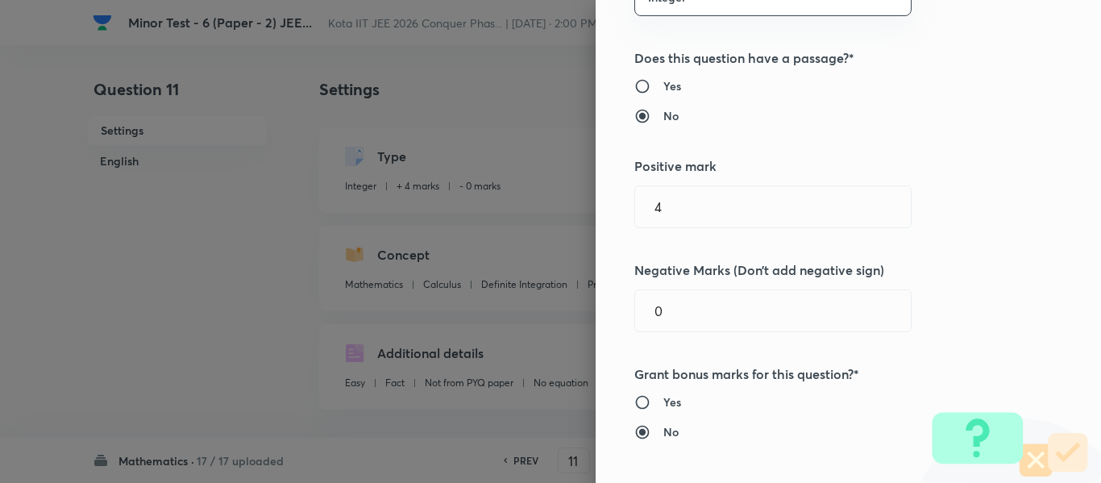
scroll to position [564, 0]
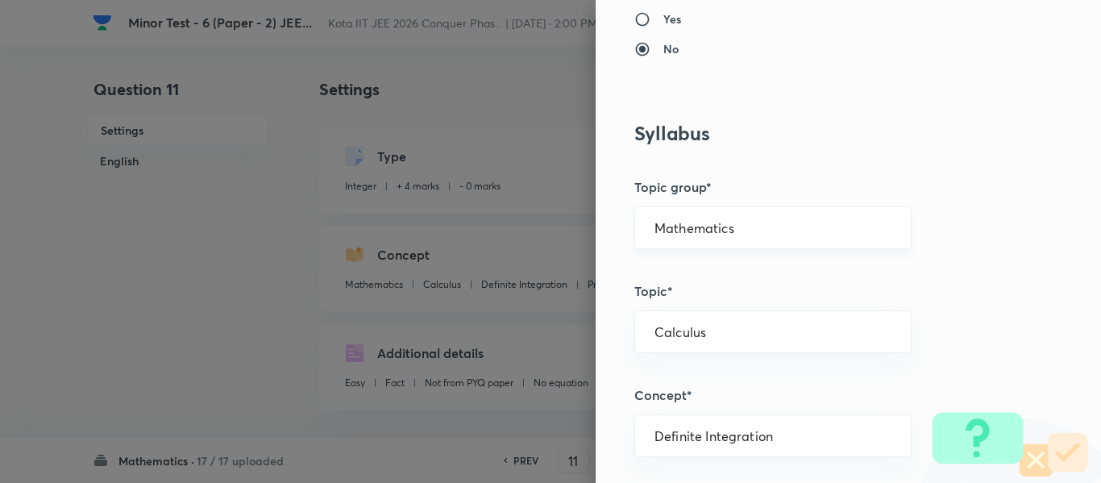
click at [675, 229] on input "Mathematics" at bounding box center [772, 227] width 237 height 15
click at [690, 272] on li "Mathematics" at bounding box center [761, 273] width 276 height 29
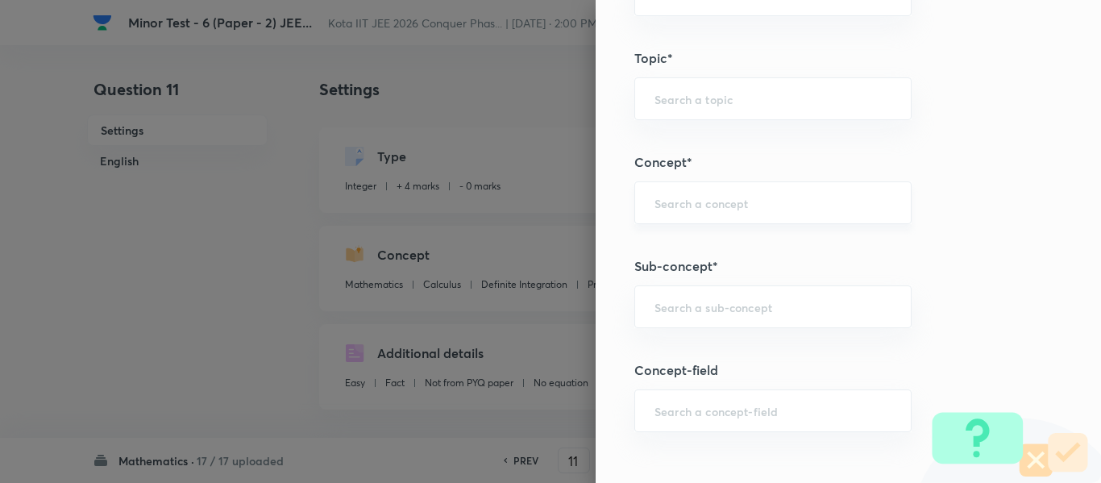
scroll to position [806, 0]
click at [707, 211] on div "​" at bounding box center [772, 193] width 277 height 43
click at [708, 298] on input "text" at bounding box center [772, 297] width 237 height 15
paste input "Application of Maxima/Minima"
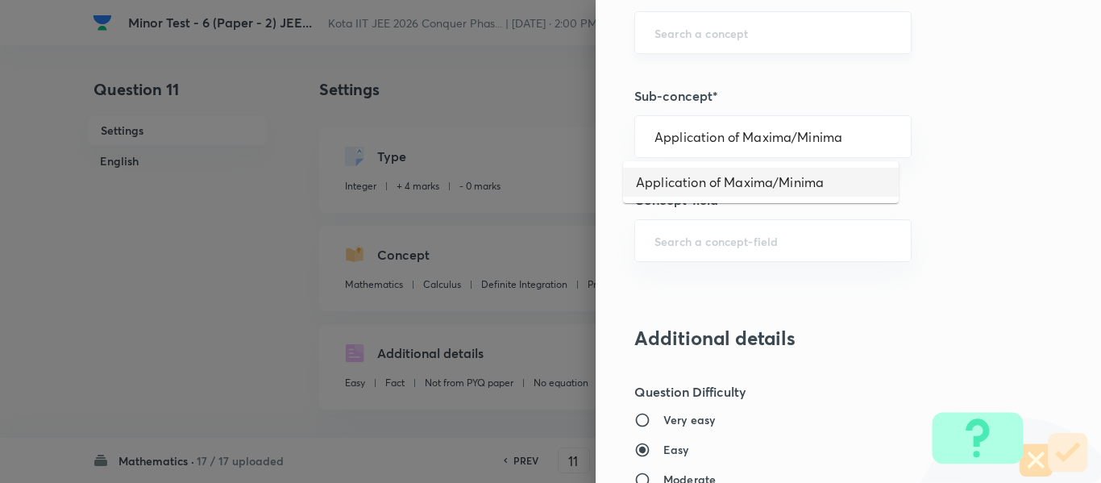
click at [707, 186] on li "Application of Maxima/Minima" at bounding box center [761, 182] width 276 height 29
type input "Application of Maxima/Minima"
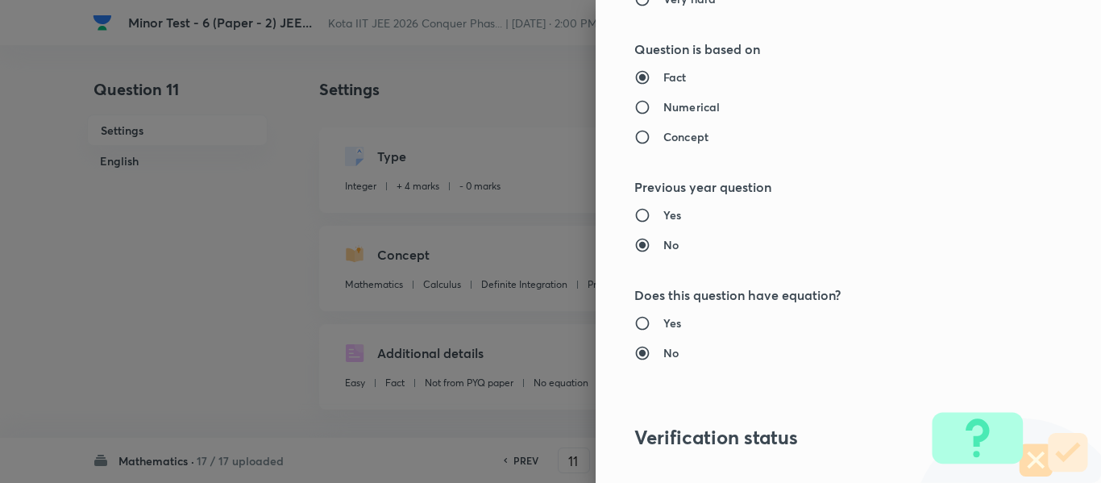
type input "Calculus"
type input "Maxima - Minima"
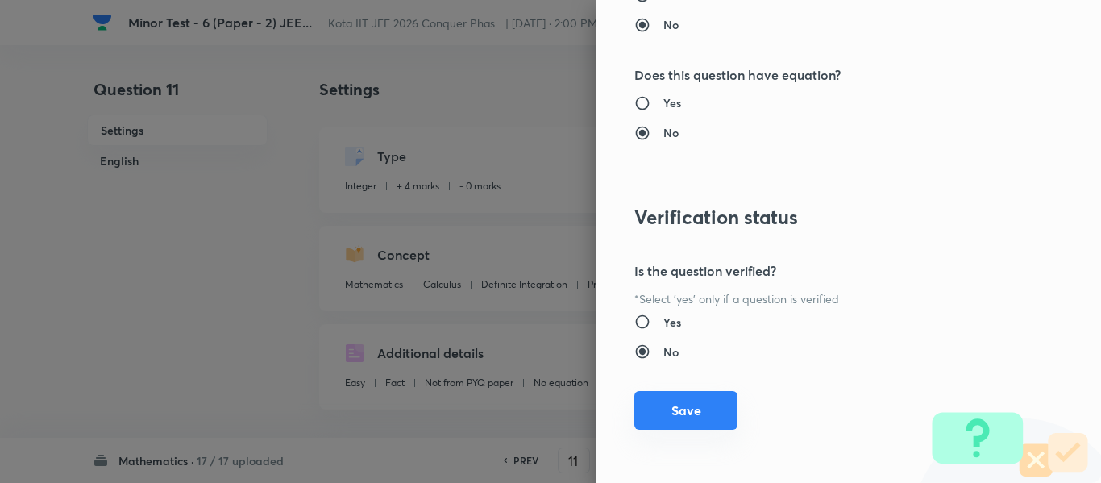
click at [698, 426] on button "Save" at bounding box center [685, 410] width 103 height 39
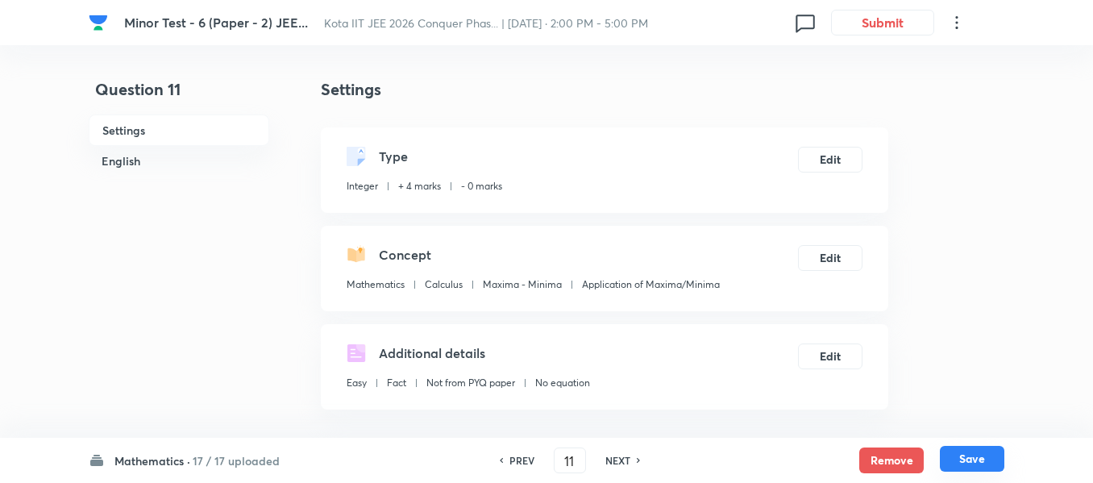
click at [970, 469] on button "Save" at bounding box center [972, 459] width 64 height 26
type input "12"
type input "8"
click at [809, 164] on button "Edit" at bounding box center [830, 158] width 64 height 26
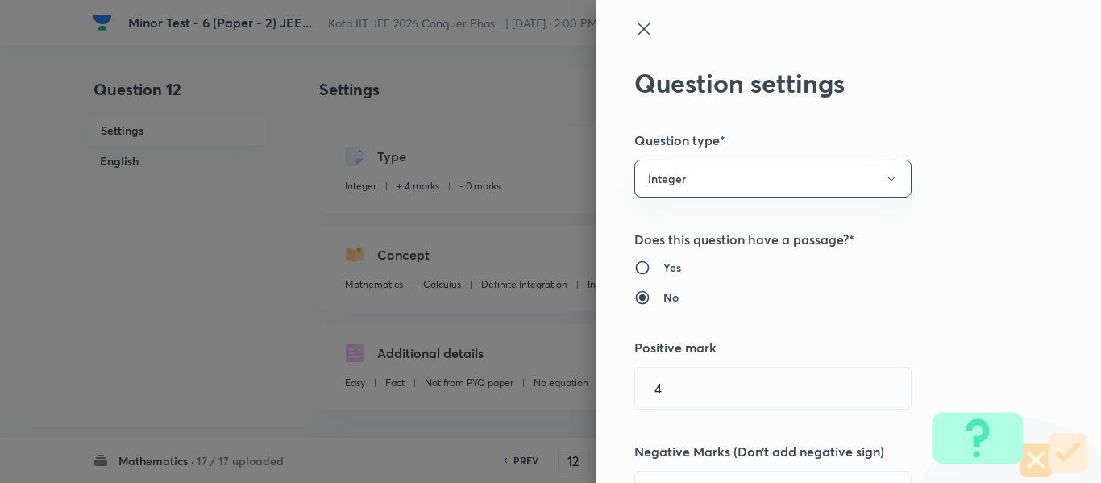
scroll to position [564, 0]
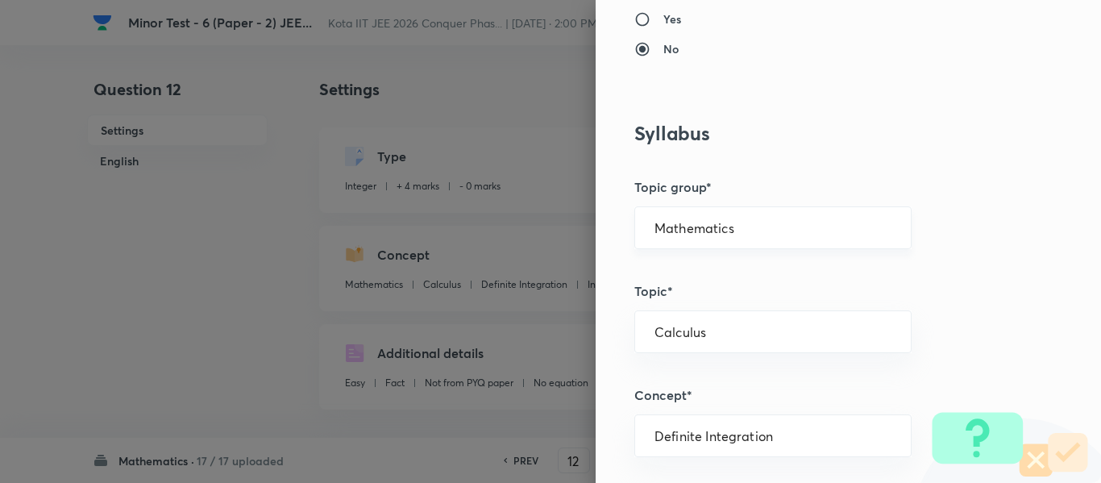
drag, startPoint x: 688, startPoint y: 216, endPoint x: 695, endPoint y: 232, distance: 17.7
click at [693, 229] on div "Mathematics ​" at bounding box center [772, 227] width 277 height 43
click at [695, 232] on input "Mathematics" at bounding box center [772, 227] width 237 height 15
click at [703, 264] on li "Mathematics" at bounding box center [761, 273] width 276 height 29
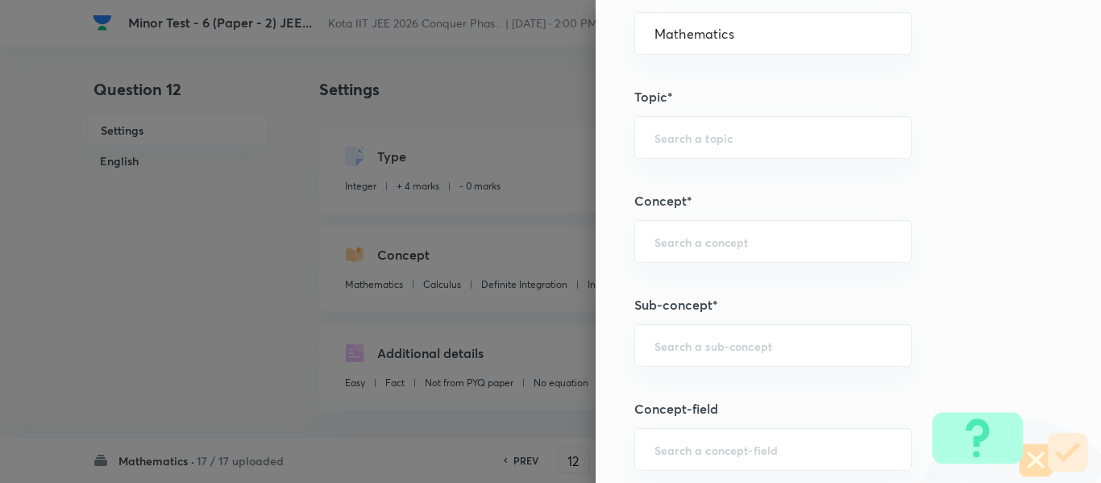
scroll to position [806, 0]
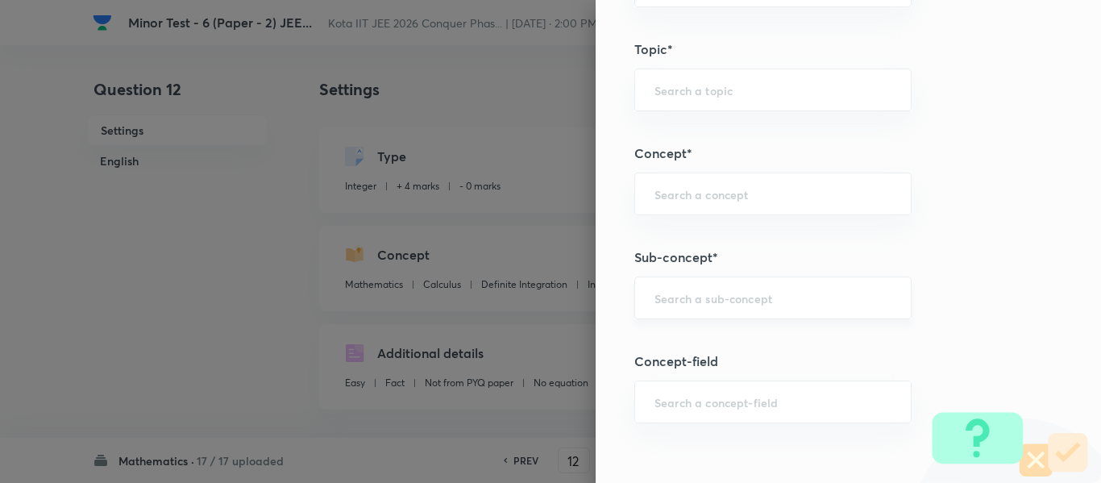
click at [737, 289] on div "​" at bounding box center [772, 297] width 277 height 43
paste input "Reduction formula"
click at [748, 347] on li "Reduction formula" at bounding box center [761, 343] width 276 height 29
type input "Reduction formula"
type input "Calculus"
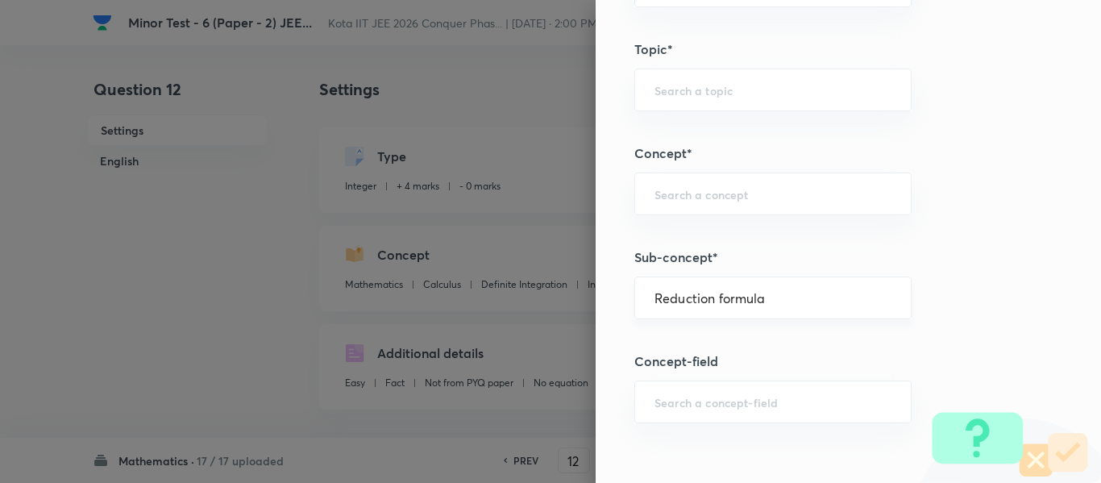
type input "Definite Integration"
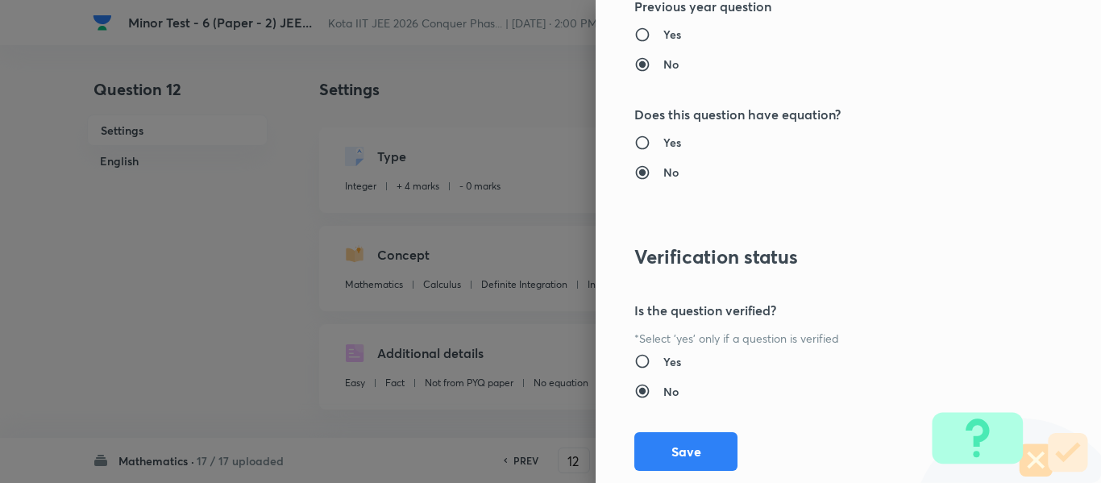
scroll to position [1727, 0]
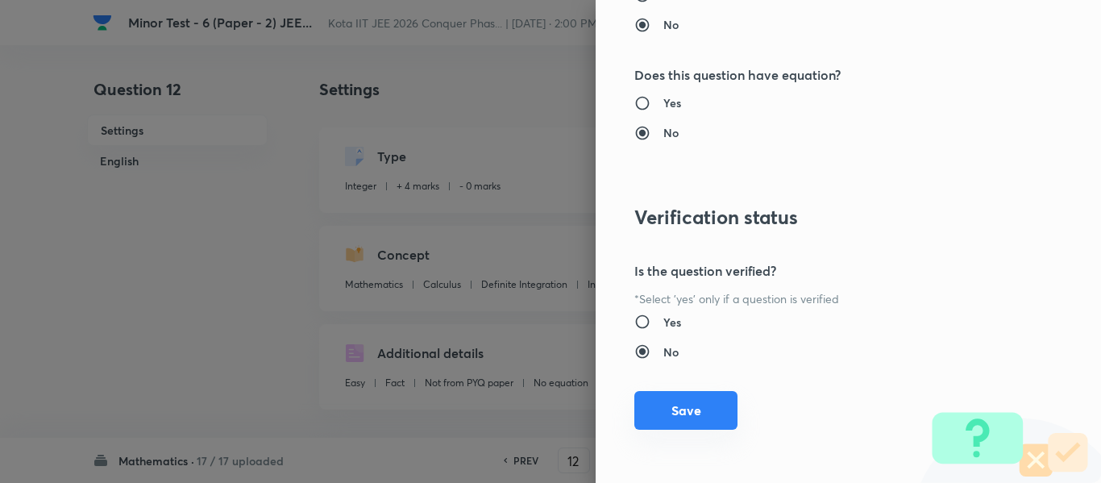
click at [710, 392] on button "Save" at bounding box center [685, 410] width 103 height 39
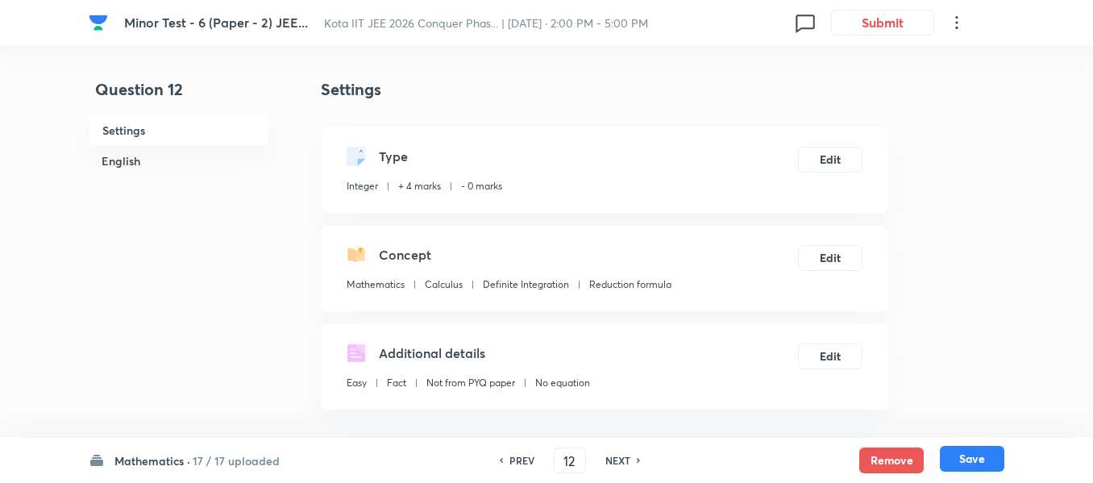
click at [992, 452] on button "Save" at bounding box center [972, 459] width 64 height 26
type input "13"
type input "1"
click at [822, 149] on button "Edit" at bounding box center [830, 158] width 64 height 26
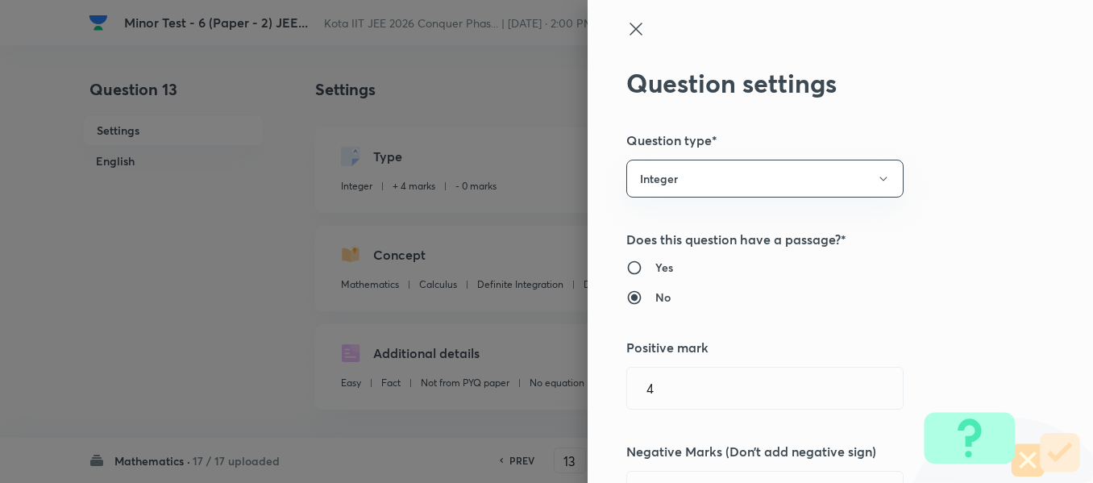
type input "Mathematics"
type input "Calculus"
type input "Definite Integration"
type input "Definite Integration of Periodic Functions"
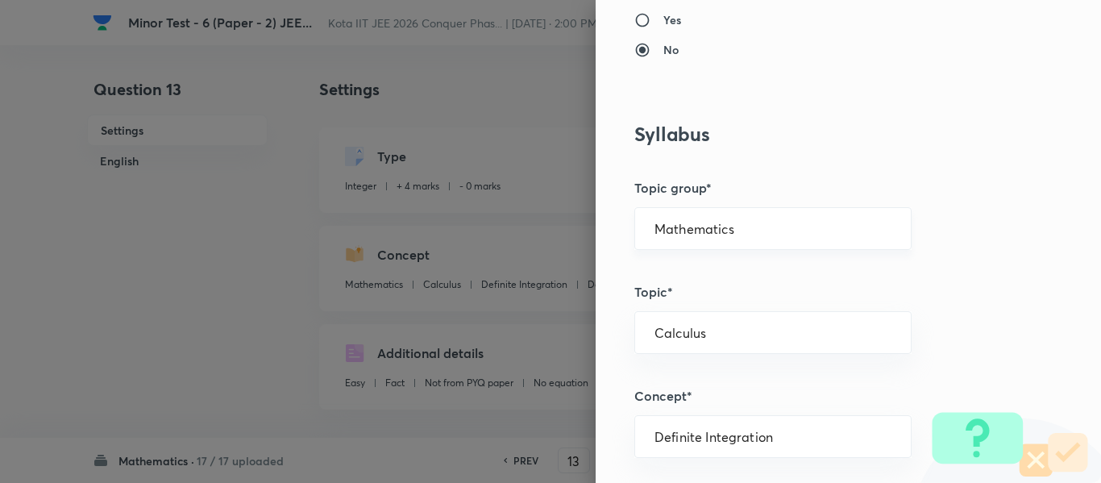
scroll to position [564, 0]
click at [649, 216] on div "Mathematics ​" at bounding box center [772, 227] width 277 height 43
click at [654, 226] on input "Mathematics" at bounding box center [772, 227] width 237 height 15
click at [659, 274] on li "Mathematics" at bounding box center [761, 273] width 276 height 29
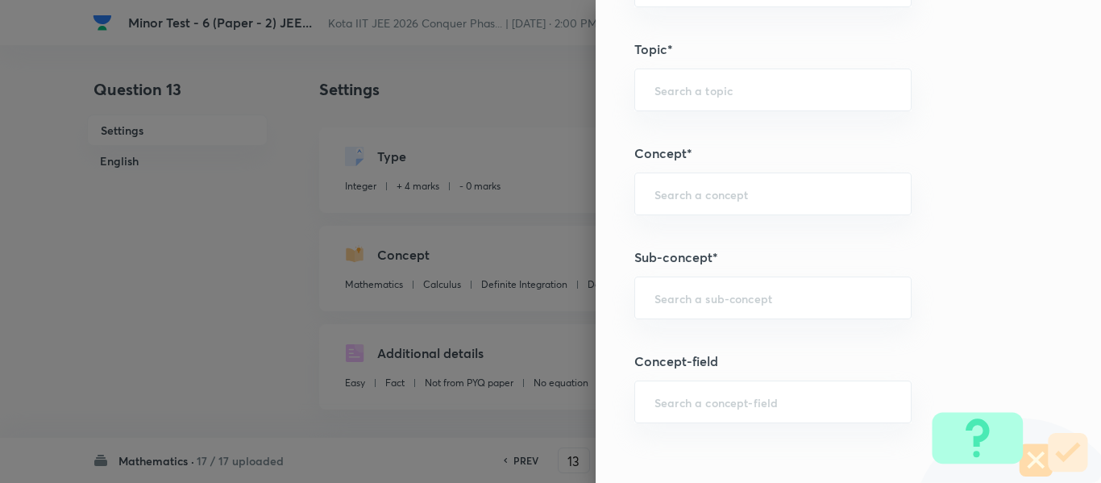
click at [653, 338] on div "Question settings Question type* Integer Does this question have a passage?* Ye…" at bounding box center [848, 241] width 505 height 483
click at [654, 314] on div "​" at bounding box center [772, 297] width 277 height 43
paste input "L'Hopital's Rule"
click at [696, 337] on li "L'Hopital's Rule" at bounding box center [761, 343] width 276 height 29
type input "L'Hopital's Rule"
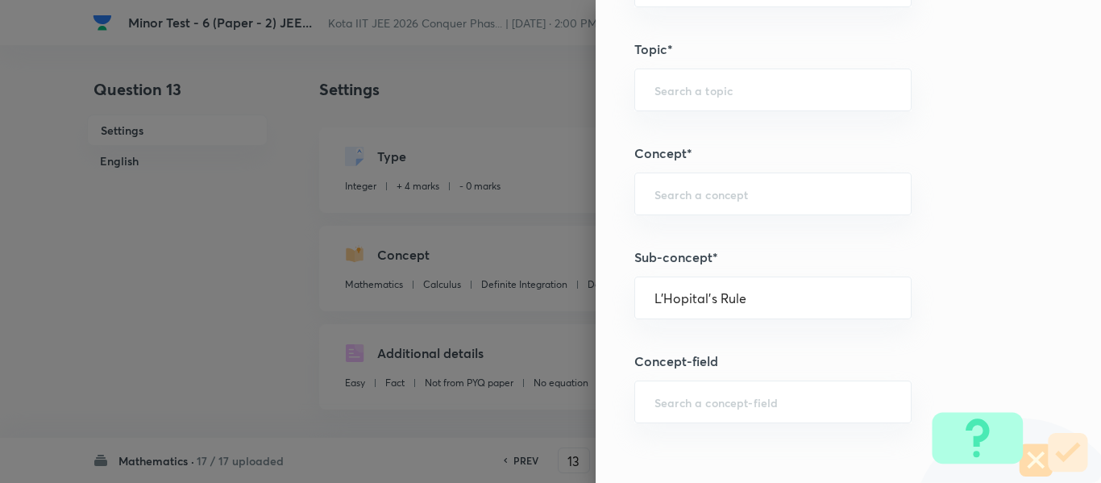
type input "Calculus"
type input "Limits"
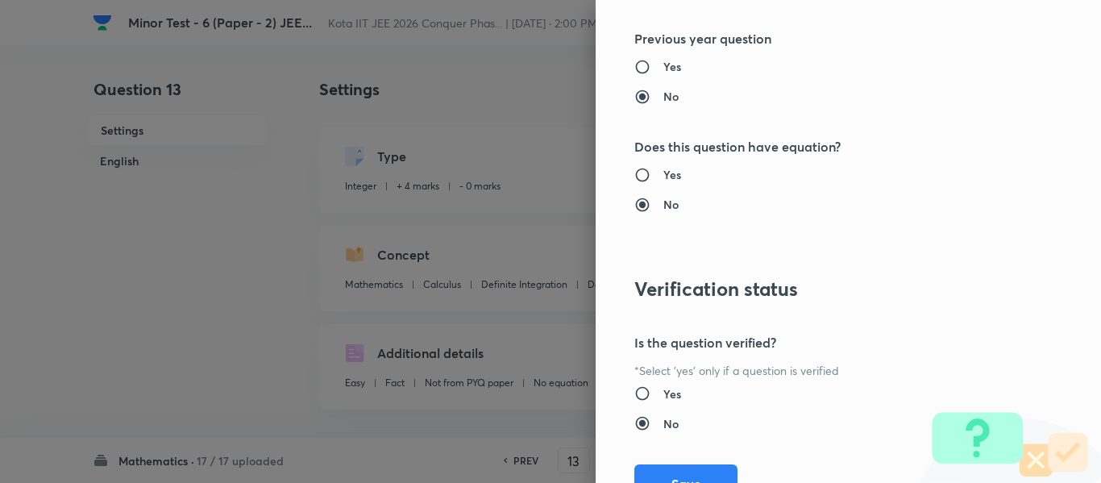
scroll to position [1727, 0]
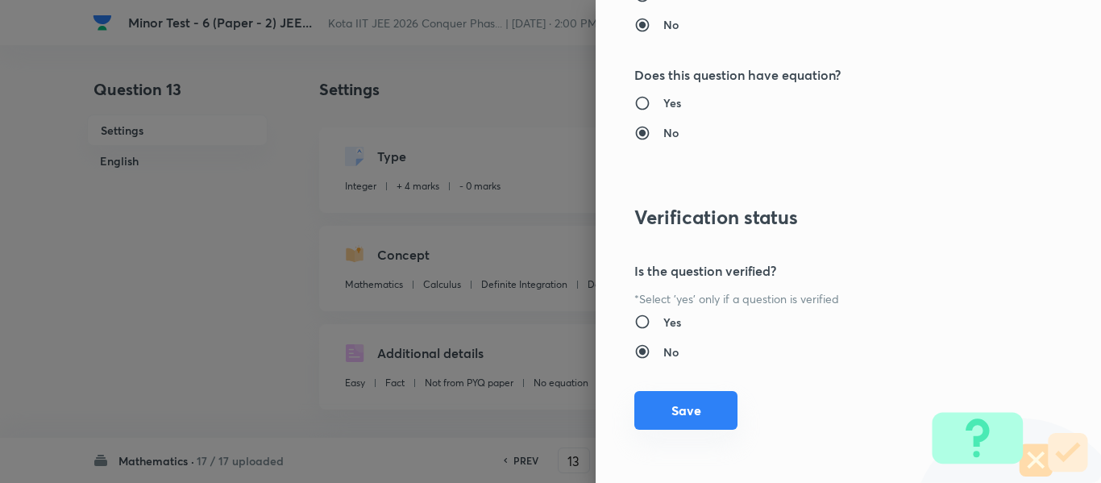
click at [685, 405] on button "Save" at bounding box center [685, 410] width 103 height 39
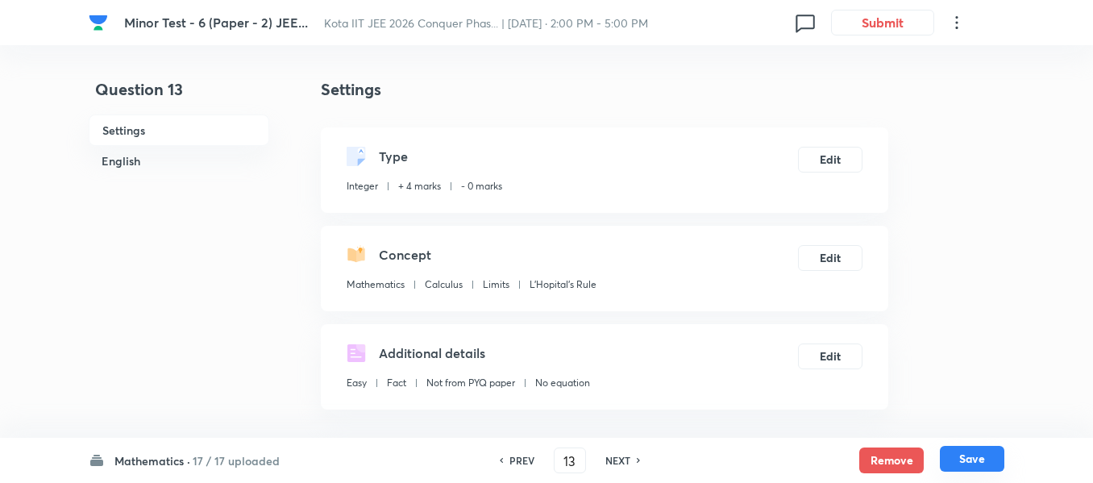
click at [949, 457] on button "Save" at bounding box center [972, 459] width 64 height 26
type input "14"
type input "0.5"
click at [808, 164] on button "Edit" at bounding box center [830, 158] width 64 height 26
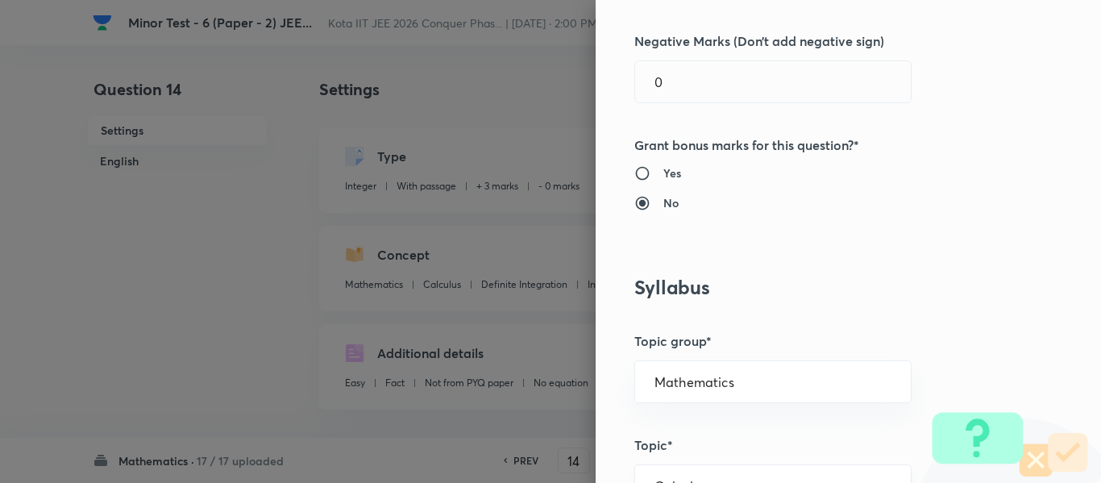
scroll to position [645, 0]
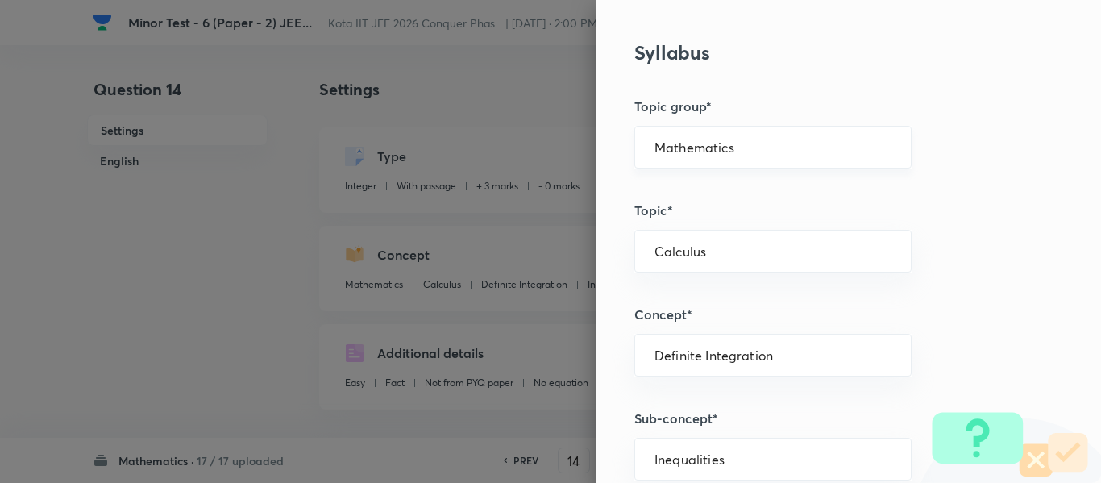
click at [696, 137] on div "Mathematics ​" at bounding box center [772, 147] width 277 height 43
click at [691, 148] on input "Mathematics" at bounding box center [772, 146] width 237 height 15
click at [689, 184] on li "Mathematics" at bounding box center [761, 192] width 276 height 29
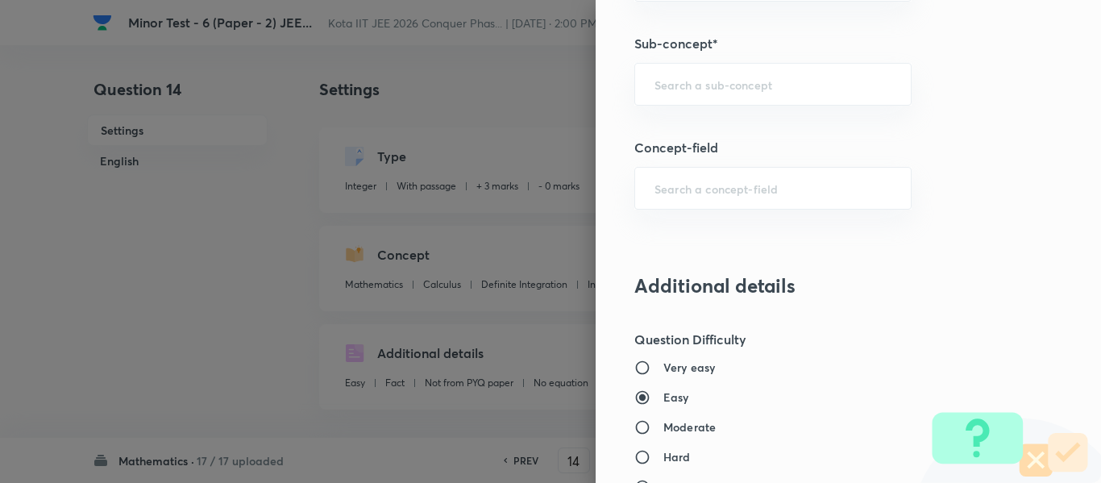
scroll to position [1048, 0]
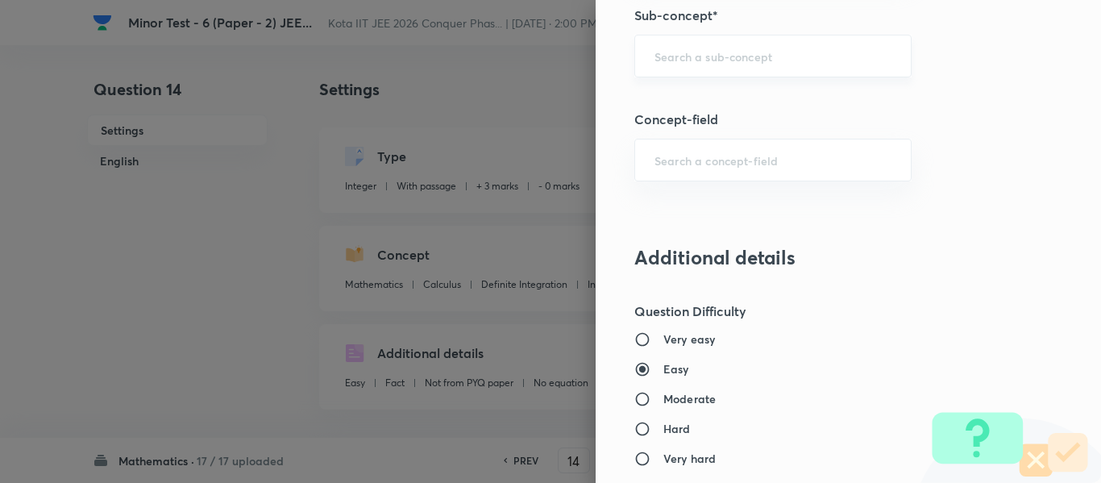
click at [737, 52] on input "text" at bounding box center [772, 55] width 237 height 15
paste input "Evaluation of Exponential & Logarithmic Limits"
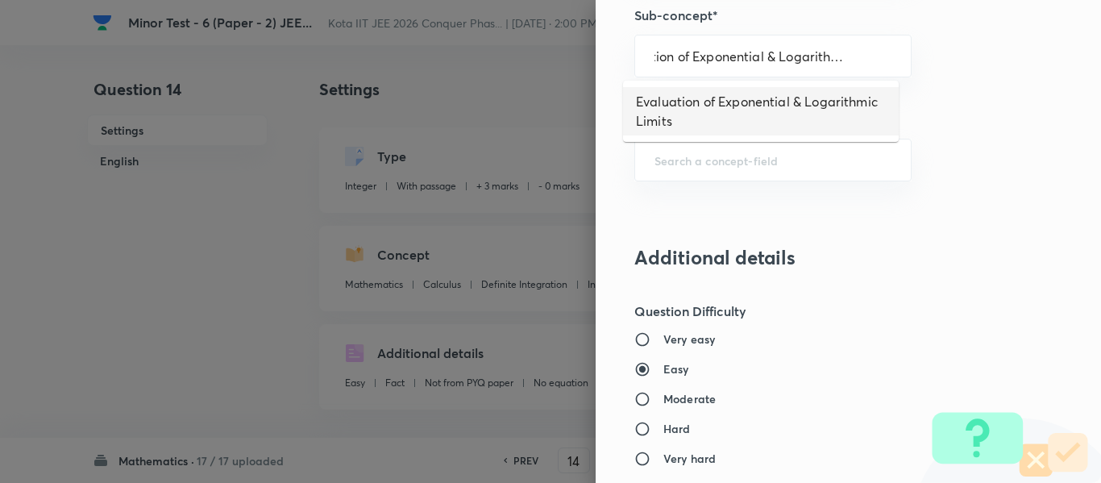
click at [729, 112] on li "Evaluation of Exponential & Logarithmic Limits" at bounding box center [761, 111] width 276 height 48
type input "Evaluation of Exponential & Logarithmic Limits"
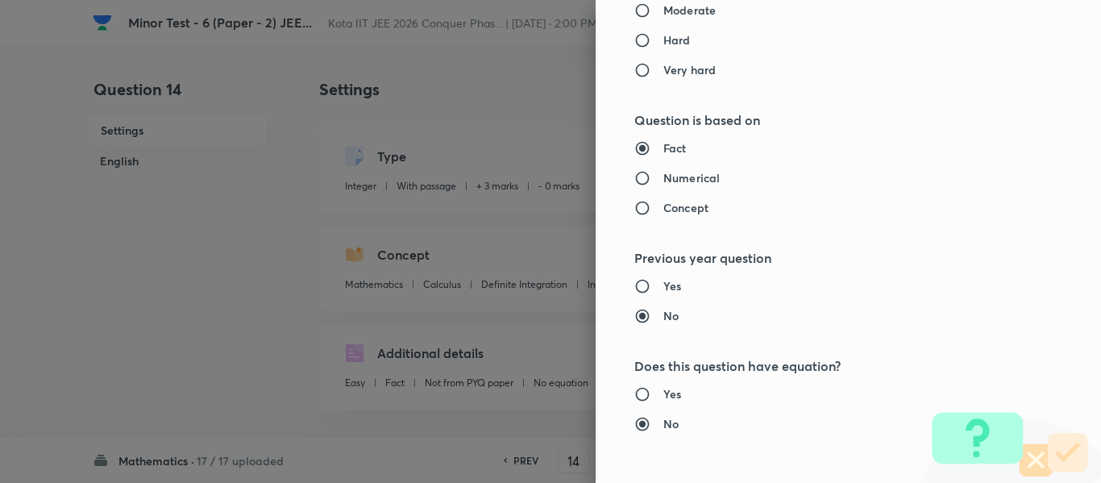
type input "Calculus"
type input "Limits"
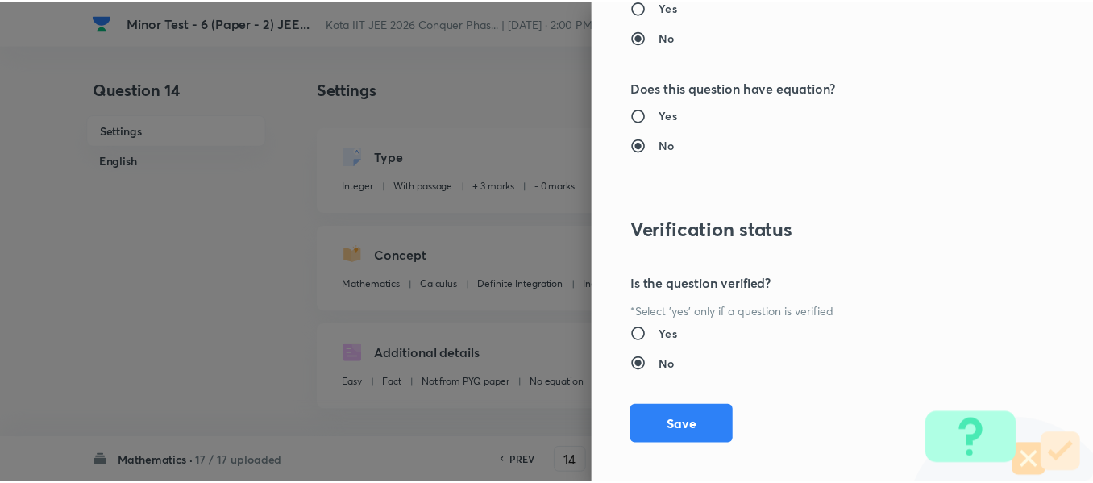
scroll to position [1727, 0]
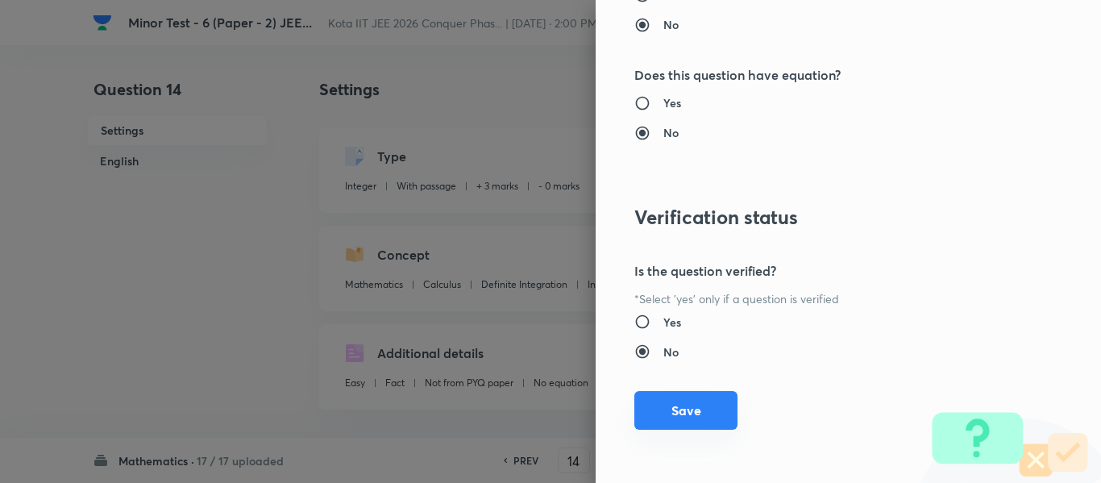
click at [721, 405] on button "Save" at bounding box center [685, 410] width 103 height 39
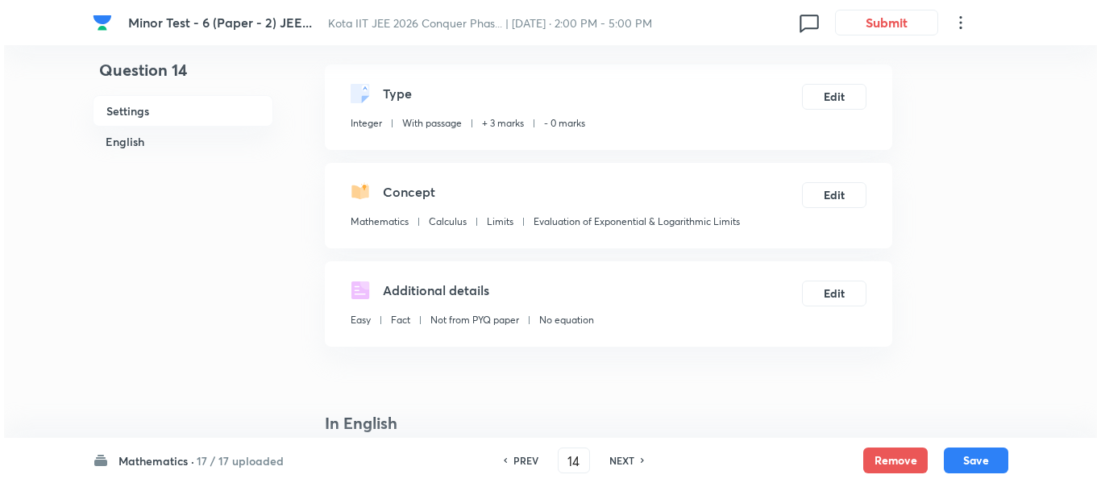
scroll to position [161, 0]
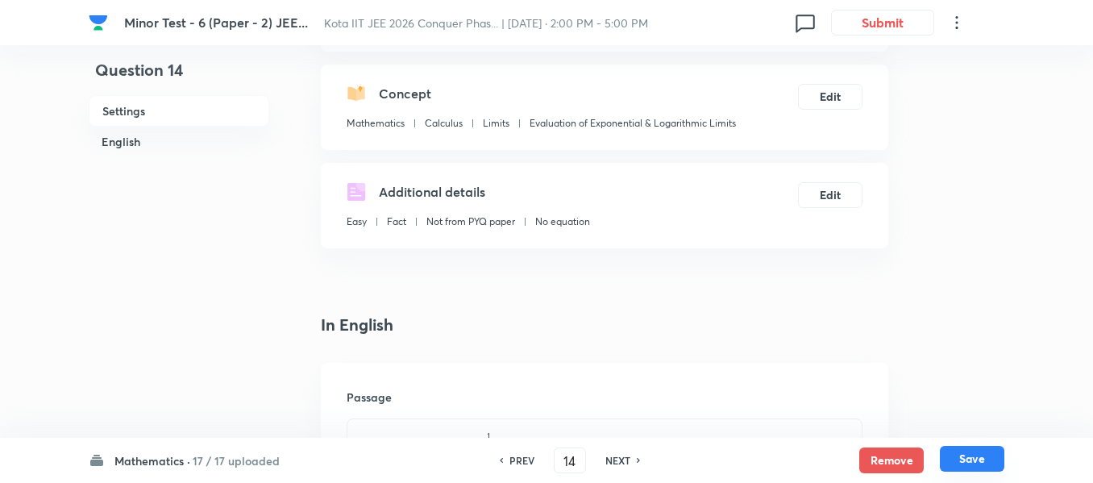
click at [979, 464] on button "Save" at bounding box center [972, 459] width 64 height 26
type input "15"
type input "0.08"
click at [847, 198] on button "Edit" at bounding box center [830, 194] width 64 height 26
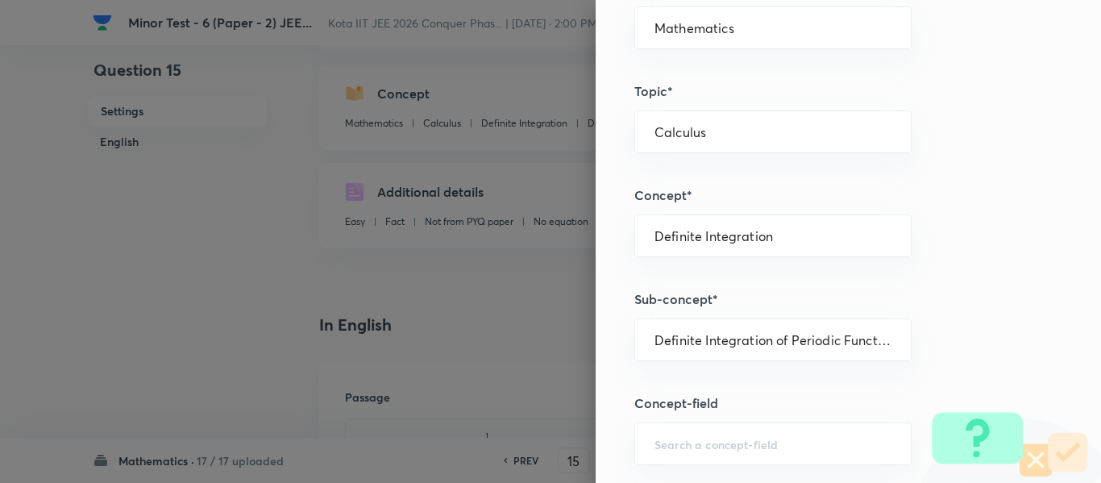
scroll to position [725, 0]
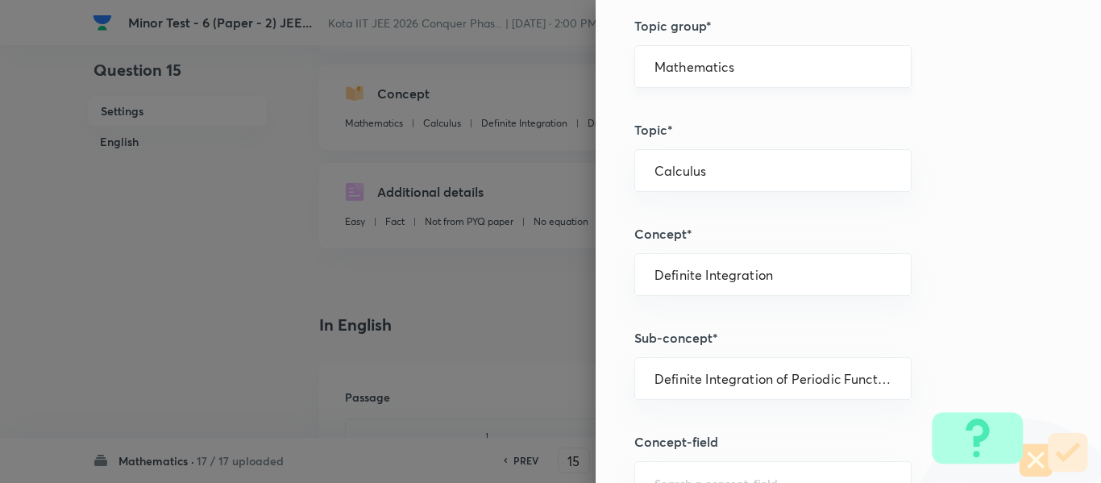
click at [675, 77] on div "Mathematics ​" at bounding box center [772, 66] width 277 height 43
click at [674, 68] on input "Mathematics" at bounding box center [772, 66] width 237 height 15
click at [664, 106] on li "Mathematics" at bounding box center [761, 112] width 276 height 29
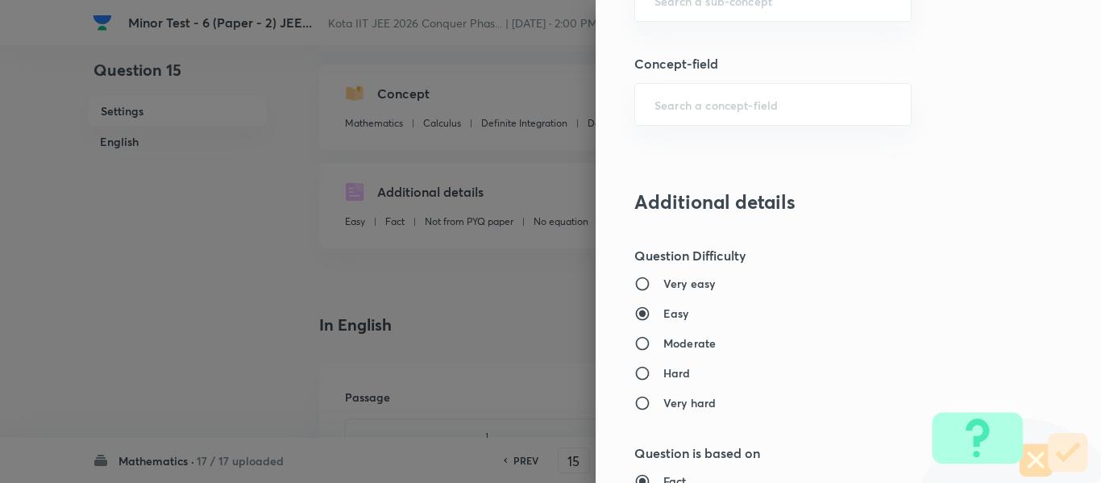
scroll to position [886, 0]
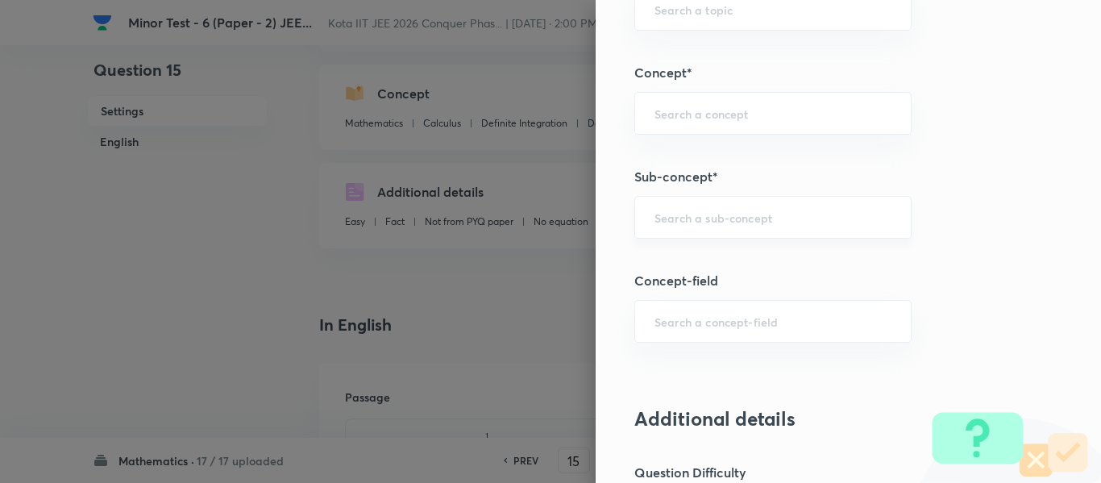
click at [695, 219] on input "text" at bounding box center [772, 217] width 237 height 15
paste input "Evaluation of Exponential & Logarithmic Limits"
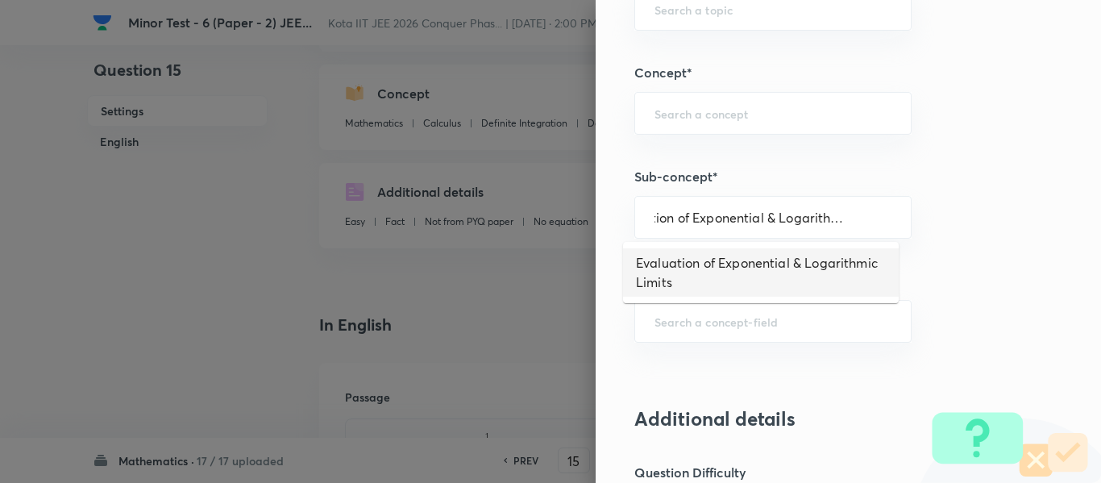
click at [702, 250] on ul "Evaluation of Exponential & Logarithmic Limits" at bounding box center [761, 272] width 276 height 61
click at [702, 260] on li "Evaluation of Exponential & Logarithmic Limits" at bounding box center [761, 272] width 276 height 48
type input "Evaluation of Exponential & Logarithmic Limits"
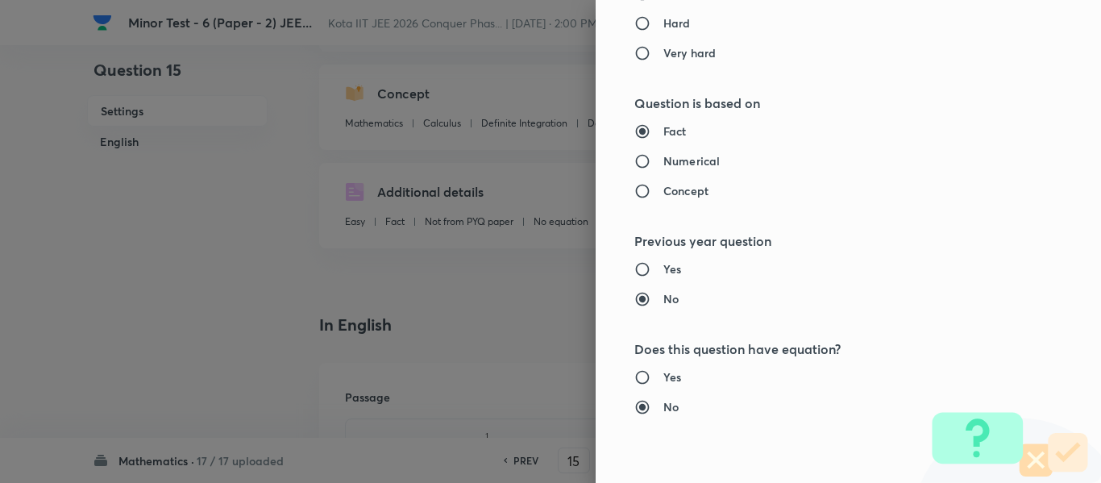
type input "Calculus"
type input "Limits"
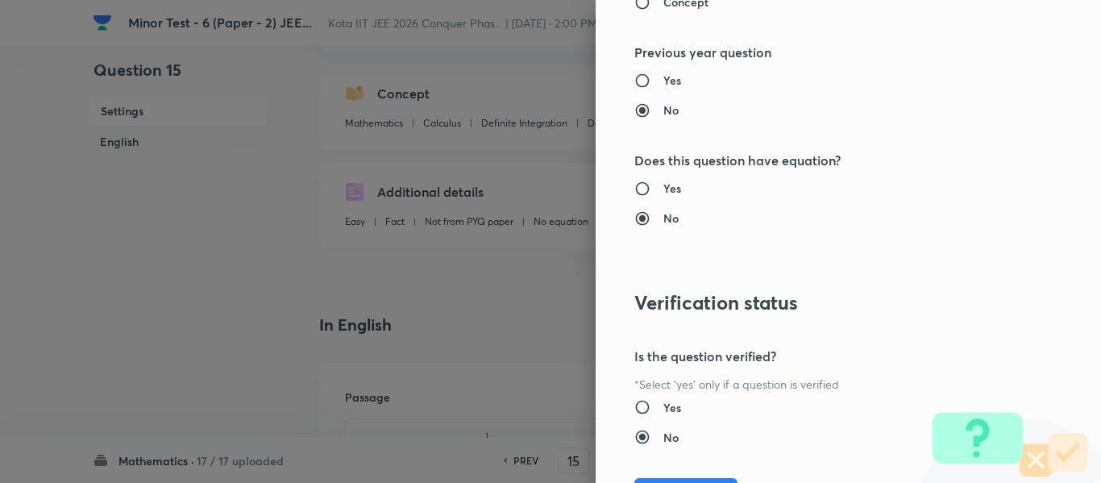
scroll to position [1727, 0]
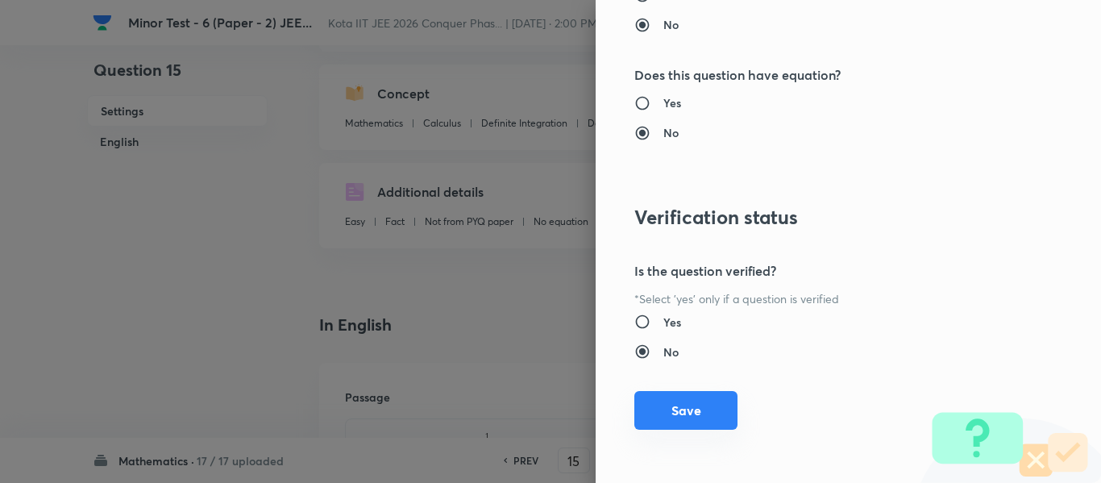
click at [689, 409] on button "Save" at bounding box center [685, 410] width 103 height 39
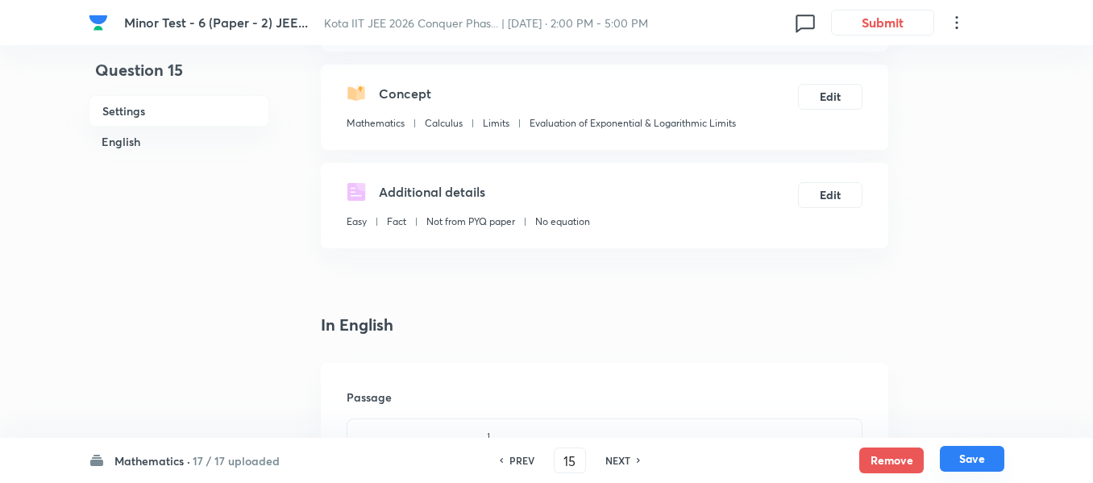
click at [973, 459] on button "Save" at bounding box center [972, 459] width 64 height 26
type input "16"
type input "50"
click at [825, 182] on button "Edit" at bounding box center [830, 194] width 64 height 26
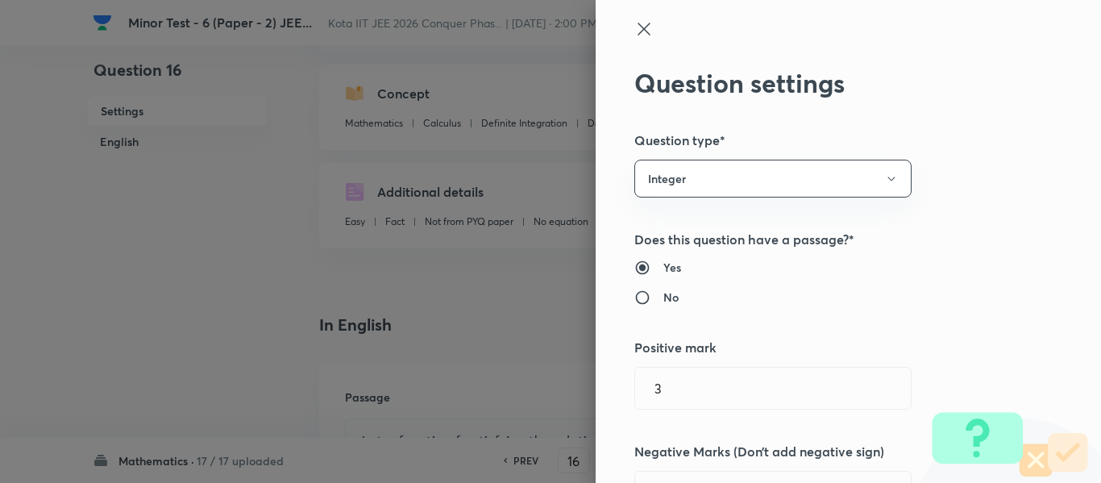
scroll to position [645, 0]
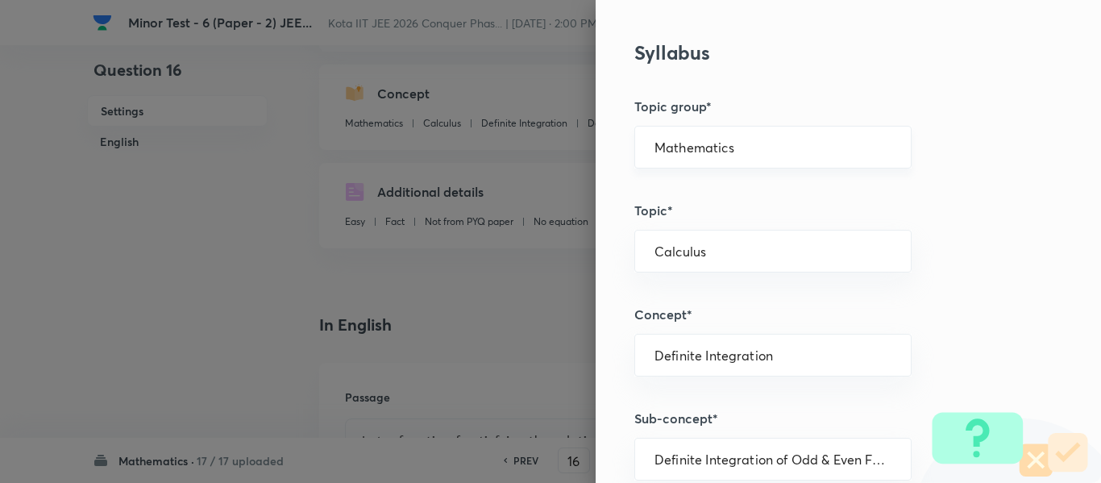
click at [694, 146] on input "Mathematics" at bounding box center [772, 146] width 237 height 15
click at [697, 185] on li "Mathematics" at bounding box center [761, 192] width 276 height 29
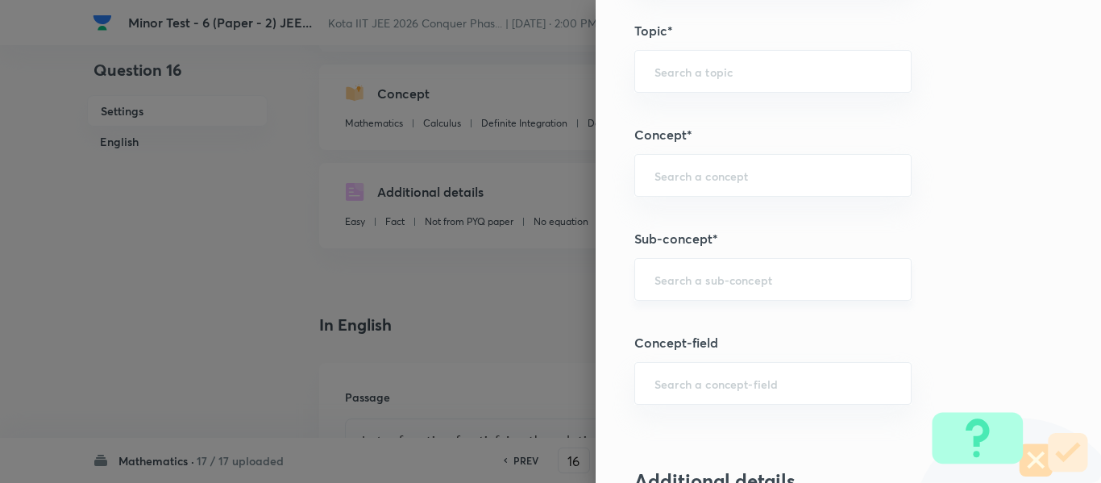
scroll to position [886, 0]
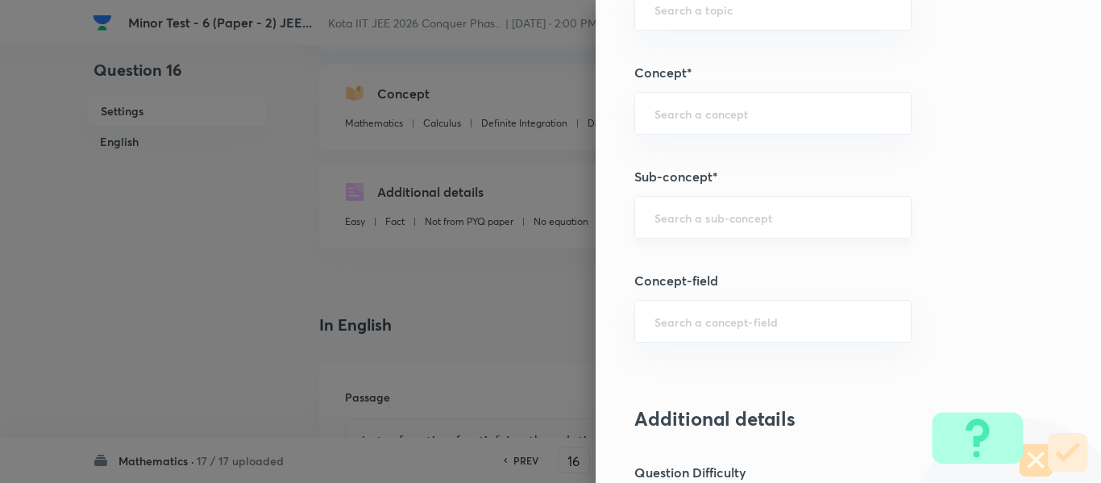
click at [696, 218] on input "text" at bounding box center [772, 217] width 237 height 15
paste input "Periodic Functions"
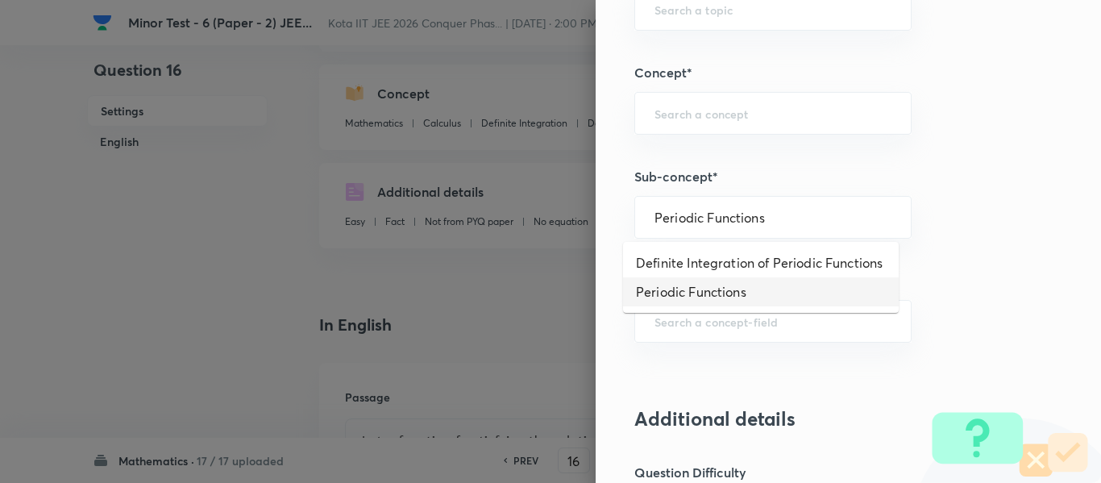
click at [704, 282] on li "Periodic Functions" at bounding box center [761, 291] width 276 height 29
type input "Periodic Functions"
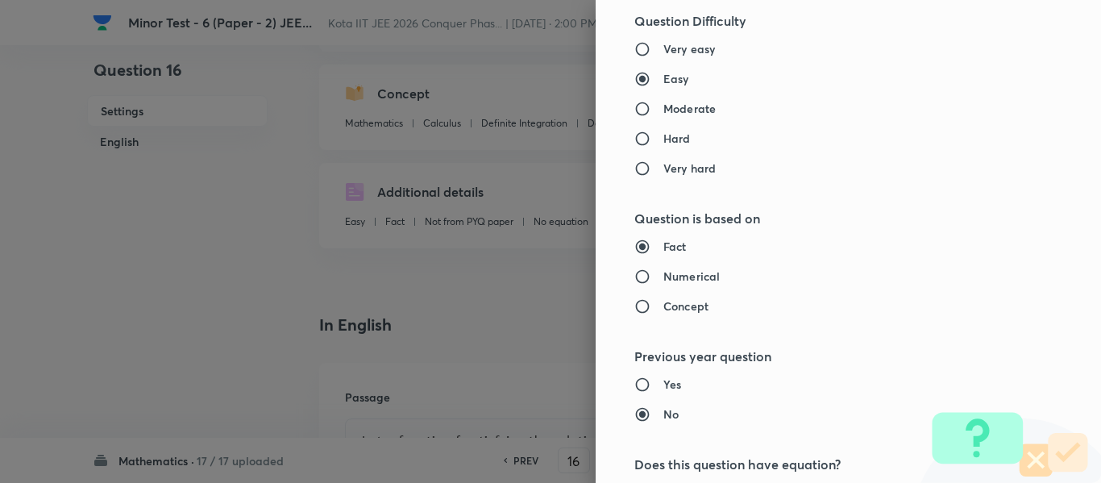
type input "Functions and Their Graphs"
type input "Functions & Graphs"
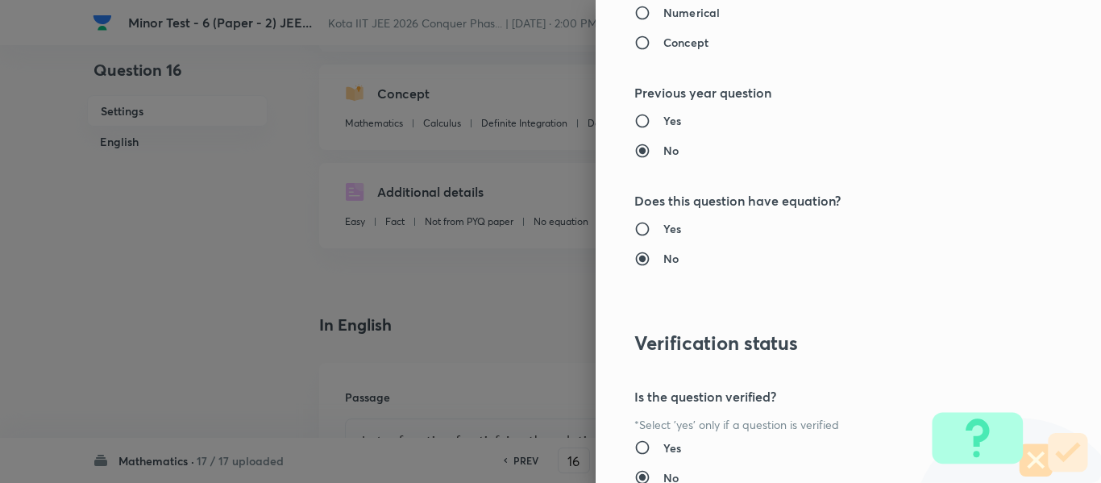
scroll to position [1727, 0]
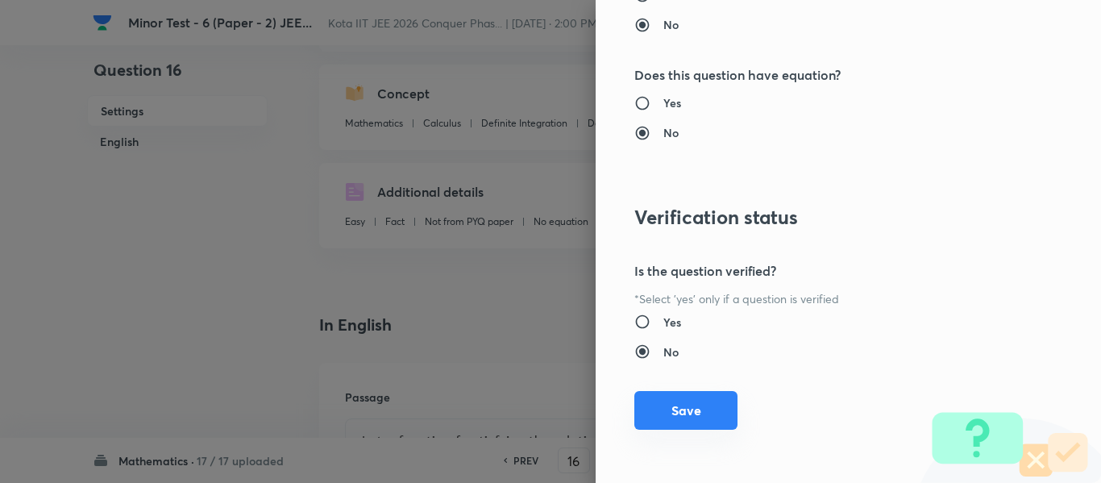
click at [678, 418] on button "Save" at bounding box center [685, 410] width 103 height 39
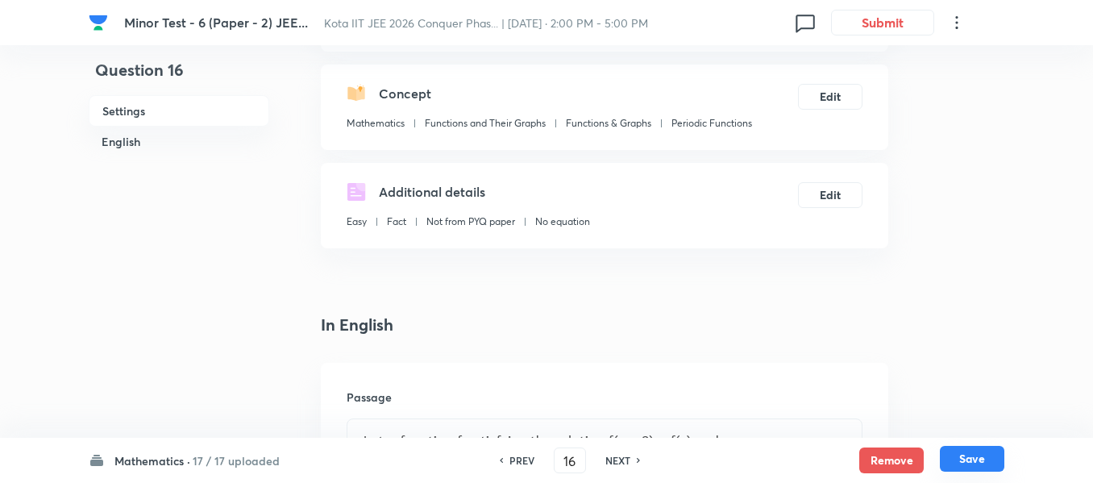
click at [952, 464] on button "Save" at bounding box center [972, 459] width 64 height 26
type input "17"
type input "6"
click at [843, 164] on div "Additional details Easy Fact Not from PYQ paper No equation Edit" at bounding box center [604, 205] width 567 height 85
click at [827, 190] on button "Edit" at bounding box center [830, 194] width 64 height 26
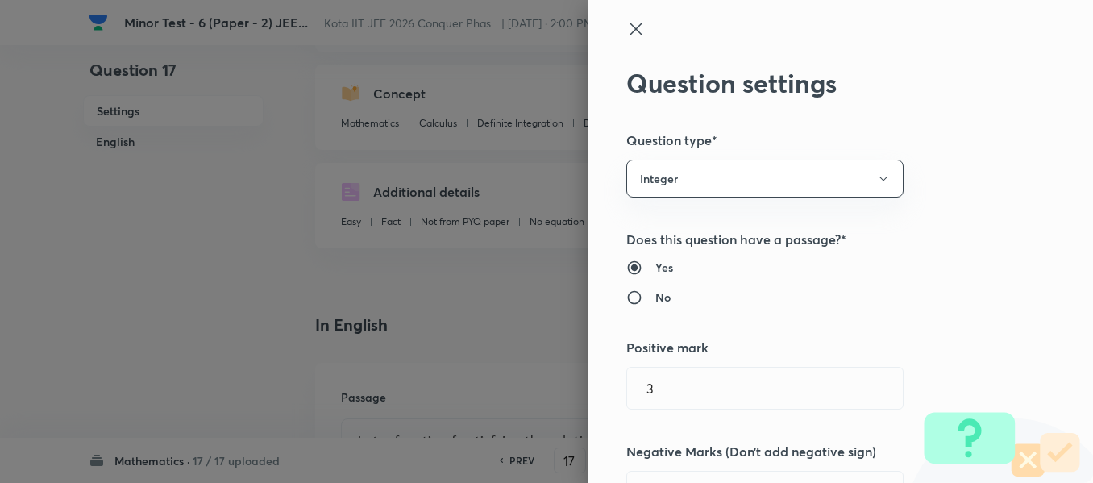
type input "Calculus"
type input "Definite Integration"
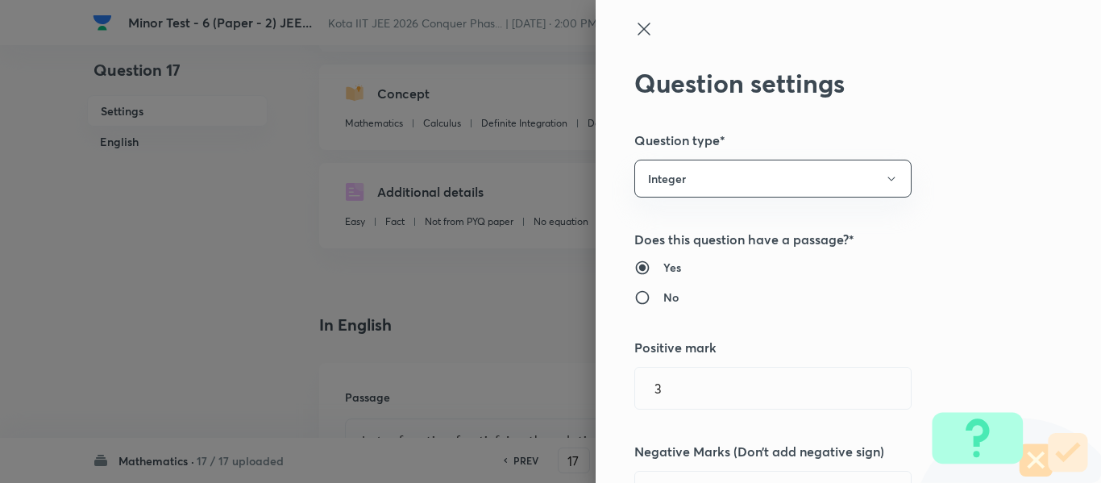
click at [827, 190] on div "Question settings Question type* Integer Does this question have a passage?* Ye…" at bounding box center [550, 241] width 1101 height 483
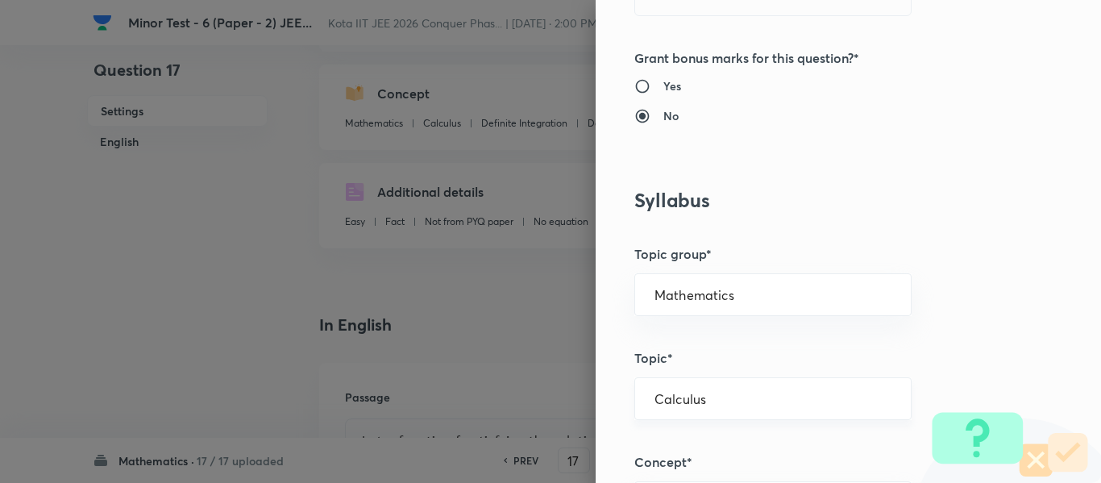
scroll to position [725, 0]
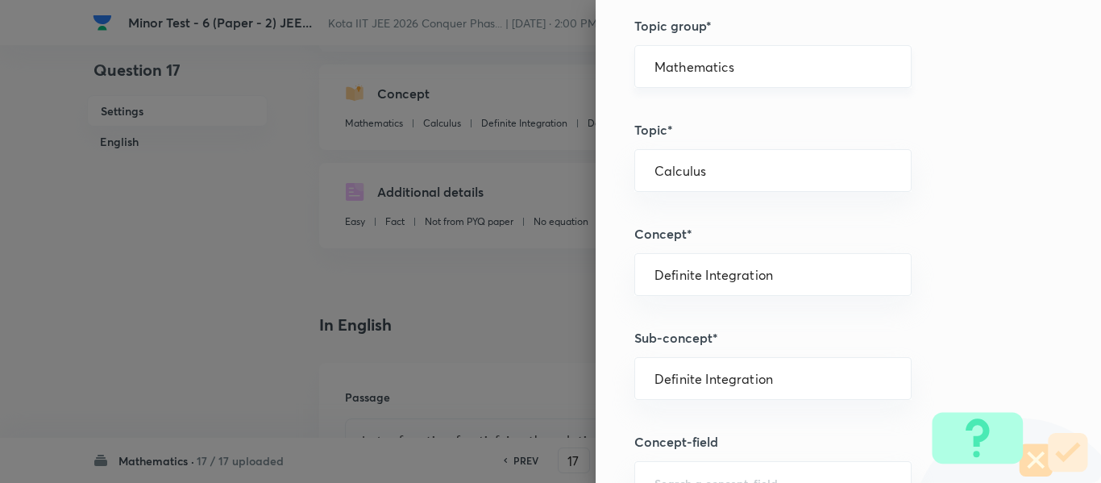
click at [661, 78] on div "Mathematics ​" at bounding box center [772, 66] width 277 height 43
click at [663, 68] on input "Mathematics" at bounding box center [772, 66] width 237 height 15
click at [669, 110] on li "Mathematics" at bounding box center [761, 112] width 276 height 29
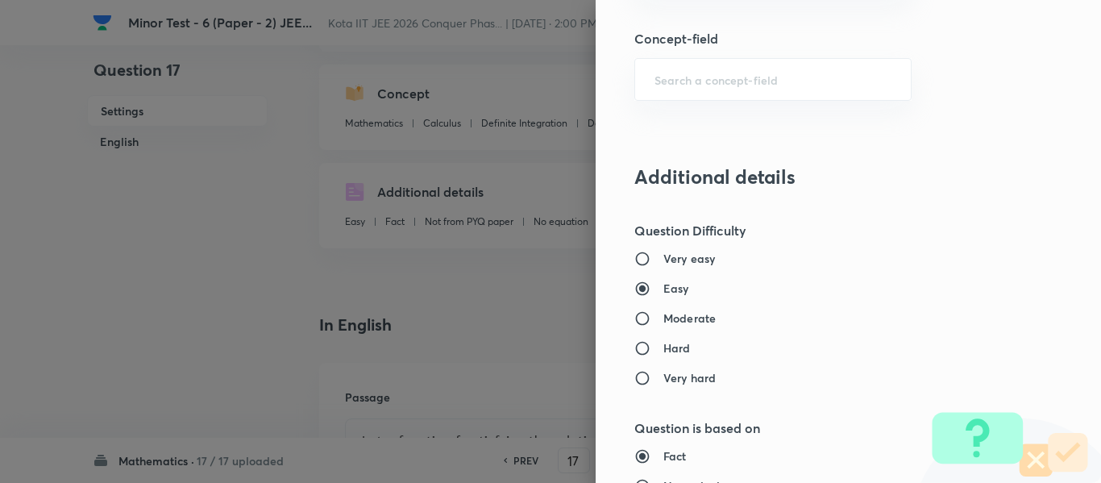
scroll to position [1048, 0]
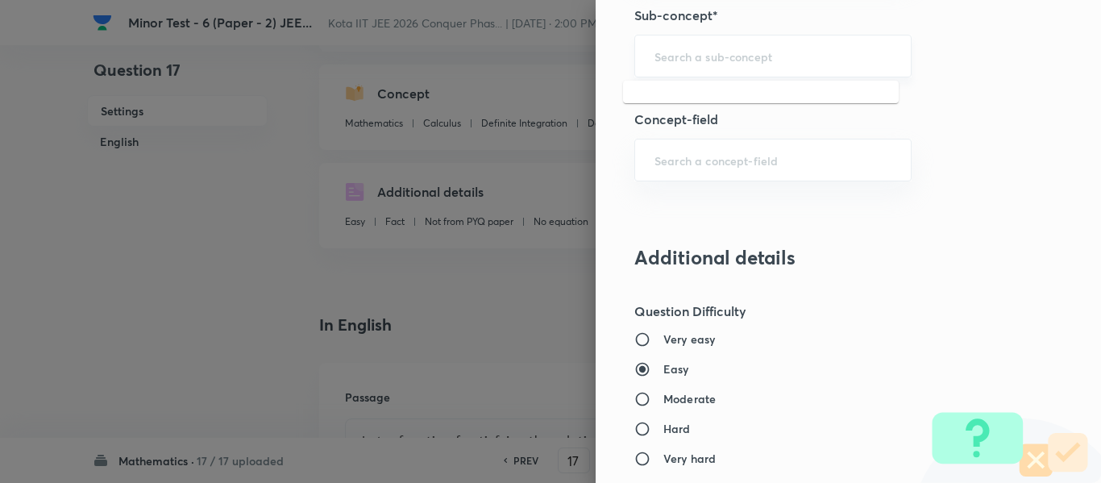
click at [694, 53] on input "text" at bounding box center [772, 55] width 237 height 15
paste input "Periodic Functions"
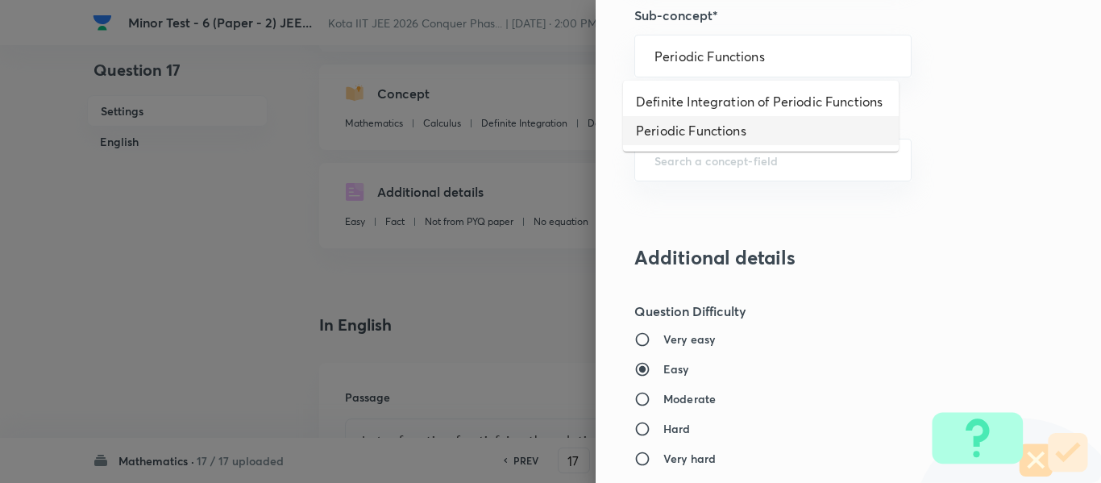
click at [693, 127] on li "Periodic Functions" at bounding box center [761, 130] width 276 height 29
type input "Periodic Functions"
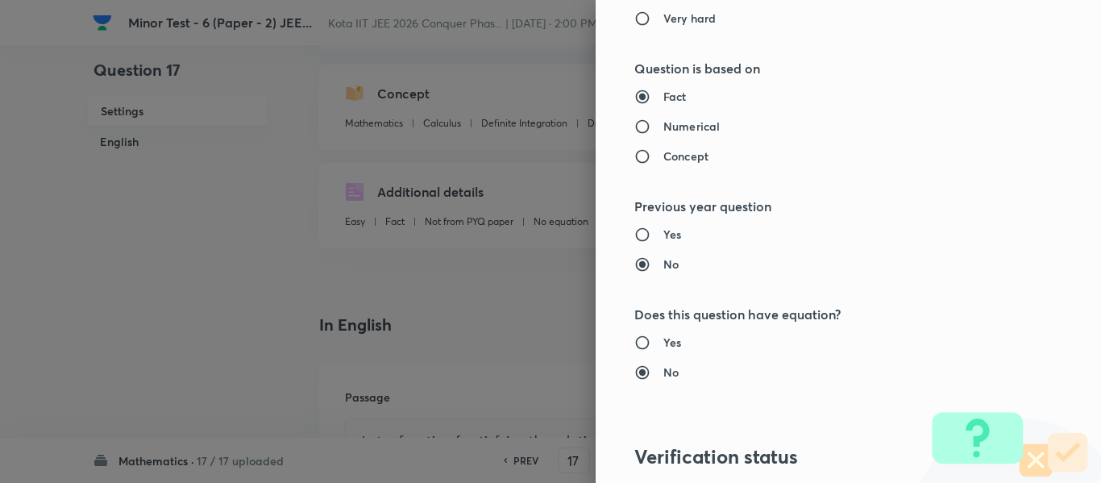
type input "Functions and Their Graphs"
type input "Functions & Graphs"
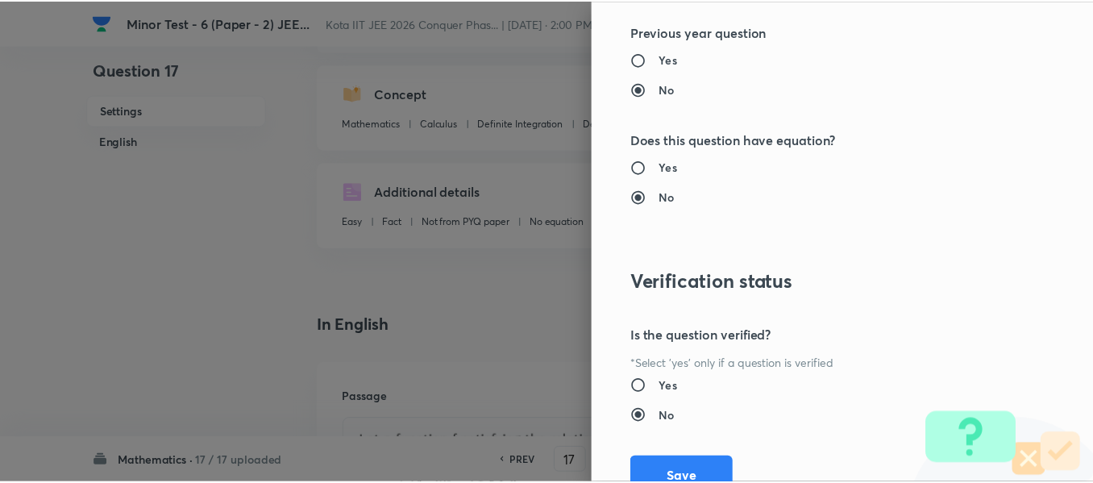
scroll to position [1727, 0]
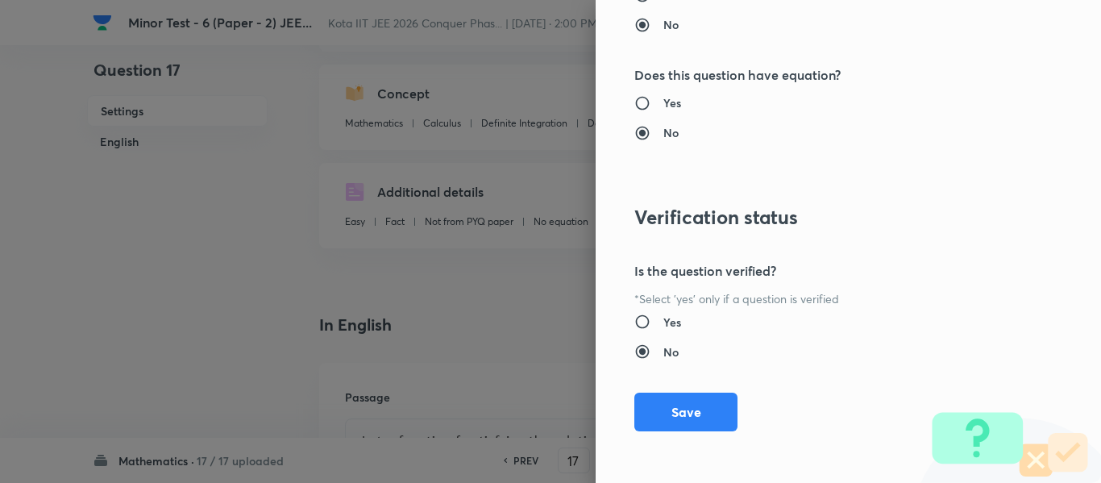
click at [691, 400] on button "Save" at bounding box center [685, 411] width 103 height 39
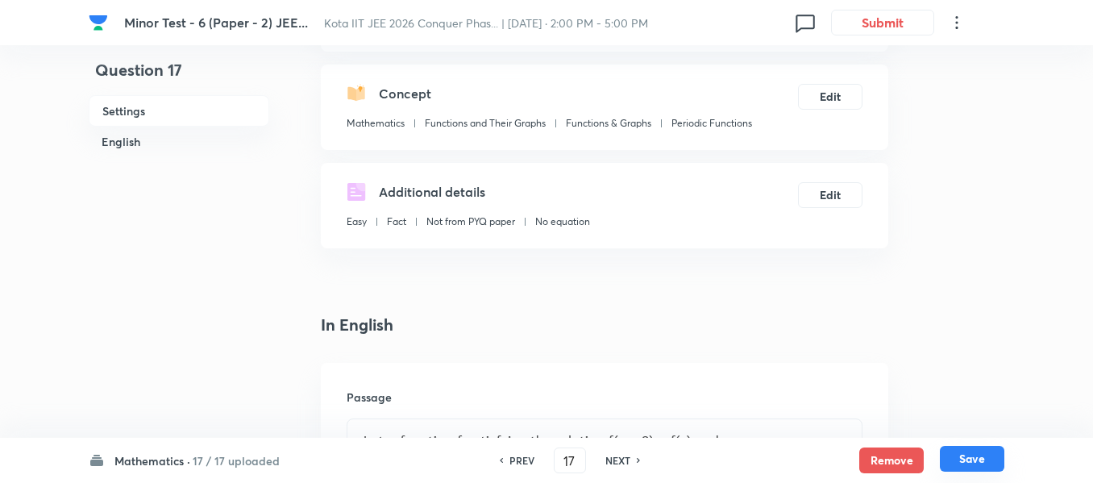
click at [983, 458] on button "Save" at bounding box center [972, 459] width 64 height 26
type input "18"
